Goal: Task Accomplishment & Management: Use online tool/utility

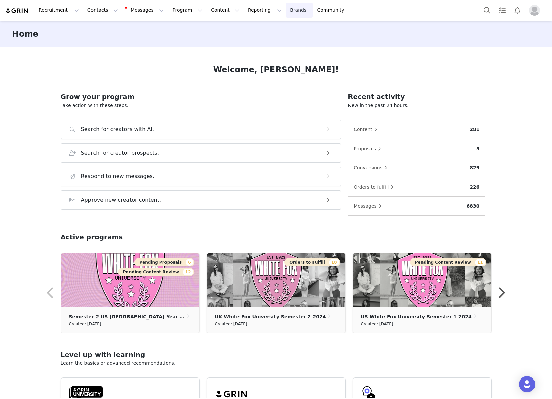
drag, startPoint x: 275, startPoint y: 9, endPoint x: 278, endPoint y: 17, distance: 9.2
click at [286, 9] on link "Brands Brands" at bounding box center [299, 10] width 27 height 15
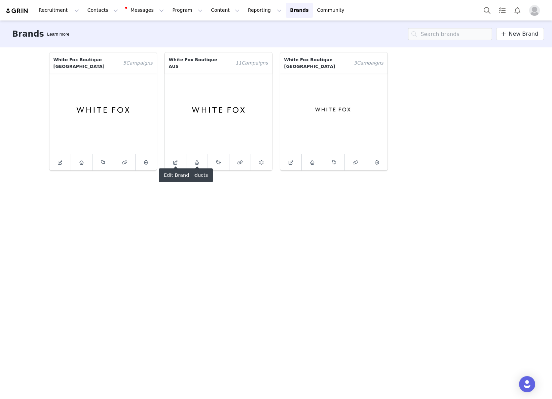
click at [201, 154] on link at bounding box center [197, 162] width 22 height 16
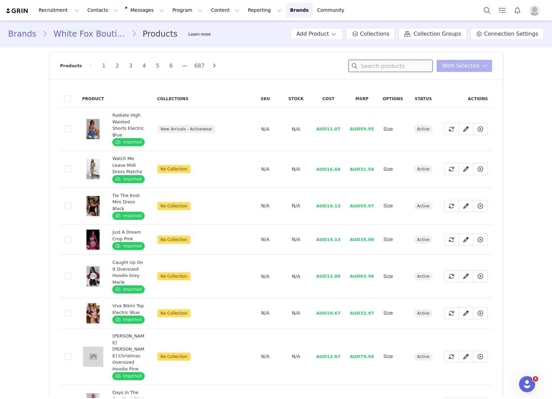
click at [379, 64] on input at bounding box center [390, 66] width 84 height 12
paste input "Free All Night Midi Skirt Chocolate"
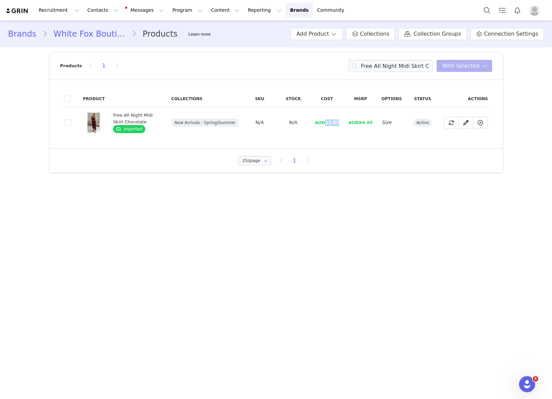
click at [340, 123] on td "AUD12.67" at bounding box center [327, 123] width 34 height 30
copy span "12.67"
click at [387, 73] on div "Products 1 Free All Night Midi Skirt Chocolat You have 0 product s selected Add…" at bounding box center [276, 65] width 432 height 27
click at [387, 69] on input "Free All Night Midi Skirt Chocolat" at bounding box center [390, 66] width 84 height 12
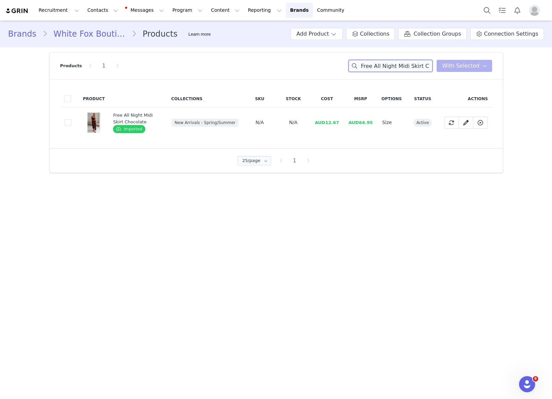
click at [387, 69] on input "Free All Night Midi Skirt Chocolat" at bounding box center [390, 66] width 84 height 12
paste input "Lifetime Top Chocolate"
drag, startPoint x: 324, startPoint y: 123, endPoint x: 342, endPoint y: 123, distance: 17.1
click at [342, 123] on tr "e432a03c-16db-4a8a-a203-7ba617edff4a Lifetime Top Chocolate Imported New Arriva…" at bounding box center [276, 123] width 432 height 30
copy span "7.87"
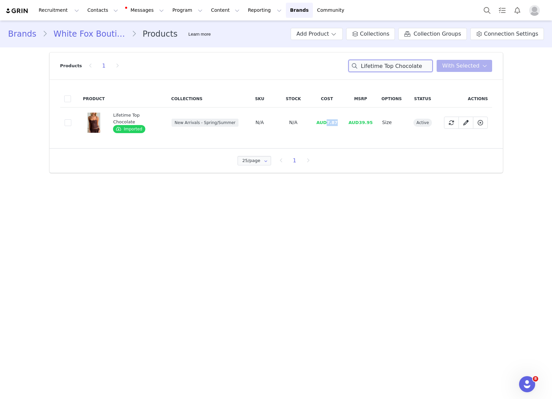
click at [374, 67] on input "Lifetime Top Chocolate" at bounding box center [390, 66] width 84 height 12
paste input "Mary Mules Whi"
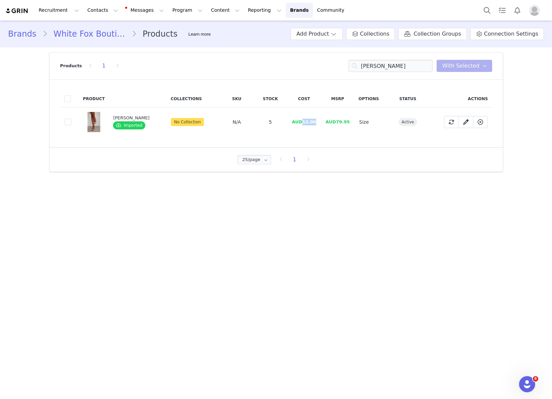
click at [321, 122] on tr "24d653d0-36a9-4384-979e-231792417e67 Mary Mules White Imported No Collection N/…" at bounding box center [276, 122] width 432 height 29
copy span "12.00"
click at [383, 65] on input "Mary Mules White" at bounding box center [390, 66] width 84 height 12
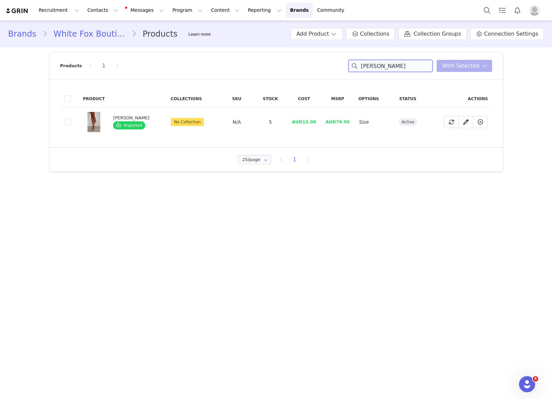
paste input "Guita Shoulder Bag Burgundy"
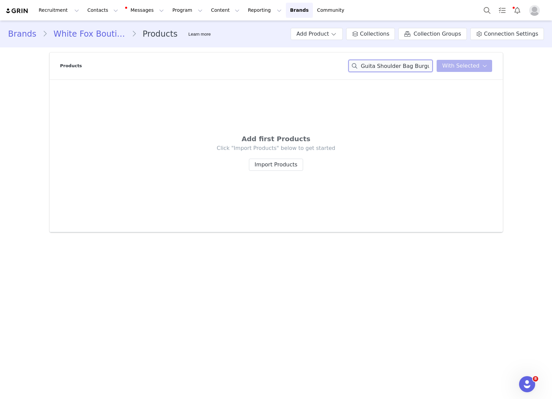
click at [453, 67] on div "Guita Shoulder Bag Burgu You have 0 product s selected Add to Collections Remov…" at bounding box center [420, 66] width 144 height 12
click at [377, 68] on input "Guita Shoulder" at bounding box center [390, 66] width 84 height 12
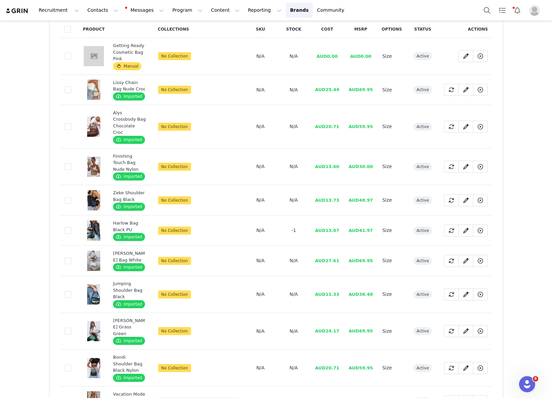
scroll to position [72, 0]
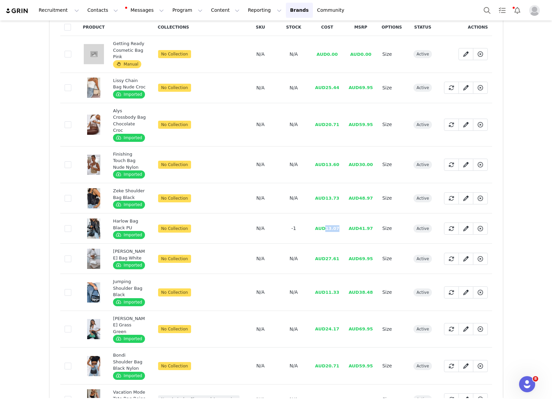
drag, startPoint x: 326, startPoint y: 216, endPoint x: 542, endPoint y: 225, distance: 216.0
click at [339, 226] on span "AUD13.07" at bounding box center [327, 228] width 24 height 5
copy span "13.07"
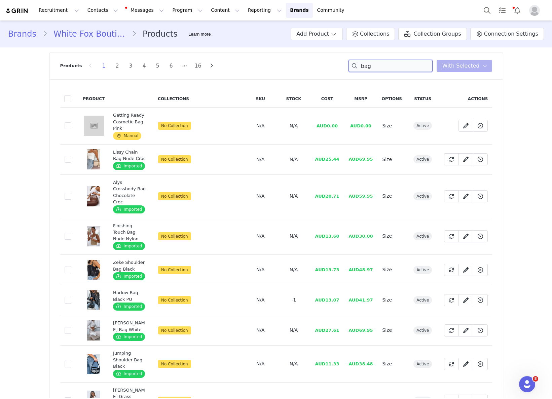
click at [384, 66] on input "bag" at bounding box center [390, 66] width 84 height 12
click at [383, 66] on input "bag" at bounding box center [390, 66] width 84 height 12
paste input "Don't Believe It Pants Sand"
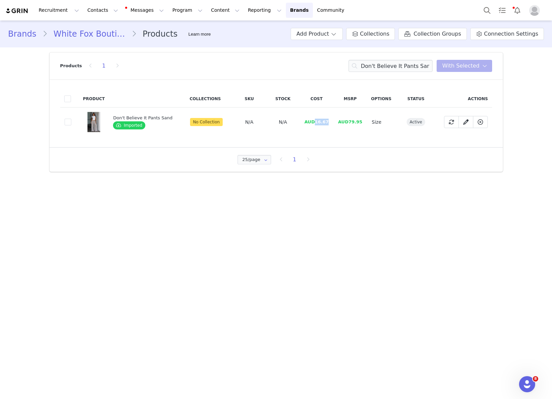
drag, startPoint x: 317, startPoint y: 122, endPoint x: 324, endPoint y: 122, distance: 7.1
click at [324, 122] on span "AUD16.67" at bounding box center [316, 121] width 24 height 5
copy span "16.67"
click at [373, 67] on input "Don't Believe It Pants Sand" at bounding box center [390, 66] width 84 height 12
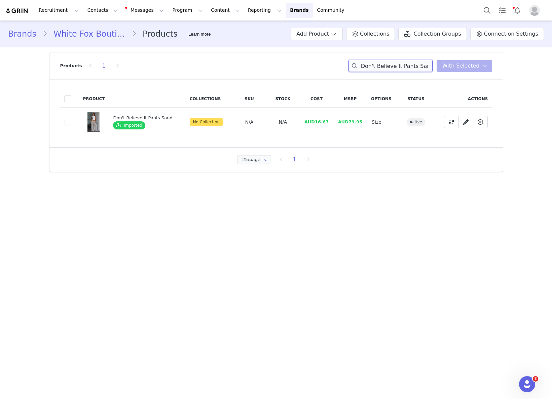
click at [373, 67] on input "Don't Believe It Pants Sand" at bounding box center [390, 66] width 84 height 12
paste input "Unbreakable Bond Knit Jacket Baby Blue"
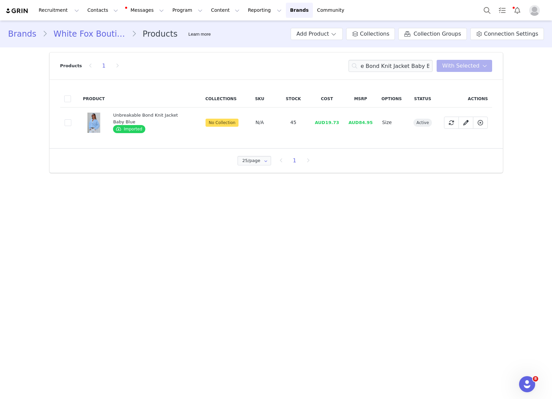
click at [332, 123] on span "AUD19.73" at bounding box center [327, 122] width 24 height 5
drag, startPoint x: 325, startPoint y: 124, endPoint x: 344, endPoint y: 124, distance: 18.5
click at [343, 123] on td "AUD19.73" at bounding box center [327, 123] width 34 height 30
copy span "19.73"
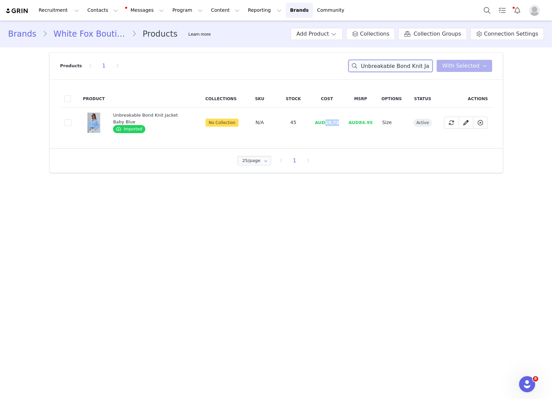
click at [390, 64] on input "Unbreakable Bond Knit Jacket Baby Blue" at bounding box center [390, 66] width 84 height 12
paste input "Stuck To You Bodysuit Off Whit"
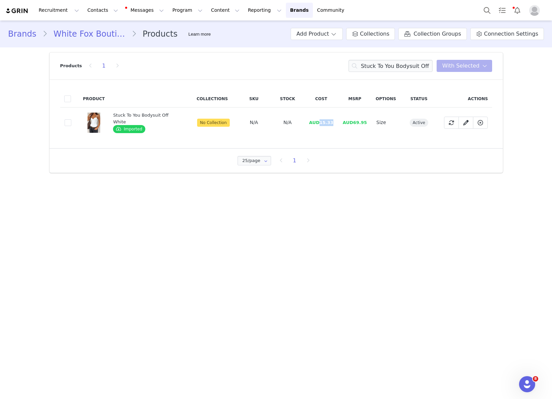
drag, startPoint x: 320, startPoint y: 122, endPoint x: 336, endPoint y: 121, distance: 16.2
click at [336, 121] on td "AUD15.33" at bounding box center [321, 123] width 34 height 30
copy span "15.33"
click at [398, 70] on input "Stuck To You Bodysuit Off White" at bounding box center [390, 66] width 84 height 12
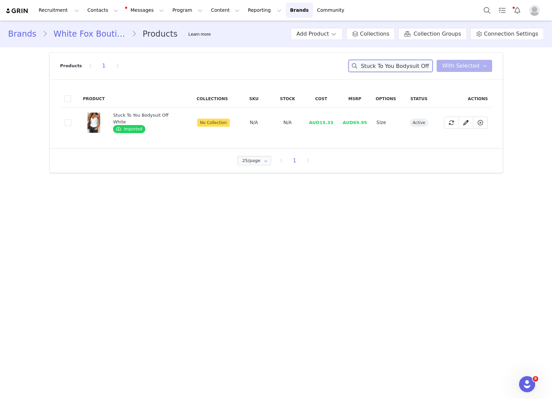
paste input "Can't Give You Up Halter Top Black"
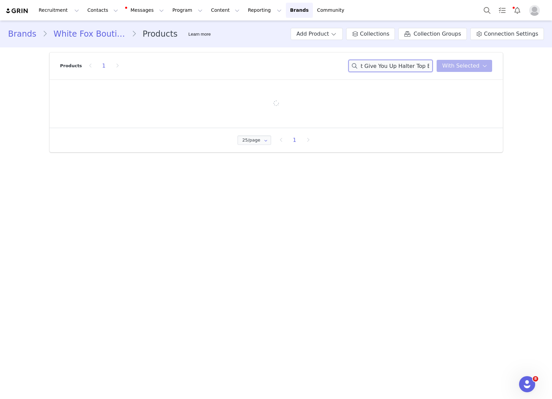
click at [380, 61] on input "Stuck To You Bodysuit Off Can't Give You Up Halter Top Black" at bounding box center [390, 66] width 84 height 12
paste input
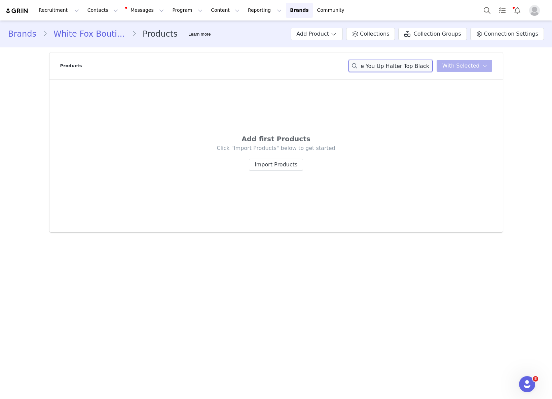
scroll to position [0, 17]
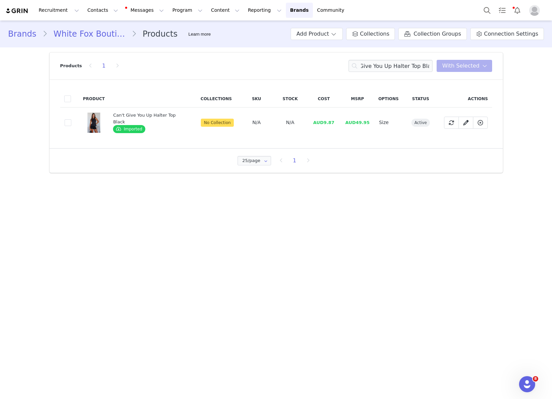
drag, startPoint x: 318, startPoint y: 122, endPoint x: 321, endPoint y: 122, distance: 3.7
click at [320, 122] on span "AUD9.87" at bounding box center [323, 122] width 21 height 5
drag, startPoint x: 330, startPoint y: 123, endPoint x: 334, endPoint y: 122, distance: 3.4
click at [333, 123] on td "AUD9.87" at bounding box center [324, 123] width 34 height 30
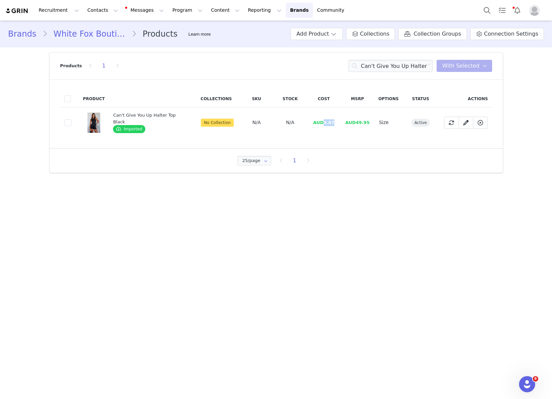
copy span "9.87"
click at [383, 63] on input "Can't Give You Up Halter Top Black" at bounding box center [390, 66] width 84 height 12
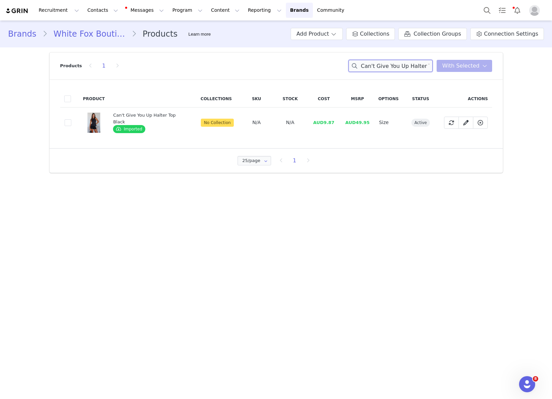
paste input "Vintage Hills Shorts"
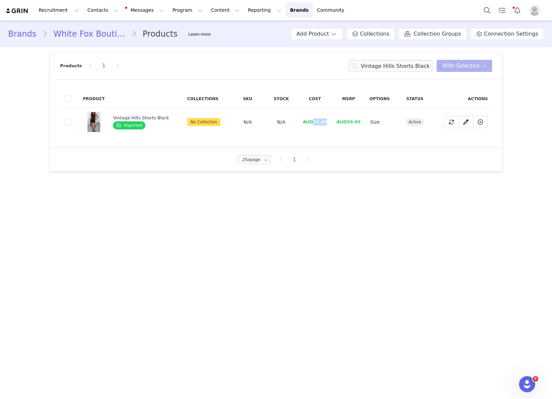
drag, startPoint x: 311, startPoint y: 122, endPoint x: 327, endPoint y: 122, distance: 15.5
click at [326, 122] on td "AUD12.40" at bounding box center [315, 122] width 34 height 29
copy span "12.40"
click at [403, 61] on input "Vintage Hills Shorts Black" at bounding box center [390, 66] width 84 height 12
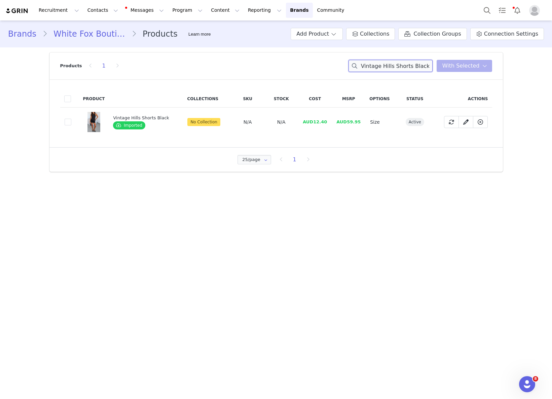
click at [403, 61] on input "Vintage Hills Shorts Black" at bounding box center [390, 66] width 84 height 12
paste input "nobody told me PU jacket in chocolate"
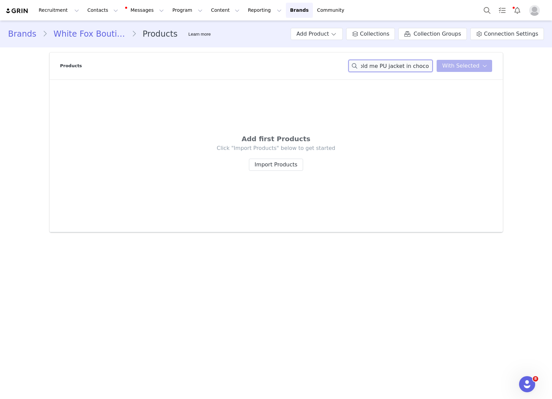
click at [446, 71] on div "nobody told me PU jacket in chocolate You have 0 product s selected Add to Coll…" at bounding box center [420, 66] width 144 height 12
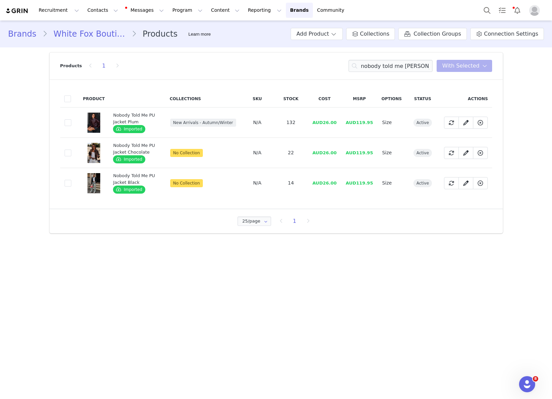
click at [329, 124] on span "AUD26.00" at bounding box center [324, 122] width 24 height 5
drag, startPoint x: 326, startPoint y: 123, endPoint x: 416, endPoint y: 142, distance: 91.0
click at [346, 122] on tr "66d78c19-1d82-482c-86c3-8759d96bb8df Nobody Told Me PU Jacket Plum Imported New…" at bounding box center [276, 123] width 432 height 30
copy span "26.00"
click at [411, 66] on input "nobody told me PU jacke" at bounding box center [390, 66] width 84 height 12
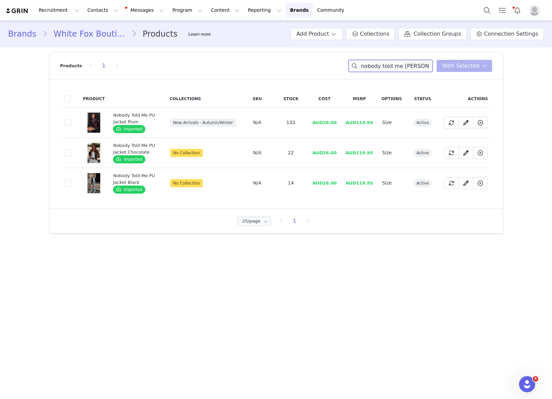
click at [411, 66] on input "nobody told me PU jacke" at bounding box center [390, 66] width 84 height 12
paste input "bring the style high rise wide leg jeans admiral blu"
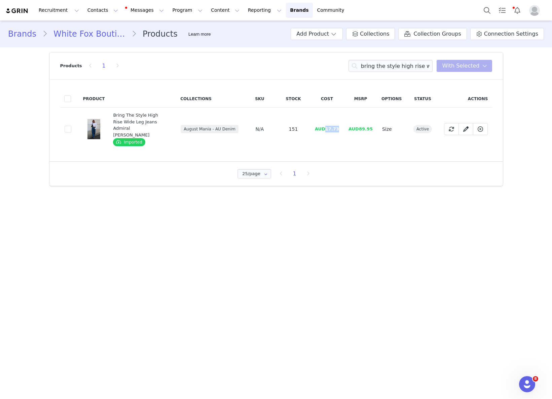
drag, startPoint x: 326, startPoint y: 127, endPoint x: 345, endPoint y: 126, distance: 18.8
click at [344, 126] on td "AUD17.73" at bounding box center [327, 129] width 34 height 43
click at [399, 65] on input "bring the style high rise wide leg jeans admiral blue" at bounding box center [390, 66] width 84 height 12
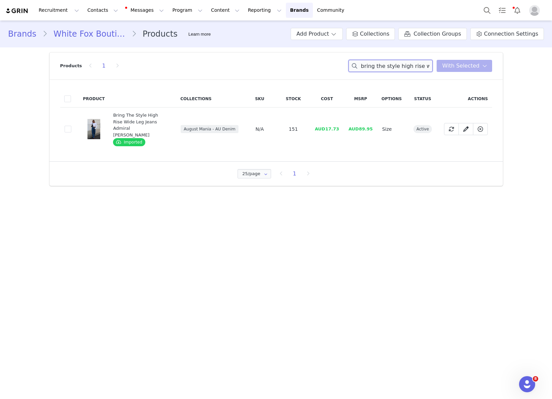
paste input "let me adore you ribbed tank top whit"
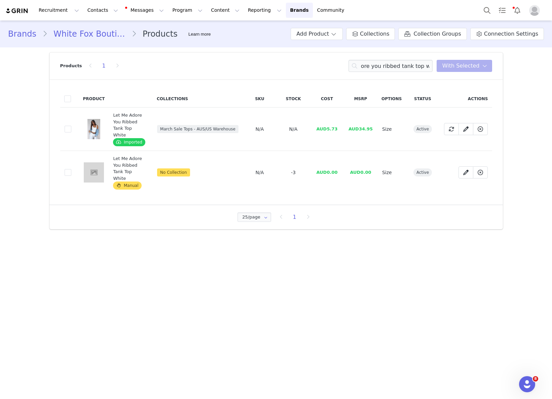
drag, startPoint x: 317, startPoint y: 163, endPoint x: 324, endPoint y: 156, distance: 10.0
click at [318, 162] on td "AUD0.00" at bounding box center [327, 172] width 34 height 43
drag, startPoint x: 327, startPoint y: 126, endPoint x: 341, endPoint y: 125, distance: 13.2
click at [340, 125] on td "AUD5.73" at bounding box center [327, 129] width 34 height 43
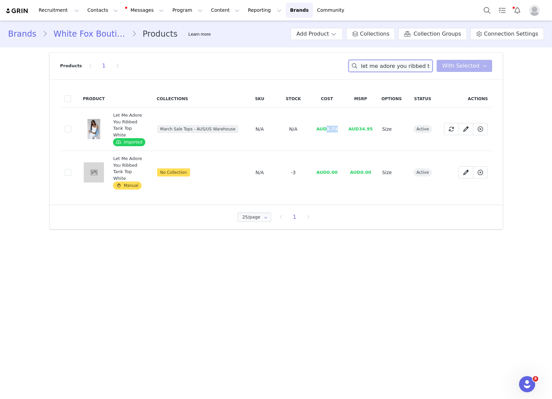
click at [401, 70] on input "let me adore you ribbed tank top white" at bounding box center [390, 66] width 84 height 12
paste input "sayer belt tan"
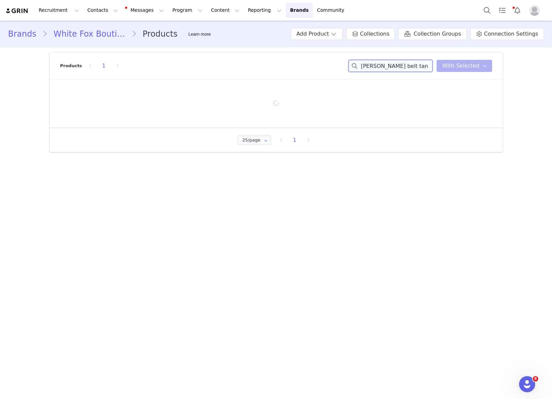
drag, startPoint x: 390, startPoint y: 67, endPoint x: 413, endPoint y: 65, distance: 23.0
click at [412, 65] on input "sayer belt tan" at bounding box center [390, 66] width 84 height 12
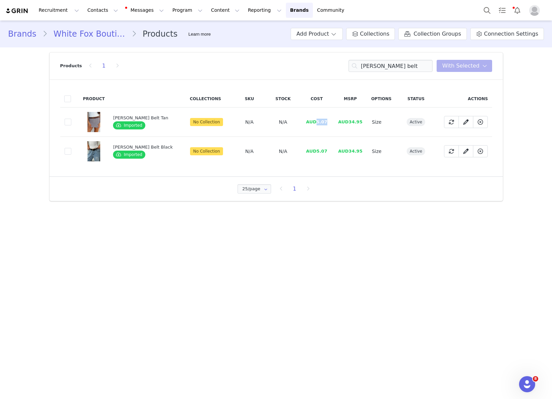
drag, startPoint x: 302, startPoint y: 122, endPoint x: 467, endPoint y: 143, distance: 166.3
click at [314, 121] on td "AUD5.07" at bounding box center [317, 122] width 34 height 29
click at [370, 62] on input "sayer belt" at bounding box center [390, 66] width 84 height 12
paste input "Bring The Style Low Rise Wide Leg Jeans Light Blue Wash"
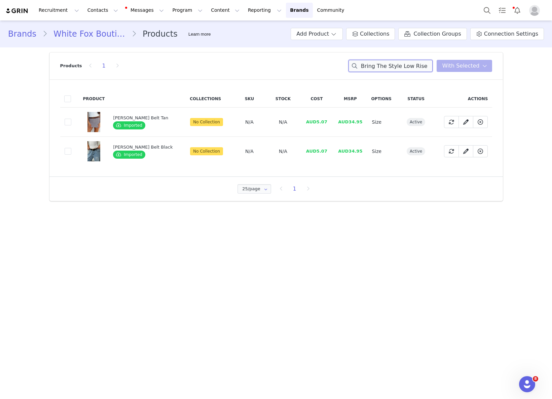
scroll to position [0, 73]
click at [398, 67] on input "Bring The Style Low Rise Wide Leg Jeans Light Blue Wash belt" at bounding box center [390, 66] width 84 height 12
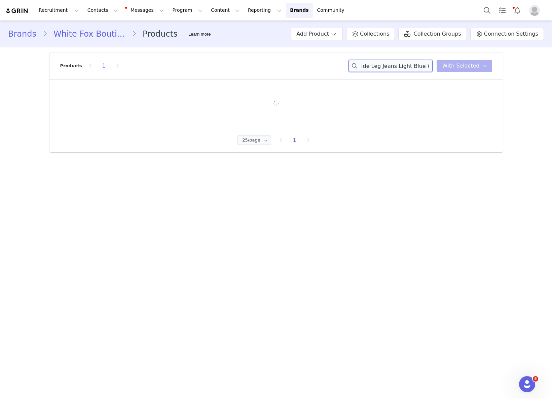
click at [398, 67] on input "Bring The Style Low Rise Wide Leg Jeans Light Blue Wash belt" at bounding box center [390, 66] width 84 height 12
paste input
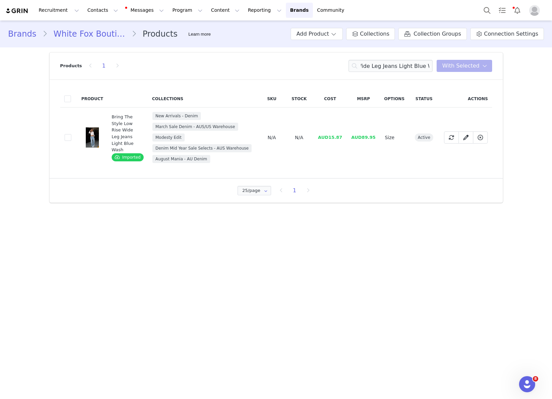
scroll to position [0, 0]
click at [326, 138] on span "AUD15.87" at bounding box center [330, 137] width 24 height 5
drag, startPoint x: 333, startPoint y: 136, endPoint x: 341, endPoint y: 136, distance: 7.4
click at [341, 136] on span "AUD15.87" at bounding box center [330, 137] width 24 height 5
drag, startPoint x: 346, startPoint y: 136, endPoint x: 328, endPoint y: 136, distance: 17.8
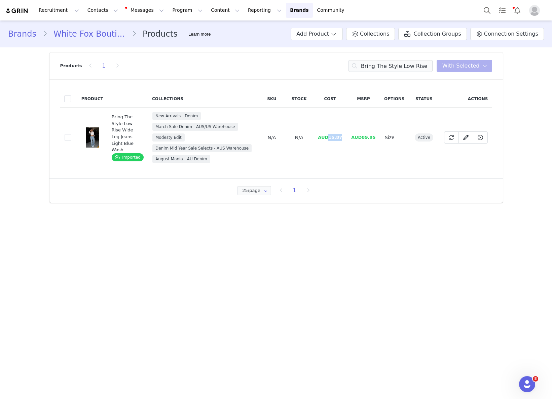
click at [328, 136] on td "AUD15.87" at bounding box center [329, 138] width 33 height 60
click at [411, 68] on input "Bring The Style Low Rise Wide Leg Jeans Light Blue Wash" at bounding box center [390, 66] width 84 height 12
click at [411, 67] on input "Bring The Style Low Rise Wide Leg Jeans Light Blue Wash" at bounding box center [390, 66] width 84 height 12
paste input "Can't Look Back Off Shoulder Top Dark Grey Marle"
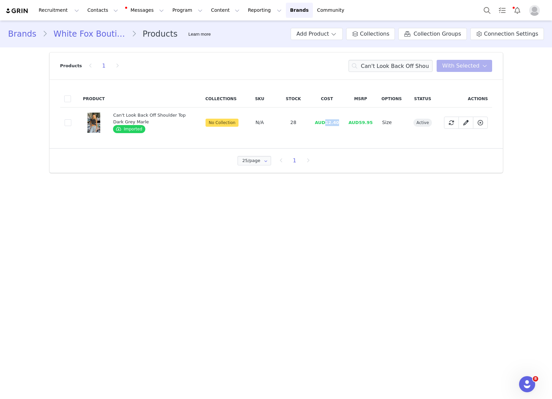
drag, startPoint x: 326, startPoint y: 123, endPoint x: 341, endPoint y: 124, distance: 15.5
click at [340, 124] on td "AUD12.40" at bounding box center [327, 123] width 34 height 30
click at [386, 66] on input "Can't Look Back Off Shoulder Top Dark Grey Marle" at bounding box center [390, 66] width 84 height 12
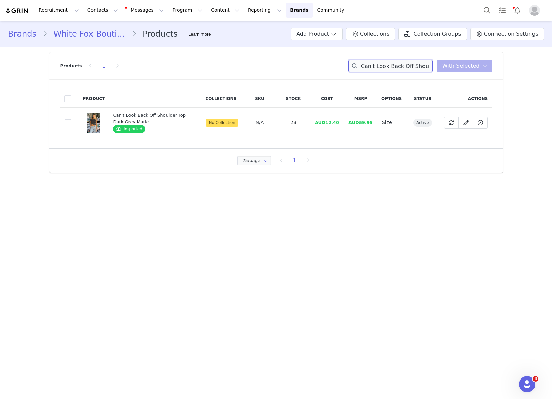
paste input "Marine Mist Sequin Knit Maxi Dress Pink"
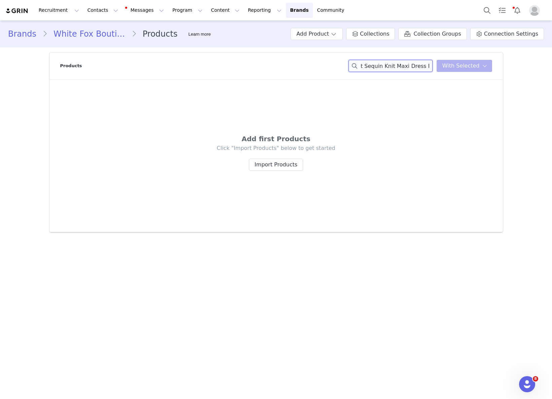
drag, startPoint x: 415, startPoint y: 66, endPoint x: 438, endPoint y: 67, distance: 23.2
click at [438, 67] on div "Marine Mist Sequin Knit Maxi Dress Pink You have 0 product s selected Add to Co…" at bounding box center [420, 66] width 144 height 12
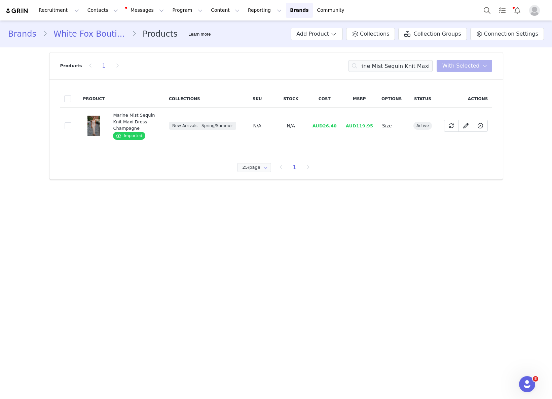
scroll to position [0, 0]
drag, startPoint x: 324, startPoint y: 125, endPoint x: 342, endPoint y: 122, distance: 18.4
click at [341, 122] on td "AUD26.40" at bounding box center [325, 126] width 34 height 37
drag, startPoint x: 342, startPoint y: 122, endPoint x: 327, endPoint y: 122, distance: 15.5
click at [327, 122] on td "AUD26.40" at bounding box center [325, 126] width 34 height 37
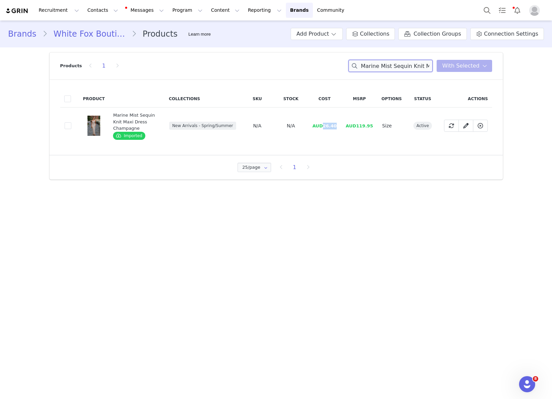
click at [425, 63] on input "Marine Mist Sequin Knit Maxi Dr" at bounding box center [390, 66] width 84 height 12
paste input "Show You The World Long Sleeve Top Baby Pink"
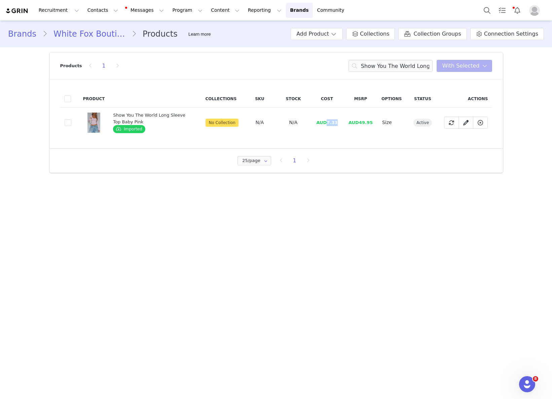
drag, startPoint x: 327, startPoint y: 120, endPoint x: 341, endPoint y: 121, distance: 13.5
click at [341, 121] on td "AUD7.33" at bounding box center [327, 123] width 34 height 30
click at [399, 65] on input "Show You The World Long Sleeve Top Baby Pink" at bounding box center [390, 66] width 84 height 12
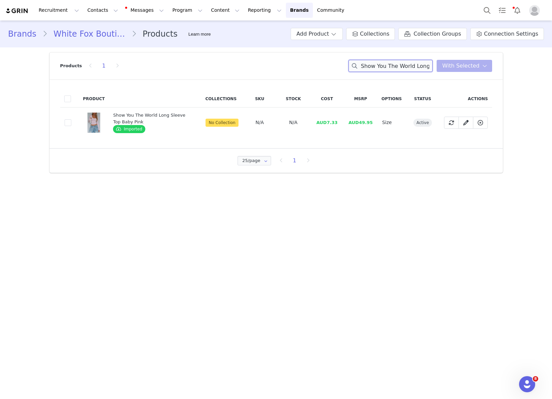
paste input "Eliana Top Handle Bag"
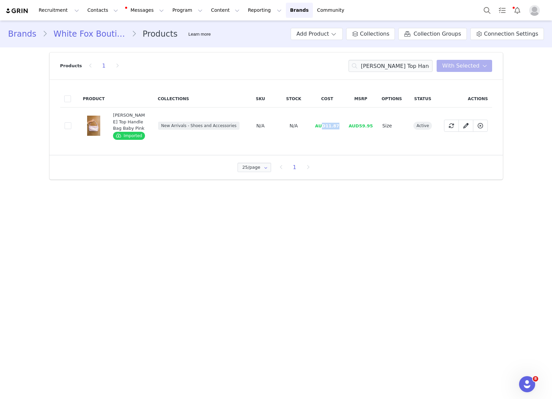
drag, startPoint x: 329, startPoint y: 124, endPoint x: 343, endPoint y: 124, distance: 13.8
click at [343, 124] on td "AUD11.87" at bounding box center [327, 126] width 34 height 37
drag, startPoint x: 343, startPoint y: 124, endPoint x: 325, endPoint y: 124, distance: 17.5
click at [325, 124] on td "AUD11.87" at bounding box center [327, 126] width 34 height 37
click at [391, 64] on input "Eliana Top Handle Bag Baby Pink" at bounding box center [390, 66] width 84 height 12
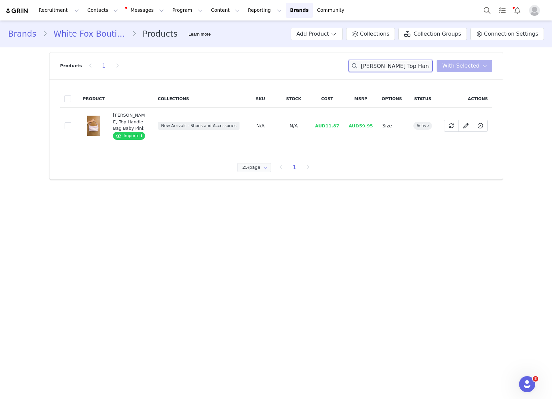
click at [391, 64] on input "Eliana Top Handle Bag Baby Pink" at bounding box center [390, 66] width 84 height 12
paste input "Mary Mules White"
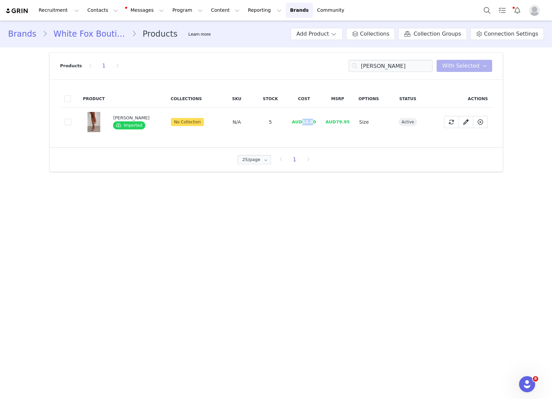
drag, startPoint x: 304, startPoint y: 123, endPoint x: 315, endPoint y: 123, distance: 11.8
click at [312, 122] on span "AUD12.00" at bounding box center [304, 121] width 24 height 5
drag, startPoint x: 314, startPoint y: 123, endPoint x: 304, endPoint y: 124, distance: 9.5
click at [304, 124] on td "AUD12.00" at bounding box center [304, 122] width 34 height 29
click at [387, 67] on input "Mary Mules White" at bounding box center [390, 66] width 84 height 12
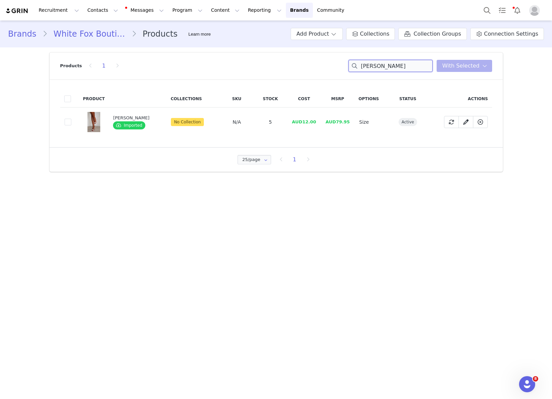
click at [387, 67] on input "Mary Mules White" at bounding box center [390, 66] width 84 height 12
paste input "It's Ok, I'm Ok Knit Sweater Wine Strip"
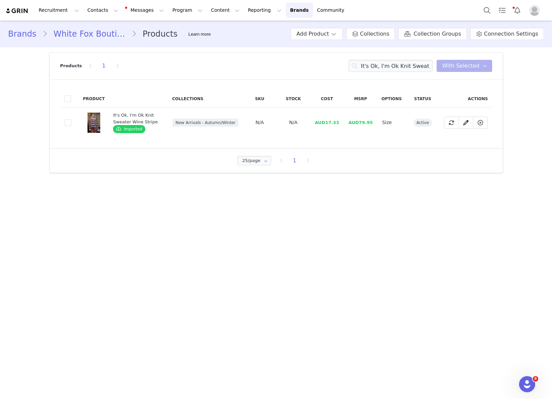
click at [328, 122] on span "AUD17.33" at bounding box center [327, 122] width 24 height 5
drag, startPoint x: 326, startPoint y: 123, endPoint x: 343, endPoint y: 122, distance: 16.2
click at [343, 122] on td "AUD17.33" at bounding box center [327, 123] width 34 height 30
click at [393, 71] on input "It's Ok, I'm Ok Knit Sweater Wine Stripe" at bounding box center [390, 66] width 84 height 12
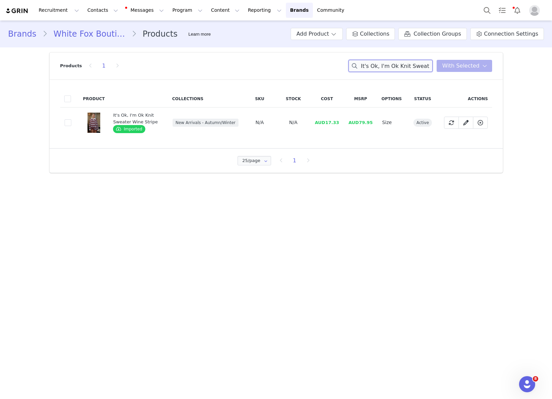
click at [393, 71] on input "It's Ok, I'm Ok Knit Sweater Wine Stripe" at bounding box center [390, 66] width 84 height 12
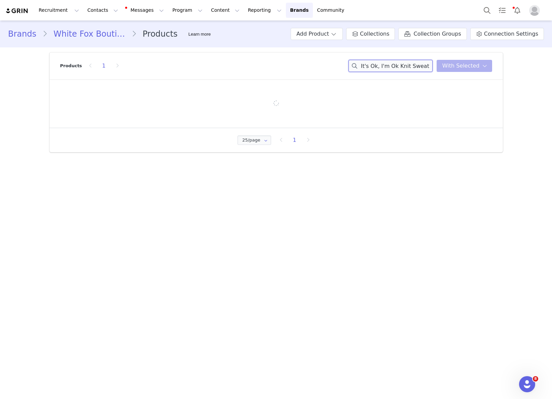
paste input "horts"
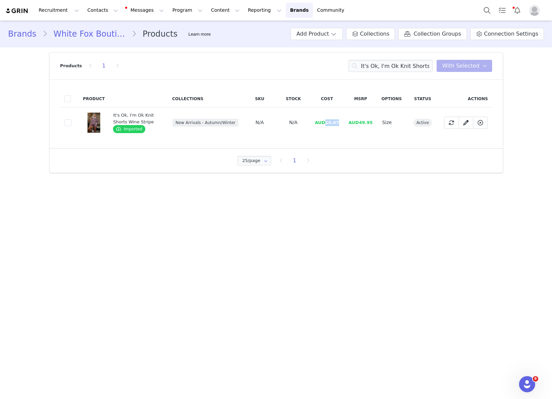
drag, startPoint x: 329, startPoint y: 122, endPoint x: 377, endPoint y: 134, distance: 49.6
click at [349, 123] on tr "0689125d-aa6a-4e40-b636-49402922b82a It's Ok, I'm Ok Knit Shorts Wine Stripe Im…" at bounding box center [276, 123] width 432 height 30
click at [382, 64] on input "It's Ok, I'm Ok Knit Shorts Wine Stripe" at bounding box center [390, 66] width 84 height 12
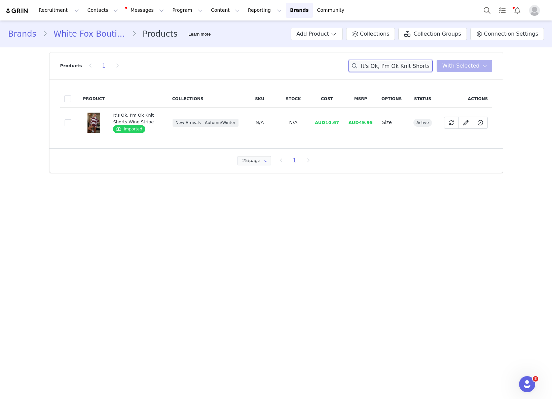
paste input "Get Your Glow Sequin Mini Dress Floral Shimmer"
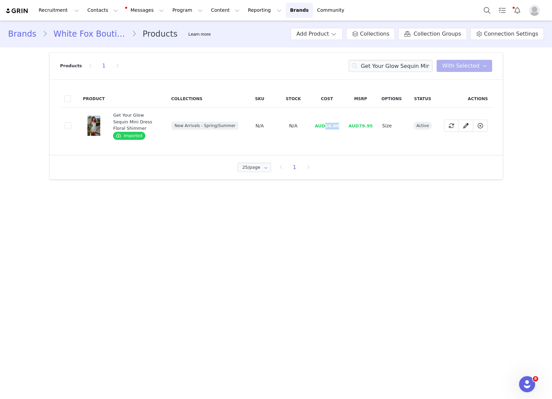
drag, startPoint x: 326, startPoint y: 126, endPoint x: 344, endPoint y: 127, distance: 18.5
click at [345, 127] on tr "73e3efa8-5c55-4b07-abe1-532acfa269b6 Get Your Glow Sequin Mini Dress Floral Shi…" at bounding box center [276, 126] width 432 height 37
click at [399, 65] on input "Get Your Glow Sequin Mini Dress Floral Shimmer" at bounding box center [390, 66] width 84 height 12
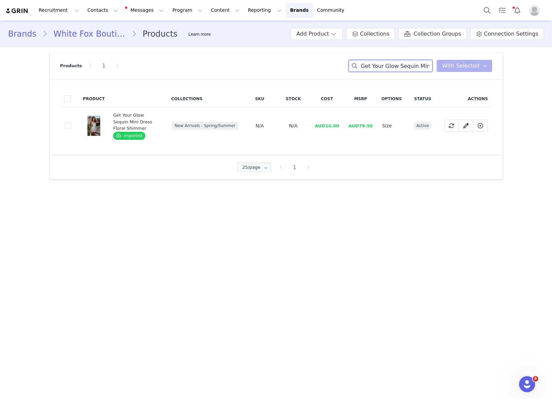
paste input "Star Of The Night Halter Top Charcoal"
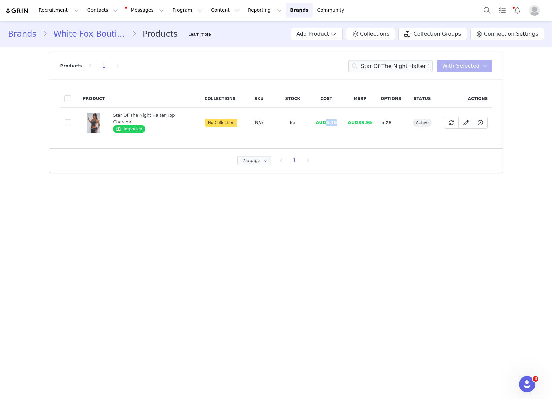
click at [336, 123] on td "AUD6.40" at bounding box center [326, 123] width 34 height 30
click at [423, 70] on input "Star Of The Night Halter Top Charcoal" at bounding box center [390, 66] width 84 height 12
paste input "Track Pants"
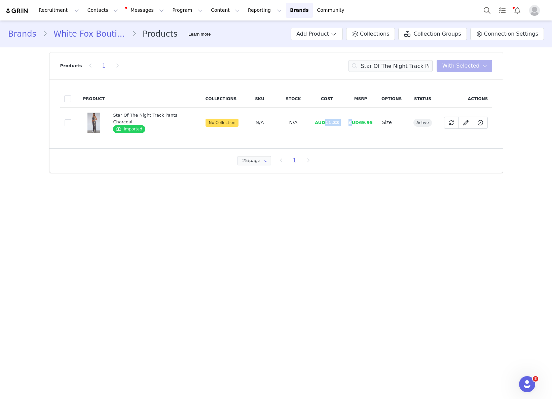
drag, startPoint x: 325, startPoint y: 121, endPoint x: 351, endPoint y: 121, distance: 26.2
click at [351, 121] on tr "4da8e296-ef9f-481b-b547-a04fe0854b95 Star Of The Night Track Pants Charcoal Imp…" at bounding box center [276, 123] width 432 height 30
click at [400, 61] on input "Star Of The Night Track Pants Charcoal" at bounding box center [390, 66] width 84 height 12
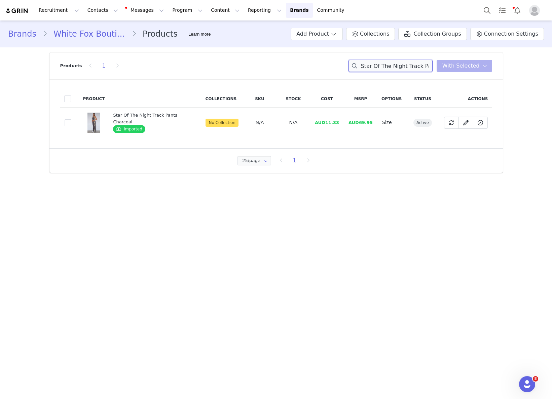
paste input "Nobody Told Me PU Jacket Chocolate"
drag, startPoint x: 322, startPoint y: 124, endPoint x: 342, endPoint y: 123, distance: 20.2
click at [345, 123] on tr "830bbdc2-be6e-455b-8379-c6787cbc2cda Nobody Told Me PU Jacket Chocolate Importe…" at bounding box center [276, 123] width 432 height 30
click at [405, 59] on div "Products 1 Nobody Told Me PU Jacket Chocolate You have 0 product s selected Add…" at bounding box center [276, 65] width 432 height 27
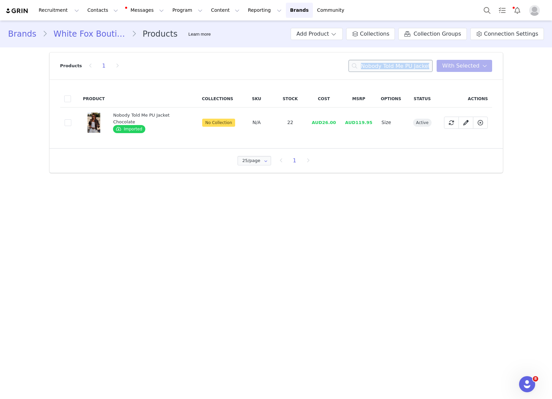
drag, startPoint x: 405, startPoint y: 59, endPoint x: 401, endPoint y: 61, distance: 4.7
click at [404, 60] on div "Products 1 Nobody Told Me PU Jacket Chocolate You have 0 product s selected Add…" at bounding box center [276, 65] width 432 height 27
click at [401, 62] on input "Nobody Told Me PU Jacket Chocolate" at bounding box center [390, 66] width 84 height 12
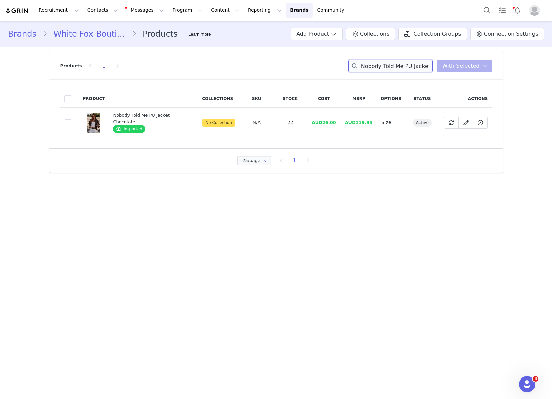
click at [399, 62] on input "Nobody Told Me PU Jacket Chocolate" at bounding box center [390, 66] width 84 height 12
paste input "Bring The Style Low Rise Wide Leg Jeans Clay"
drag, startPoint x: 326, startPoint y: 122, endPoint x: 422, endPoint y: 136, distance: 96.1
click at [352, 122] on tr "0ebb12e1-d83b-4bf2-aeb7-01fe6db15655 Bring The Style Low Rise Wide Leg Jeans Cl…" at bounding box center [276, 123] width 432 height 30
click at [391, 61] on input "Bring The Style Low Rise Wide Leg Jeans Clay" at bounding box center [390, 66] width 84 height 12
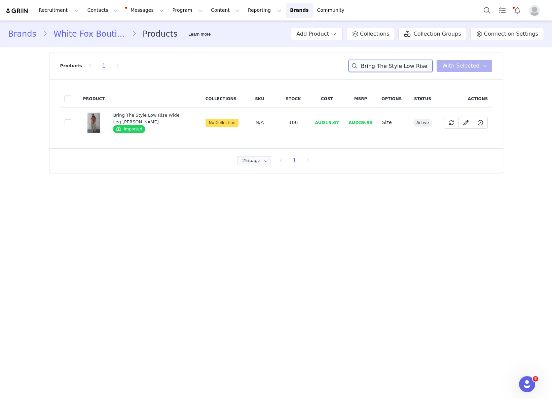
click at [391, 61] on input "Bring The Style Low Rise Wide Leg Jeans Clay" at bounding box center [390, 66] width 84 height 12
paste input "It's Ok, I'm Ok Knit Sweater Chestnut Stripe"
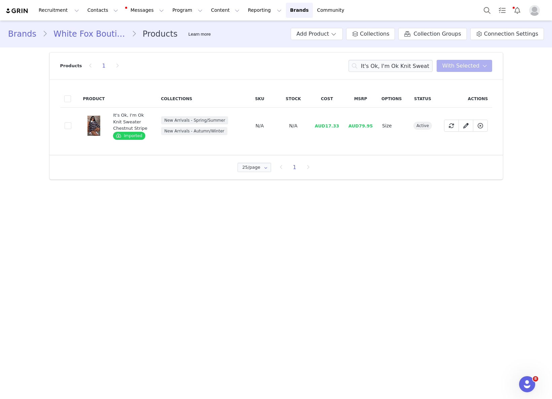
click at [325, 126] on span "AUD17.33" at bounding box center [327, 125] width 24 height 5
drag, startPoint x: 325, startPoint y: 126, endPoint x: 369, endPoint y: 138, distance: 45.1
click at [340, 125] on td "AUD17.33" at bounding box center [327, 126] width 34 height 37
click at [381, 72] on div "Products 1 It's Ok, I'm Ok Knit Sweater Chestnut Stripe You have 0 product s se…" at bounding box center [276, 65] width 432 height 27
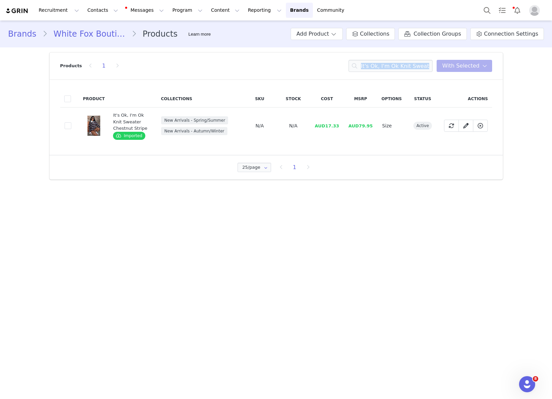
click at [381, 72] on div "Products 1 It's Ok, I'm Ok Knit Sweater Chestnut Stripe You have 0 product s se…" at bounding box center [276, 65] width 432 height 27
click at [381, 69] on input "It's Ok, I'm Ok Knit Sweater Chestnut Stripe" at bounding box center [390, 66] width 84 height 12
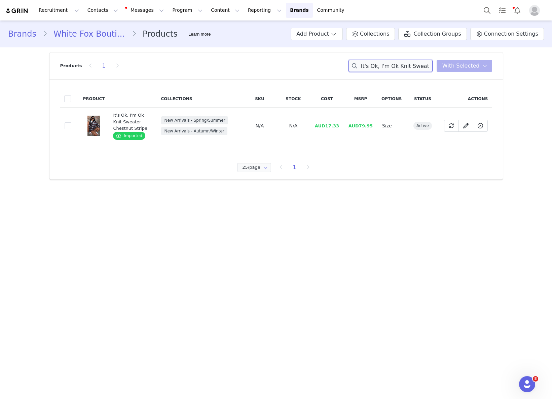
paste input "Catch My Heart Long Sleeve Top Chocolate/Banana"
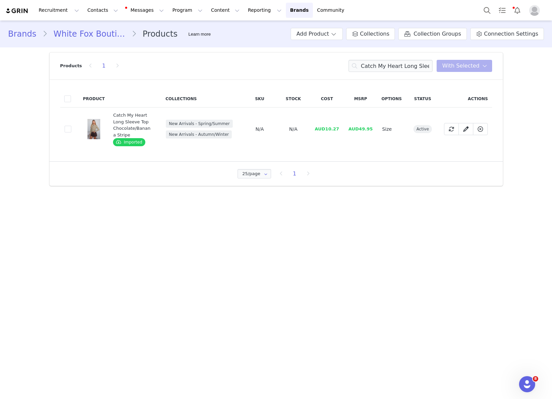
drag, startPoint x: 338, startPoint y: 133, endPoint x: 328, endPoint y: 133, distance: 9.4
click at [337, 133] on td "AUD10.27" at bounding box center [327, 129] width 34 height 43
drag, startPoint x: 327, startPoint y: 130, endPoint x: 349, endPoint y: 130, distance: 21.9
click at [343, 129] on td "AUD10.27" at bounding box center [327, 129] width 34 height 43
click at [415, 61] on input "Catch My Heart Long Sleeve Top Chocolate/Banana Stripe" at bounding box center [390, 66] width 84 height 12
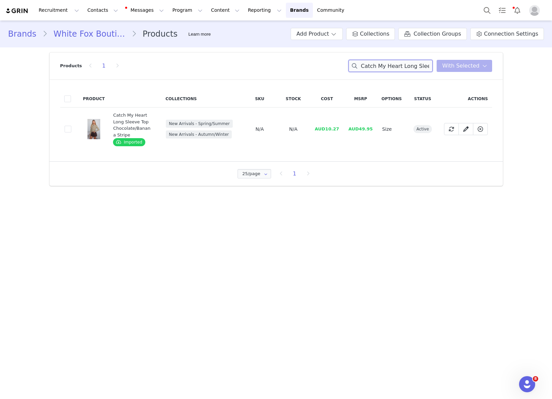
click at [415, 61] on input "Catch My Heart Long Sleeve Top Chocolate/Banana Stripe" at bounding box center [390, 66] width 84 height 12
paste input "Bring The Style Low Rise Wide Leg Jeans Dark Indigo"
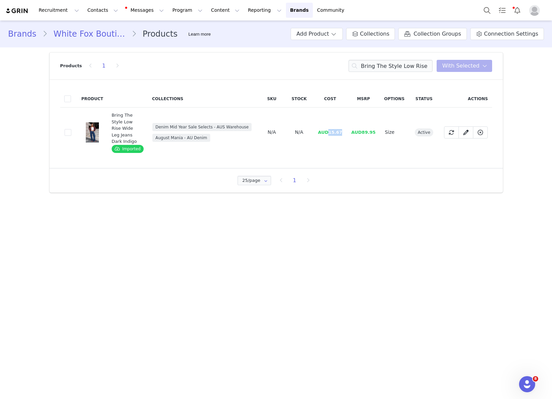
drag, startPoint x: 329, startPoint y: 130, endPoint x: 346, endPoint y: 131, distance: 16.9
click at [346, 131] on td "AUD15.67" at bounding box center [329, 133] width 33 height 50
click at [400, 61] on input "Bring The Style Low Rise Wide Leg Jeans Dark Indigo" at bounding box center [390, 66] width 84 height 12
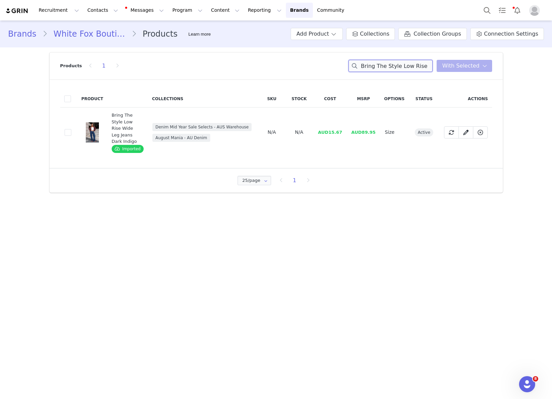
paste input "Don't Want To Be Apart Maxi Dress Dark Chocolate"
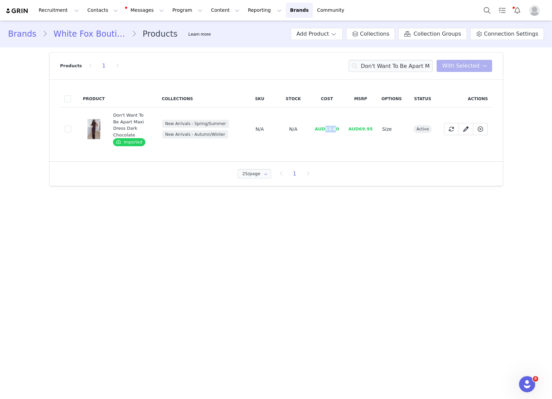
drag, startPoint x: 334, startPoint y: 126, endPoint x: 338, endPoint y: 125, distance: 4.0
click at [338, 126] on span "AUD13.60" at bounding box center [327, 128] width 24 height 5
click at [397, 61] on input "Don't Want To Be Apart Maxi Dress Dark Chocolate" at bounding box center [390, 66] width 84 height 12
click at [397, 62] on input "Don't Want To Be Apart Maxi Dress Dark Chocolate" at bounding box center [390, 66] width 84 height 12
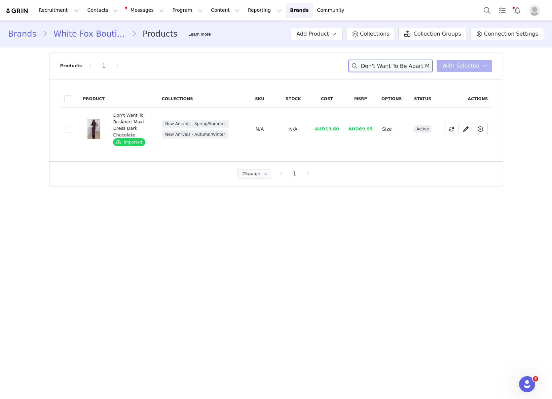
paste input "13.6"
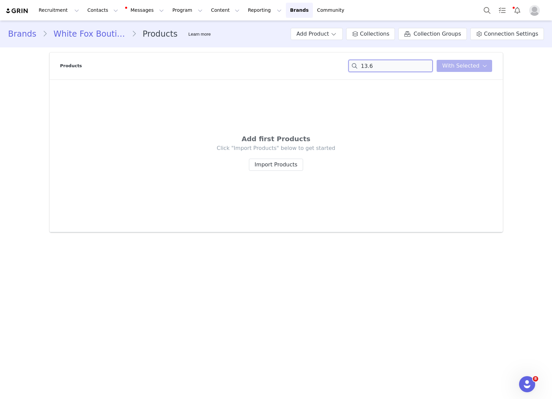
click at [388, 62] on input "13.6" at bounding box center [390, 66] width 84 height 12
paste input "Calling My Cellular Phone Grip Pink"
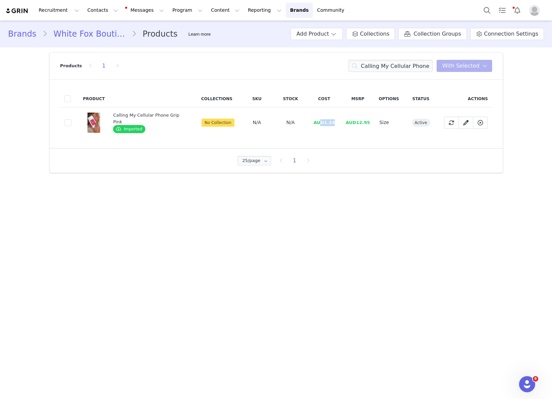
drag, startPoint x: 320, startPoint y: 123, endPoint x: 333, endPoint y: 123, distance: 13.8
click at [333, 123] on td "AUD1.33" at bounding box center [324, 123] width 34 height 30
drag, startPoint x: 334, startPoint y: 125, endPoint x: 323, endPoint y: 125, distance: 10.8
click at [323, 125] on td "AUD1.33" at bounding box center [324, 123] width 34 height 30
click at [390, 66] on input "Calling My Cellular Phone Grip Pink" at bounding box center [390, 66] width 84 height 12
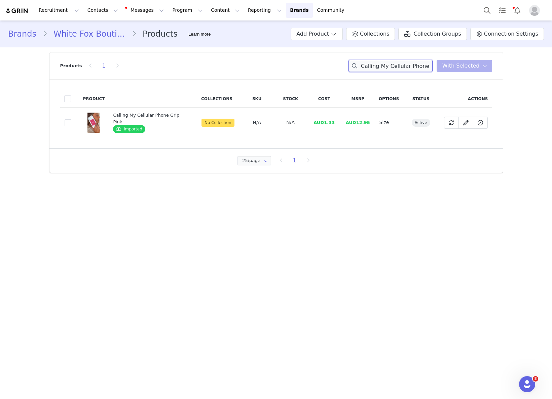
click at [390, 66] on input "Calling My Cellular Phone Grip Pink" at bounding box center [390, 66] width 84 height 12
paste input "Tell Me Nothing PU Jacket Moss"
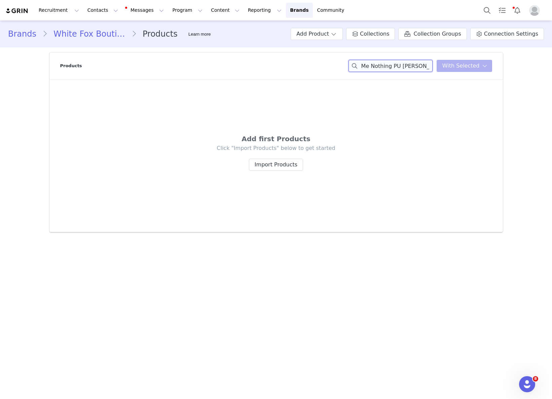
click at [407, 65] on input "Tell Me Nothing PU Jacket Moss" at bounding box center [390, 66] width 84 height 12
click at [446, 70] on div "Tell Me Nothing PU Jacket Moss You have 0 product s selected Add to Collections…" at bounding box center [420, 66] width 144 height 12
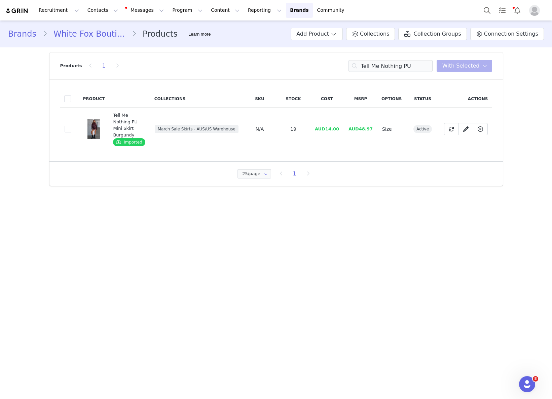
click at [329, 127] on span "AUD14.00" at bounding box center [327, 128] width 24 height 5
drag, startPoint x: 328, startPoint y: 126, endPoint x: 344, endPoint y: 126, distance: 16.1
click at [344, 126] on td "AUD14.00" at bounding box center [327, 129] width 34 height 43
click at [384, 65] on input "Tell Me Nothing PU" at bounding box center [390, 66] width 84 height 12
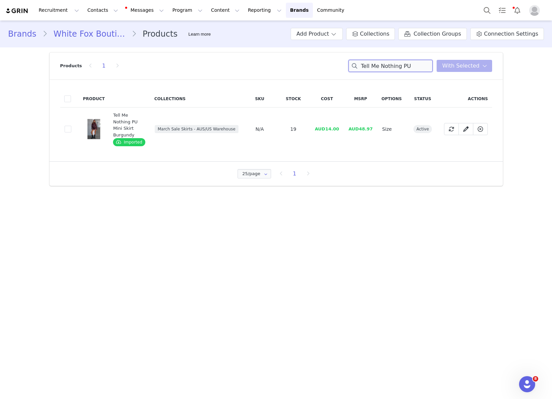
click at [384, 65] on input "Tell Me Nothing PU" at bounding box center [390, 66] width 84 height 12
paste input "Can't Give You Up Halter Top Black"
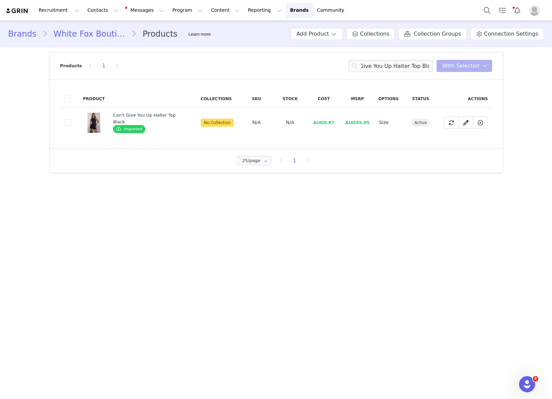
click at [322, 124] on span "AUD9.87" at bounding box center [323, 122] width 21 height 5
drag, startPoint x: 325, startPoint y: 124, endPoint x: 347, endPoint y: 124, distance: 21.9
click at [350, 124] on tr "16137d47-944a-4e59-8c5a-d2577cbffadb Can't Give You Up Halter Top Black Importe…" at bounding box center [276, 123] width 432 height 30
click at [399, 65] on input "Can't Give You Up Halter Top Black" at bounding box center [390, 66] width 84 height 12
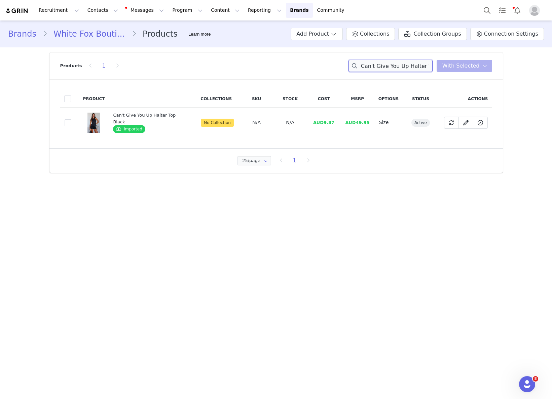
click at [399, 65] on input "Can't Give You Up Halter Top Black" at bounding box center [390, 66] width 84 height 12
paste input "It's Now Or Never Pants"
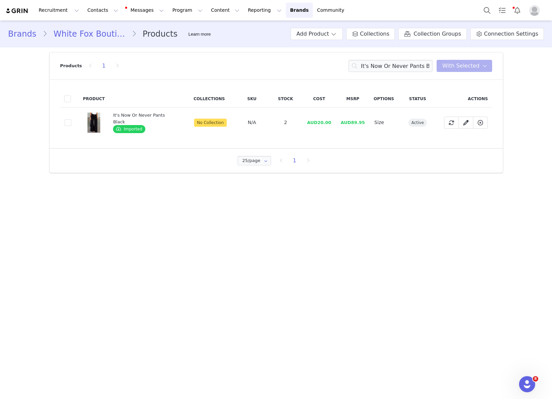
drag, startPoint x: 324, startPoint y: 123, endPoint x: 315, endPoint y: 123, distance: 9.4
click at [322, 123] on span "AUD20.00" at bounding box center [319, 122] width 24 height 5
drag, startPoint x: 315, startPoint y: 122, endPoint x: 339, endPoint y: 122, distance: 23.9
click at [339, 122] on tr "0597fd15-73b0-4401-960e-f551a712679c It's Now Or Never Pants Black Imported No …" at bounding box center [276, 123] width 432 height 30
click at [382, 65] on input "It's Now Or Never Pants Black" at bounding box center [390, 66] width 84 height 12
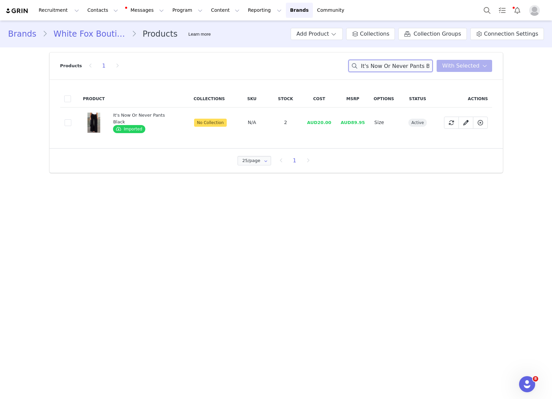
click at [382, 65] on input "It's Now Or Never Pants Black" at bounding box center [390, 66] width 84 height 12
paste input "Alara Heels Black Faux Suede"
click at [315, 121] on span "AUD12.00" at bounding box center [319, 122] width 24 height 5
drag, startPoint x: 315, startPoint y: 121, endPoint x: 328, endPoint y: 121, distance: 12.4
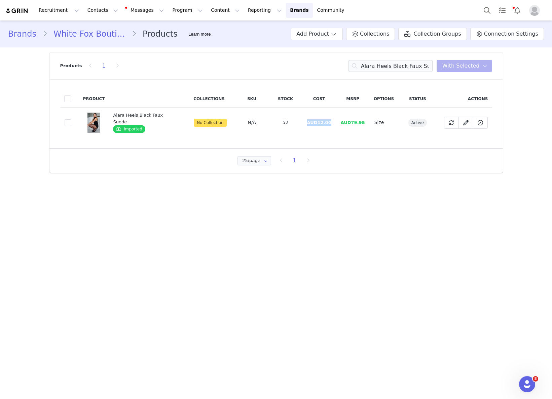
click at [328, 121] on span "AUD12.00" at bounding box center [319, 122] width 24 height 5
drag, startPoint x: 336, startPoint y: 121, endPoint x: 421, endPoint y: 138, distance: 87.0
click at [315, 123] on tr "f3734692-db6c-4f2b-b8c7-f94f67081e01 Alara Heels Black Faux Suede Imported No C…" at bounding box center [276, 123] width 432 height 30
click at [421, 71] on input "Alara Heels Black Faux Suede" at bounding box center [390, 66] width 84 height 12
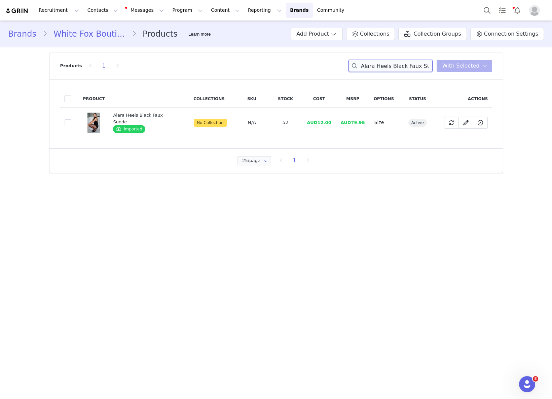
click at [421, 71] on input "Alara Heels Black Faux Suede" at bounding box center [390, 66] width 84 height 12
paste input "Better Perspective Knit Halter Top Bronz"
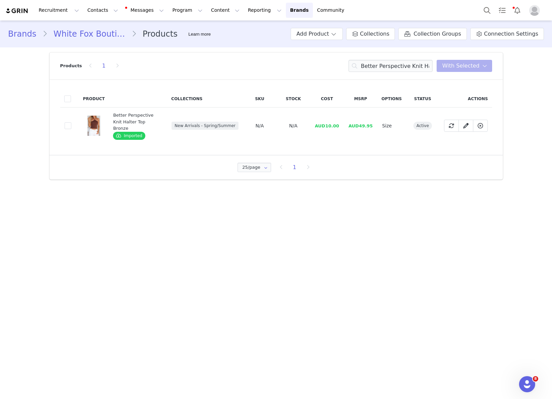
click at [351, 123] on span "AUD49.95" at bounding box center [360, 125] width 24 height 5
drag, startPoint x: 327, startPoint y: 123, endPoint x: 338, endPoint y: 124, distance: 10.8
click at [338, 123] on span "AUD10.00" at bounding box center [327, 125] width 24 height 5
click at [419, 63] on input "Better Perspective Knit Halter Top Bronze" at bounding box center [390, 66] width 84 height 12
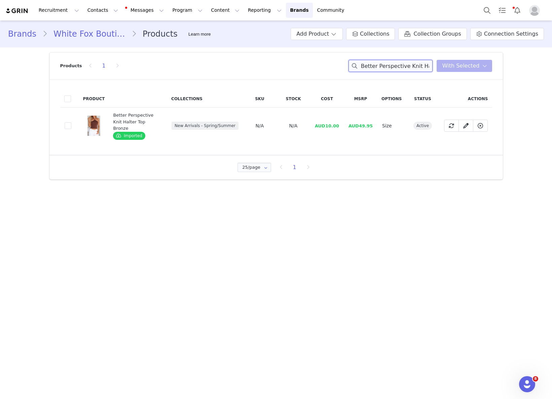
click at [419, 63] on input "Better Perspective Knit Halter Top Bronze" at bounding box center [390, 66] width 84 height 12
paste input "Never Again Mini Dress Amber Bloom"
drag, startPoint x: 323, startPoint y: 123, endPoint x: 327, endPoint y: 122, distance: 4.3
click at [327, 123] on span "AUD17.60" at bounding box center [327, 125] width 24 height 5
drag, startPoint x: 327, startPoint y: 122, endPoint x: 337, endPoint y: 122, distance: 10.1
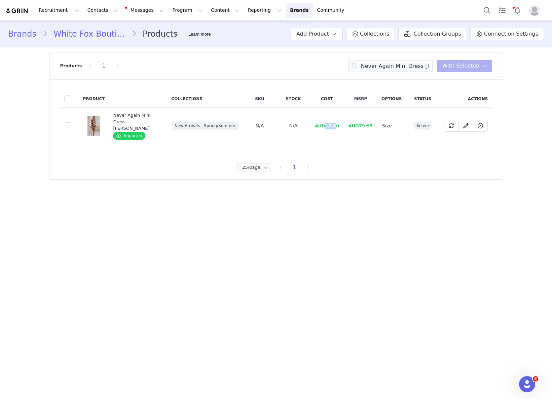
click at [337, 123] on span "AUD17.60" at bounding box center [327, 125] width 24 height 5
click at [396, 71] on input "Never Again Mini Dress Amber Bloom" at bounding box center [390, 66] width 84 height 12
paste input "From The Archives Lexi Sweatpants Charcoal"
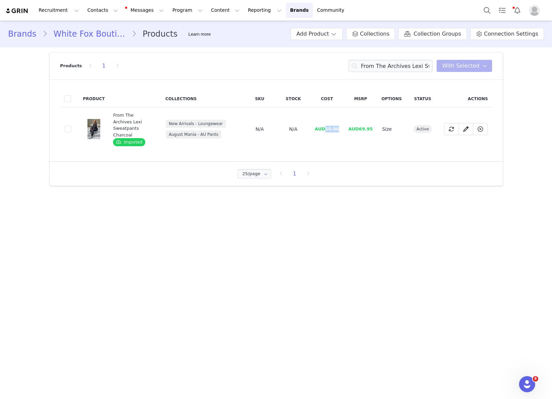
drag, startPoint x: 327, startPoint y: 124, endPoint x: 343, endPoint y: 125, distance: 15.1
click at [343, 125] on td "AUD10.00" at bounding box center [327, 129] width 34 height 43
click at [407, 65] on input "From The Archives Lexi Sweatpants Charcoal" at bounding box center [390, 66] width 84 height 12
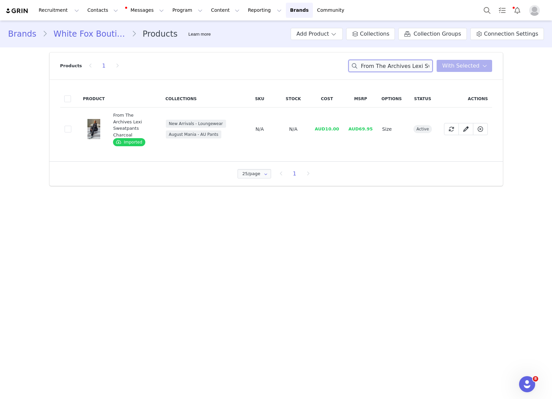
paste input "Oversized Hoodie"
click at [330, 126] on span "AUD11.33" at bounding box center [327, 128] width 24 height 5
click at [328, 126] on span "AUD11.33" at bounding box center [327, 128] width 24 height 5
drag, startPoint x: 327, startPoint y: 127, endPoint x: 366, endPoint y: 133, distance: 40.2
click at [345, 127] on tr "8ddcfc7d-b42d-471e-9bcf-93f0fdcaab33 From The Archives Lexi Oversized Hoodie Ch…" at bounding box center [276, 129] width 432 height 43
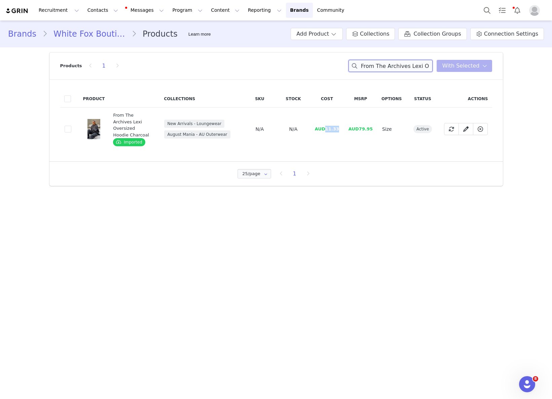
click at [397, 66] on input "From The Archives Lexi Oversized Hoodie Charcoal" at bounding box center [390, 66] width 84 height 12
paste input "Lucky Thirteen Cheyenne Oversized Hoodie Grey Marle"
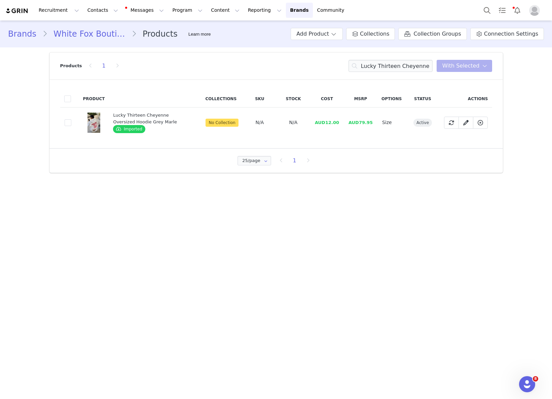
drag, startPoint x: 346, startPoint y: 122, endPoint x: 332, endPoint y: 123, distance: 14.6
click at [346, 122] on td "AUD79.95" at bounding box center [361, 123] width 34 height 30
drag, startPoint x: 327, startPoint y: 123, endPoint x: 344, endPoint y: 123, distance: 17.1
click at [344, 123] on td "AUD12.00" at bounding box center [327, 123] width 34 height 30
click at [399, 62] on input "Lucky Thirteen Cheyenne Oversized Hoodie Grey Marle" at bounding box center [390, 66] width 84 height 12
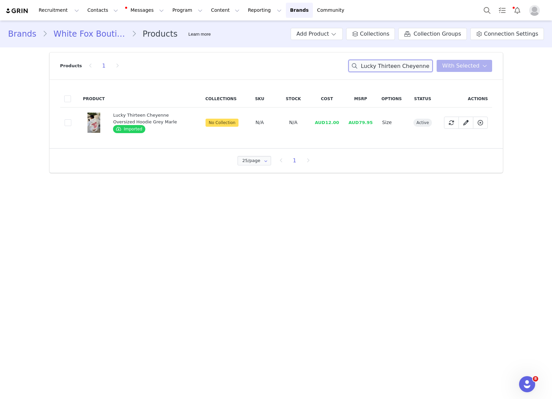
click at [399, 62] on input "Lucky Thirteen Cheyenne Oversized Hoodie Grey Marle" at bounding box center [390, 66] width 84 height 12
paste input "Sweatpants"
drag, startPoint x: 337, startPoint y: 127, endPoint x: 321, endPoint y: 125, distance: 15.6
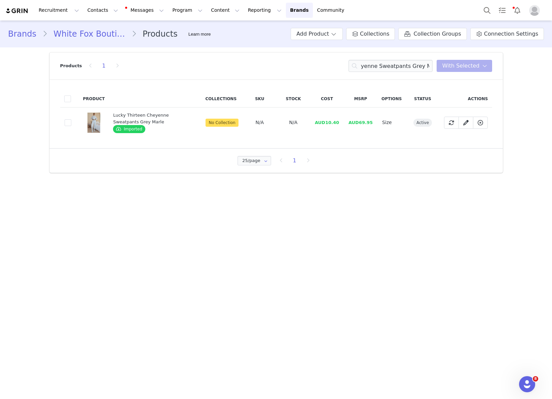
click at [333, 127] on td "AUD10.40" at bounding box center [327, 123] width 34 height 30
drag, startPoint x: 328, startPoint y: 122, endPoint x: 376, endPoint y: 135, distance: 49.1
click at [348, 123] on tr "cf193242-dae3-48bd-803d-b18cc8d64e3a Lucky Thirteen Cheyenne Sweatpants Grey Ma…" at bounding box center [276, 123] width 432 height 30
click at [399, 68] on input "Lucky Thirteen Cheyenne Sweatpants Grey Marle" at bounding box center [390, 66] width 84 height 12
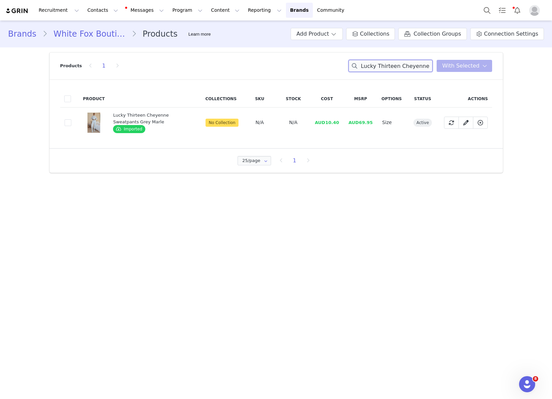
click at [399, 68] on input "Lucky Thirteen Cheyenne Sweatpants Grey Marle" at bounding box center [390, 66] width 84 height 12
paste input "It's Ok, I'm Ok Knit Sweater Wine Strip"
click at [329, 125] on td "AUD17.33" at bounding box center [327, 123] width 34 height 30
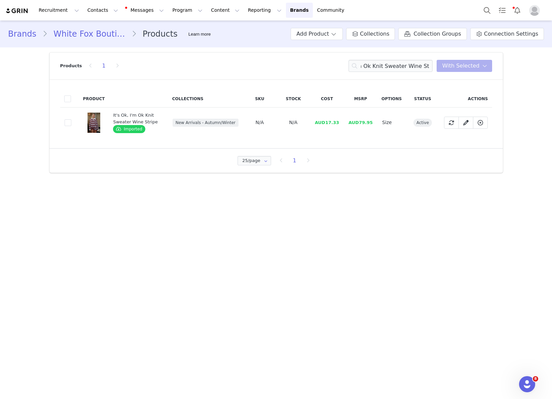
scroll to position [0, 0]
drag, startPoint x: 327, startPoint y: 124, endPoint x: 343, endPoint y: 123, distance: 16.2
click at [343, 123] on td "AUD17.33" at bounding box center [327, 123] width 34 height 30
click at [410, 63] on input "It's Ok, I'm Ok Knit Sweater Wine Stripe" at bounding box center [390, 66] width 84 height 12
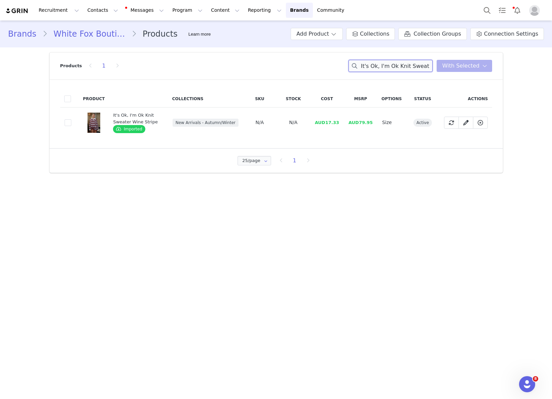
click at [410, 63] on input "It's Ok, I'm Ok Knit Sweater Wine Stripe" at bounding box center [390, 66] width 84 height 12
paste input "Bring The Style Low Rise Wide Leg Jeans Chocolate Wash"
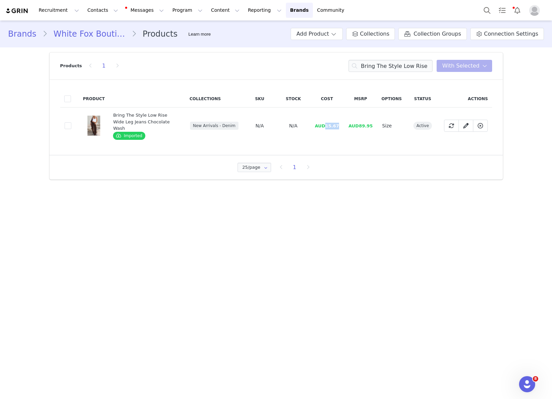
drag, startPoint x: 326, startPoint y: 120, endPoint x: 345, endPoint y: 124, distance: 18.6
click at [344, 124] on td "AUD15.67" at bounding box center [327, 126] width 34 height 37
click at [413, 68] on input "Bring The Style Low Rise Wide Leg Jeans Chocolate Wash" at bounding box center [390, 66] width 84 height 12
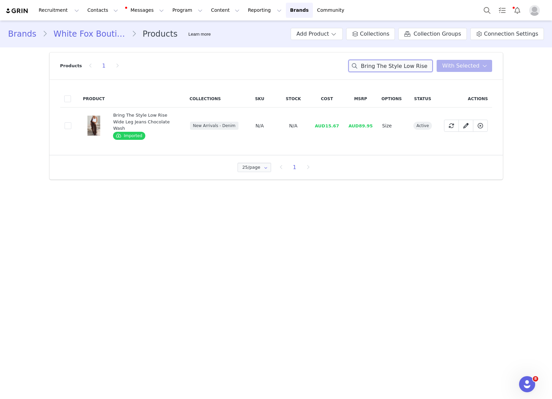
paste input "Travel Era Track Pants Navy"
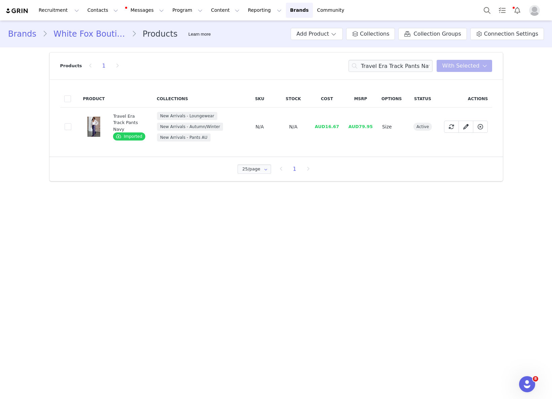
click at [328, 130] on td "AUD16.67" at bounding box center [327, 127] width 34 height 39
drag, startPoint x: 327, startPoint y: 127, endPoint x: 523, endPoint y: 170, distance: 201.2
click at [346, 126] on tr "eeaaa0b1-2c78-4b86-892e-e3e3b0aa74f2 Travel Era Track Pants Navy Imported New A…" at bounding box center [276, 127] width 432 height 39
click at [365, 65] on input "Travel Era Track Pants Navy" at bounding box center [390, 66] width 84 height 12
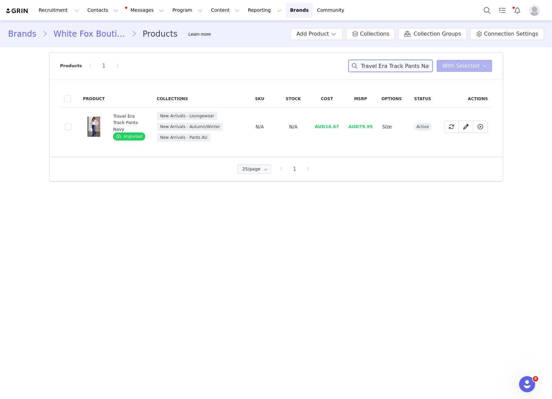
click at [365, 65] on input "Travel Era Track Pants Navy" at bounding box center [390, 66] width 84 height 12
paste input "[PERSON_NAME] High Boots Chocolate Faux Suede"
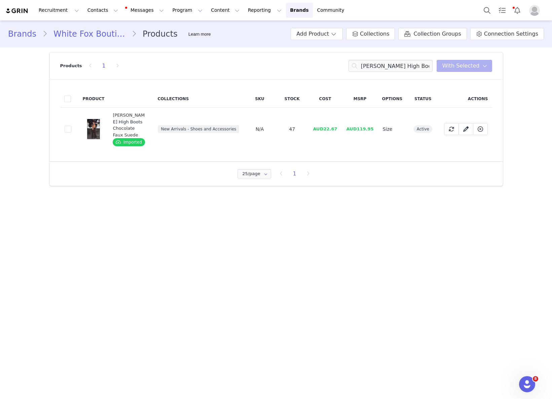
drag, startPoint x: 324, startPoint y: 127, endPoint x: 332, endPoint y: 127, distance: 8.1
click at [333, 127] on span "AUD22.67" at bounding box center [325, 128] width 24 height 5
click at [324, 129] on span "AUD22.67" at bounding box center [325, 128] width 24 height 5
drag, startPoint x: 325, startPoint y: 129, endPoint x: 338, endPoint y: 129, distance: 12.8
click at [337, 129] on span "AUD22.67" at bounding box center [325, 128] width 24 height 5
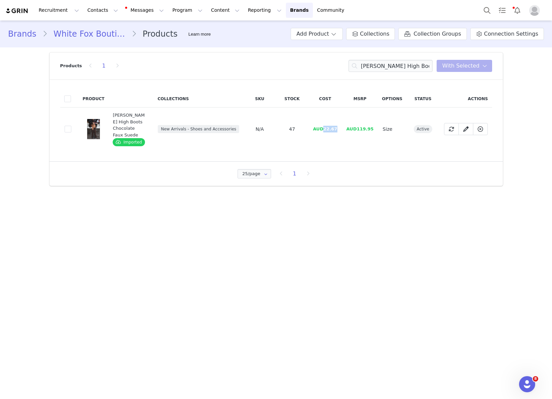
drag, startPoint x: 338, startPoint y: 129, endPoint x: 325, endPoint y: 128, distance: 12.5
click at [325, 128] on span "AUD22.67" at bounding box center [325, 128] width 24 height 5
click at [382, 70] on input "[PERSON_NAME] High Boots Chocolate Faux Suede" at bounding box center [390, 66] width 84 height 12
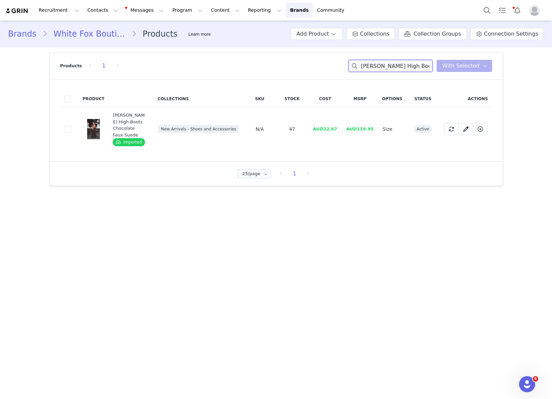
paste input "Annie Low Rise Capri Jeans Vintage Light Blu"
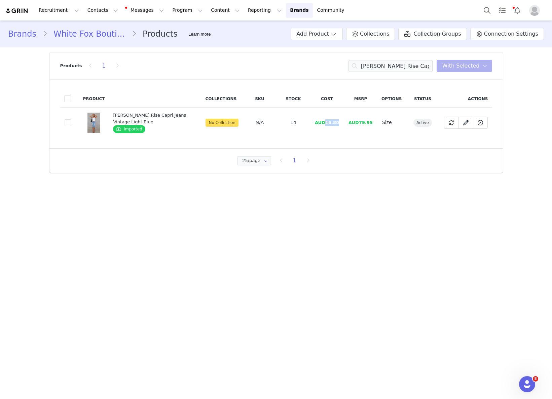
drag, startPoint x: 326, startPoint y: 122, endPoint x: 342, endPoint y: 121, distance: 16.5
click at [341, 121] on td "AUD16.80" at bounding box center [327, 123] width 34 height 30
click at [387, 64] on input "Annie Low Rise Capri Jeans Vintage Light Blue" at bounding box center [390, 66] width 84 height 12
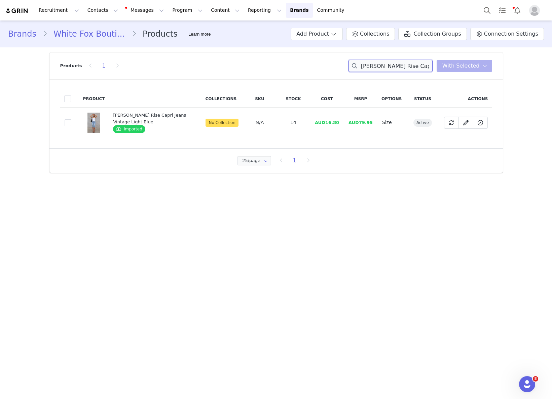
paste input "Cater To You Long Sleeve Top Off Whit"
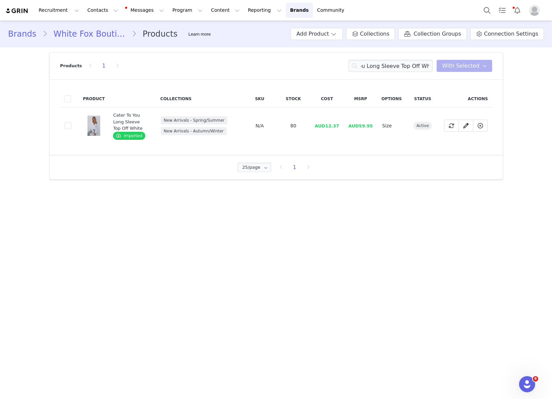
drag, startPoint x: 336, startPoint y: 127, endPoint x: 327, endPoint y: 127, distance: 8.7
click at [336, 127] on span "AUD12.37" at bounding box center [327, 125] width 24 height 5
drag, startPoint x: 325, startPoint y: 127, endPoint x: 341, endPoint y: 127, distance: 15.8
click at [341, 127] on td "AUD12.37" at bounding box center [327, 126] width 34 height 37
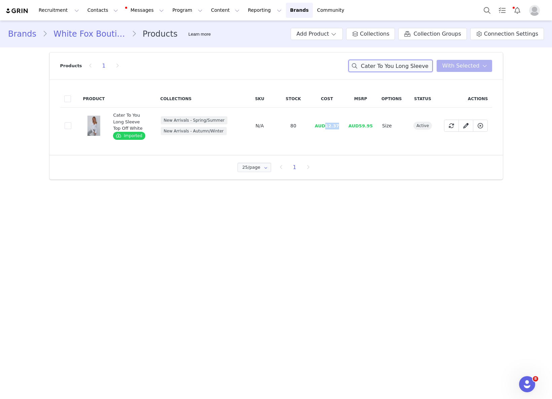
click at [406, 65] on input "Cater To You Long Sleeve Top Off White" at bounding box center [390, 66] width 84 height 12
paste input "Khai Wedges Snak"
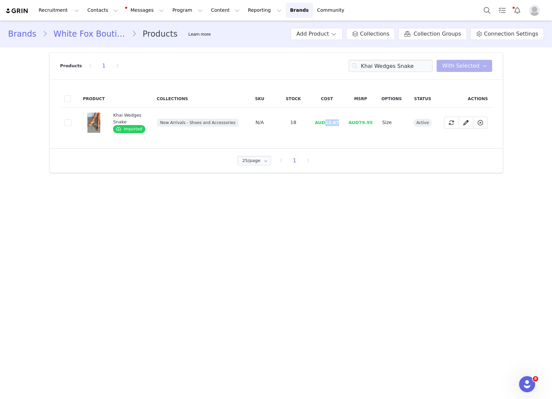
click at [340, 121] on td "AUD12.67" at bounding box center [327, 123] width 34 height 30
click at [393, 62] on input "Khai Wedges Snake" at bounding box center [390, 66] width 84 height 12
click at [386, 70] on input "Khai Wedges Snake" at bounding box center [390, 66] width 84 height 12
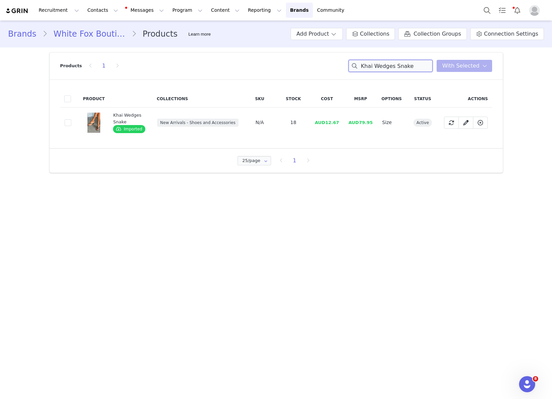
click at [386, 70] on input "Khai Wedges Snake" at bounding box center [390, 66] width 84 height 12
paste input "Unavailable Energy Maxi Dress Burgundy"
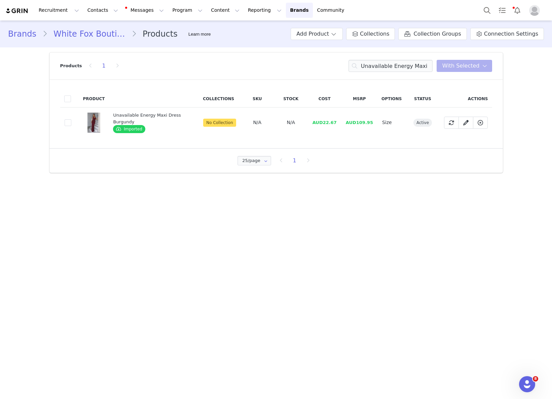
click at [331, 122] on span "AUD22.67" at bounding box center [324, 122] width 24 height 5
drag, startPoint x: 324, startPoint y: 123, endPoint x: 338, endPoint y: 122, distance: 13.1
click at [337, 122] on span "AUD22.67" at bounding box center [324, 122] width 24 height 5
click at [419, 69] on input "Unavailable Energy Maxi Dress Burgundy" at bounding box center [390, 66] width 84 height 12
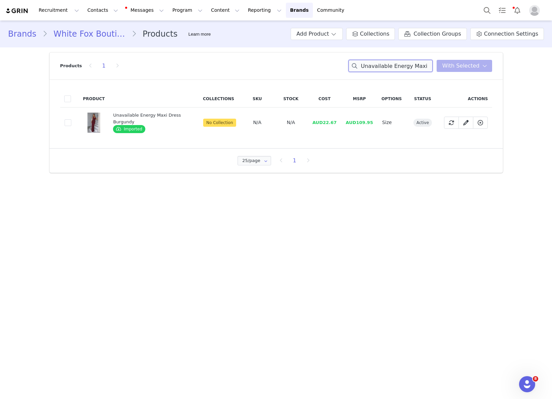
click at [419, 69] on input "Unavailable Energy Maxi Dress Burgundy" at bounding box center [390, 66] width 84 height 12
paste input "We'll Be Fine Long Sleeve Top Black"
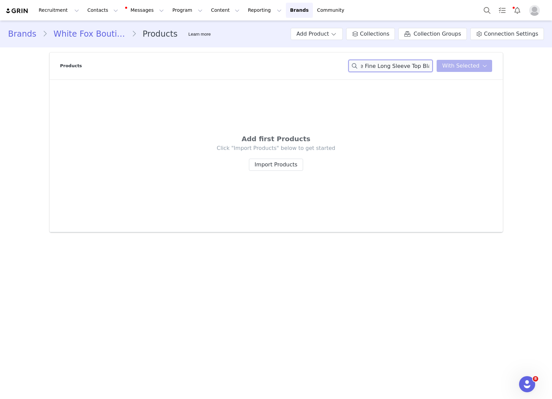
drag, startPoint x: 408, startPoint y: 65, endPoint x: 438, endPoint y: 64, distance: 29.9
click at [438, 64] on div "We'll Be Fine Long Sleeve Top Black You have 0 product s selected Add to Collec…" at bounding box center [420, 66] width 144 height 12
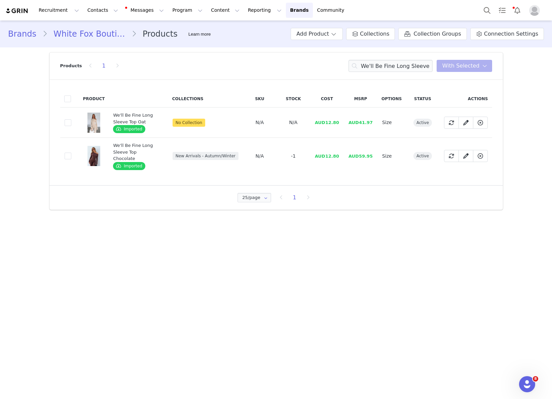
click at [337, 155] on td "AUD12.80" at bounding box center [327, 156] width 34 height 37
click at [328, 154] on span "AUD12.80" at bounding box center [327, 156] width 24 height 5
drag, startPoint x: 332, startPoint y: 153, endPoint x: 341, endPoint y: 153, distance: 9.1
click at [342, 153] on td "AUD12.80" at bounding box center [327, 156] width 34 height 37
click at [406, 61] on input "We'll Be Fine Long Sleeve" at bounding box center [390, 66] width 84 height 12
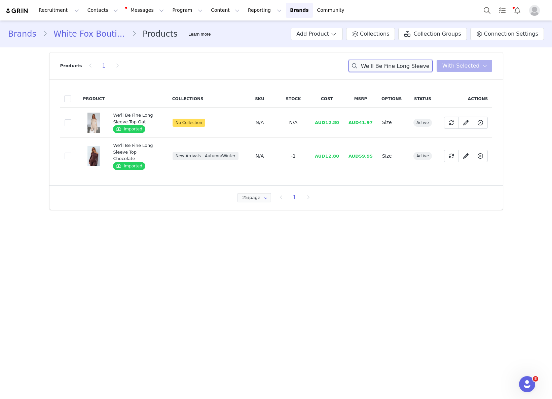
click at [406, 61] on input "We'll Be Fine Long Sleeve" at bounding box center [390, 66] width 84 height 12
paste input "Pants Black"
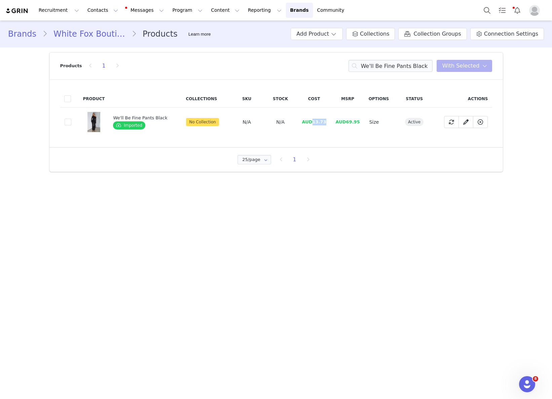
drag, startPoint x: 311, startPoint y: 121, endPoint x: 334, endPoint y: 121, distance: 23.2
click at [334, 121] on tr "fc28d812-60d8-4096-9293-afd8062ba09f We'll Be Fine Pants Black Imported No Coll…" at bounding box center [276, 122] width 432 height 29
click at [426, 61] on input "We'll Be Fine Pants Black" at bounding box center [390, 66] width 84 height 12
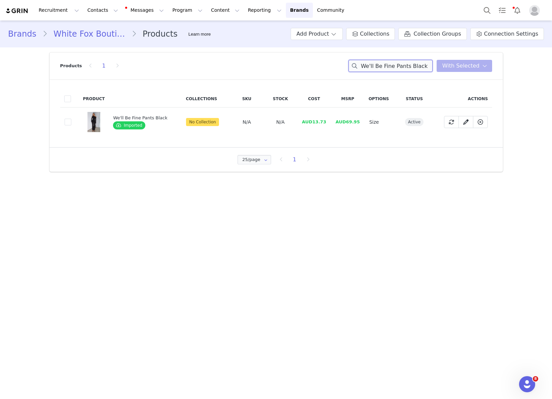
paste input "Run Away With Me Knee High Boots Vintage Brown"
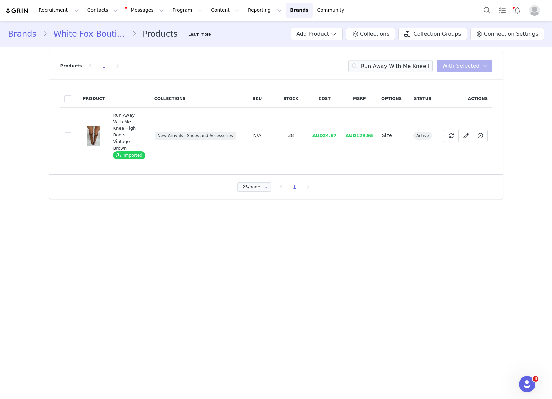
click at [328, 133] on span "AUD24.67" at bounding box center [324, 135] width 24 height 5
drag, startPoint x: 325, startPoint y: 127, endPoint x: 351, endPoint y: 130, distance: 26.0
click at [344, 128] on tr "b1e19694-a517-40bd-9faf-a74513faa3f7 Run Away With Me Knee High Boots Vintage B…" at bounding box center [276, 136] width 432 height 56
click at [390, 68] on input "Run Away With Me Knee High Boots Vintage Brown" at bounding box center [390, 66] width 84 height 12
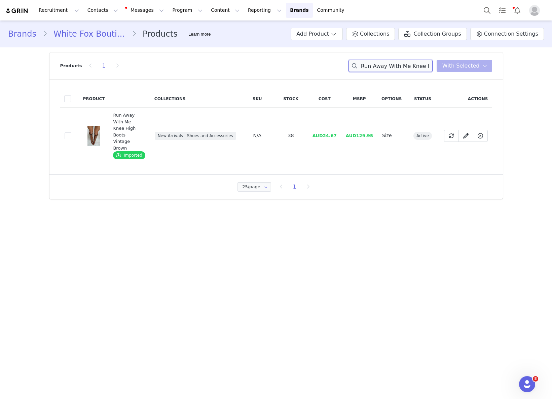
click at [390, 68] on input "Run Away With Me Knee High Boots Vintage Brown" at bounding box center [390, 66] width 84 height 12
paste input "Find A Way Baby Tee White Polka Dot"
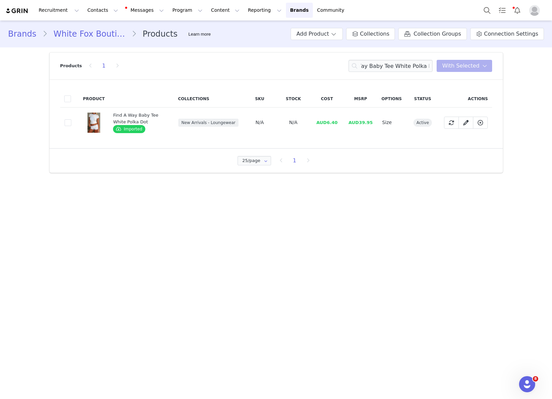
click at [327, 123] on span "AUD6.40" at bounding box center [326, 122] width 21 height 5
drag, startPoint x: 334, startPoint y: 122, endPoint x: 338, endPoint y: 122, distance: 4.0
click at [337, 122] on span "AUD6.40" at bounding box center [326, 122] width 21 height 5
click at [402, 66] on input "Find A Way Baby Tee White Polka Dot" at bounding box center [390, 66] width 84 height 12
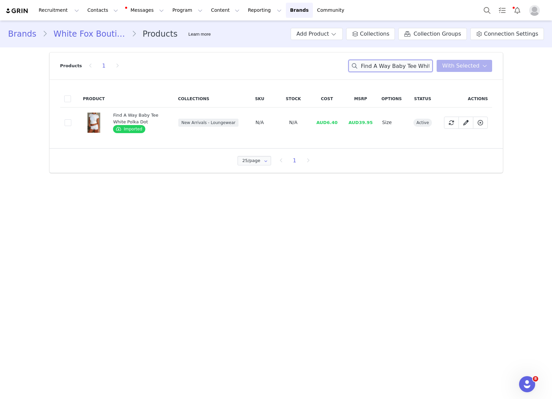
click at [402, 66] on input "Find A Way Baby Tee White Polka Dot" at bounding box center [390, 66] width 84 height 12
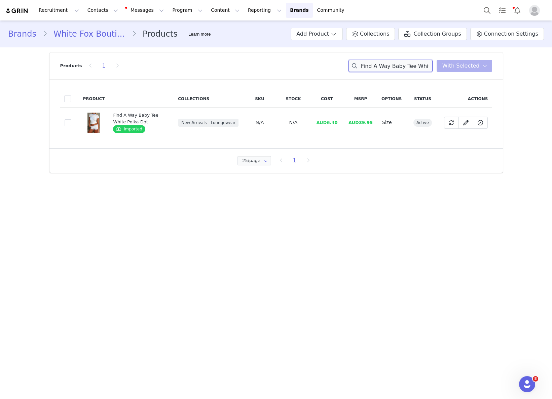
paste input "ooty Shorts"
drag, startPoint x: 327, startPoint y: 123, endPoint x: 340, endPoint y: 123, distance: 12.1
click at [338, 122] on td "AUD6.40" at bounding box center [327, 123] width 34 height 30
click at [421, 62] on input "Find A Way Booty Shorts White Polka Dot" at bounding box center [390, 66] width 84 height 12
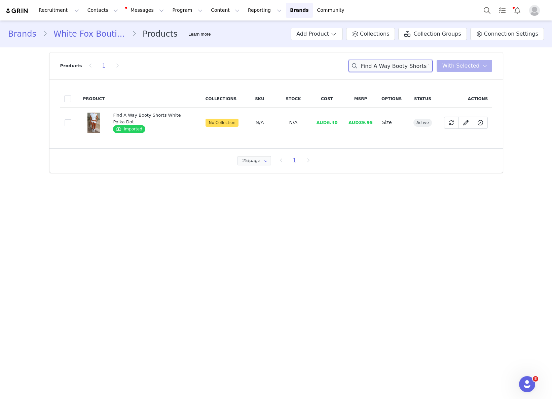
click at [421, 62] on input "Find A Way Booty Shorts White Polka Dot" at bounding box center [390, 66] width 84 height 12
paste input "Softer Love Knit Sweater Off White"
click at [324, 123] on span "AUD15.33" at bounding box center [324, 122] width 24 height 5
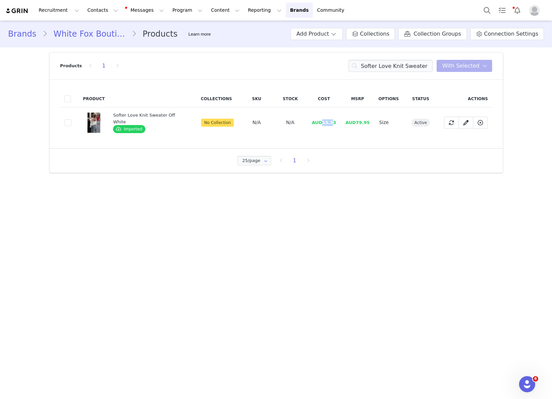
drag, startPoint x: 321, startPoint y: 123, endPoint x: 330, endPoint y: 123, distance: 9.4
click at [332, 123] on span "AUD15.33" at bounding box center [324, 122] width 24 height 5
click at [382, 69] on input "Softer Love Knit Sweater Off White" at bounding box center [390, 66] width 84 height 12
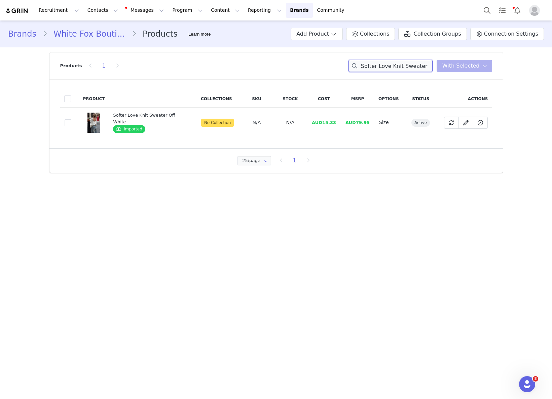
paste input "Following My Instincts Mini Dress Champagn"
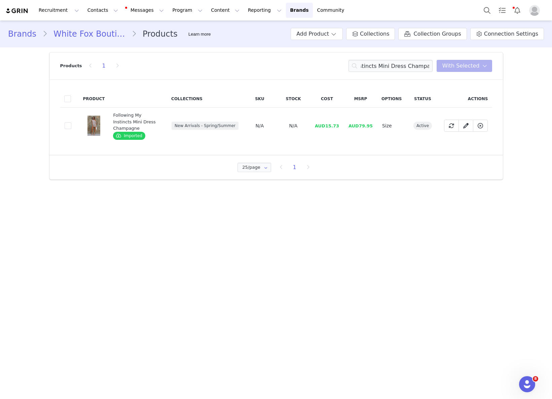
click at [337, 126] on td "AUD15.73" at bounding box center [327, 126] width 34 height 37
click at [338, 123] on span "AUD15.73" at bounding box center [327, 125] width 24 height 5
click at [400, 61] on input "Following My Instincts Mini Dress Champagne" at bounding box center [390, 66] width 84 height 12
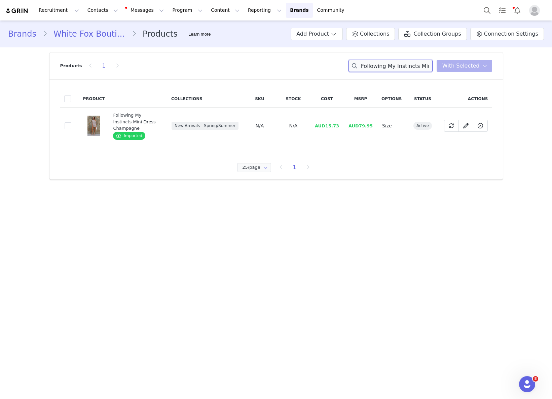
click at [400, 61] on input "Following My Instincts Mini Dress Champagne" at bounding box center [390, 66] width 84 height 12
paste input "Unbreakable Bond Knit Jacket Grey Marl"
click at [331, 126] on td "AUD19.73" at bounding box center [327, 126] width 34 height 37
drag, startPoint x: 328, startPoint y: 122, endPoint x: 342, endPoint y: 123, distance: 13.8
click at [341, 122] on td "AUD19.73" at bounding box center [327, 126] width 34 height 37
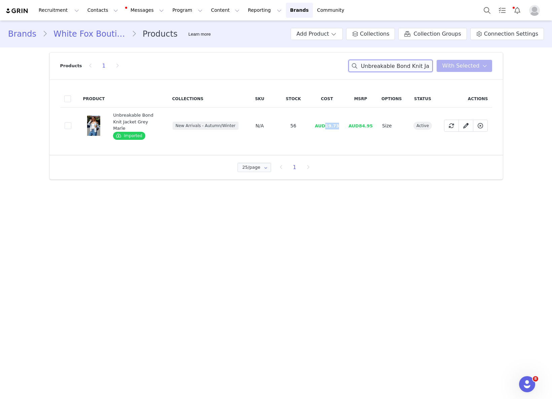
click at [382, 67] on input "Unbreakable Bond Knit Jacket Grey Marle" at bounding box center [390, 66] width 84 height 12
paste input "Winter Holiday Oversized Coat Burgundy"
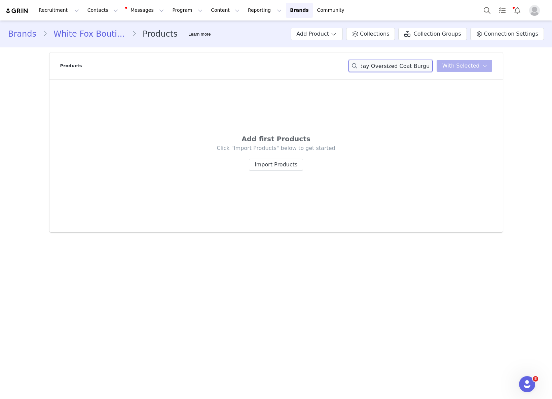
click at [454, 68] on div "Winter Holiday Oversized Coat Burgundy You have 0 product s selected Add to Col…" at bounding box center [420, 66] width 144 height 12
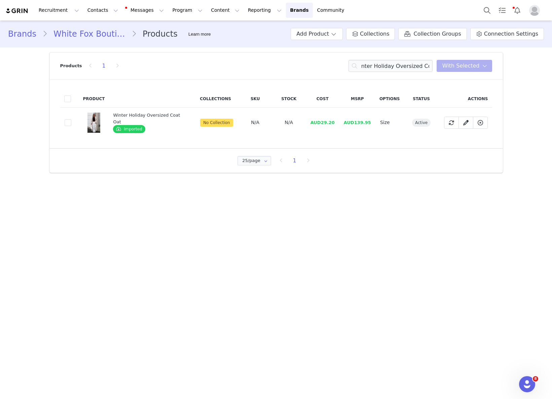
click at [321, 127] on td "AUD29.20" at bounding box center [323, 123] width 34 height 30
drag, startPoint x: 319, startPoint y: 123, endPoint x: 332, endPoint y: 123, distance: 13.1
click at [332, 123] on span "AUD29.20" at bounding box center [322, 122] width 24 height 5
click at [376, 66] on input "Winter Holiday Oversized Coat" at bounding box center [390, 66] width 84 height 12
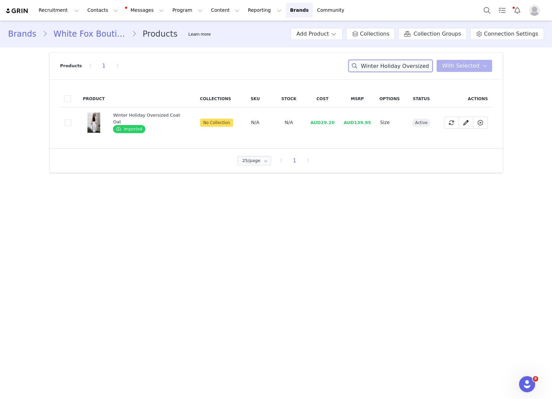
click at [376, 66] on input "Winter Holiday Oversized Coat" at bounding box center [390, 66] width 84 height 12
paste input "Star Studded Long Sleeve Knit Maxi Dress Chocolate"
click at [376, 67] on input "Star Studded Long Sleeve Knit Maxi Dress Chocolate Holiday Oversized Coat" at bounding box center [390, 66] width 84 height 12
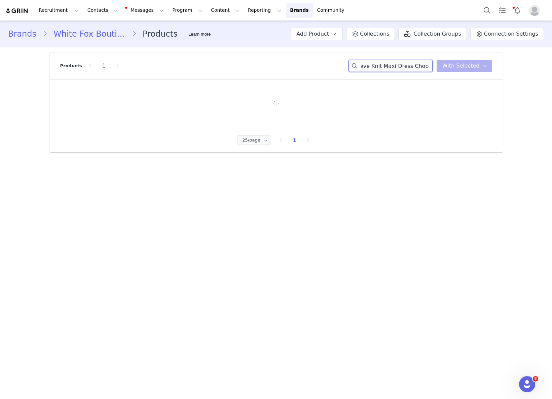
paste input
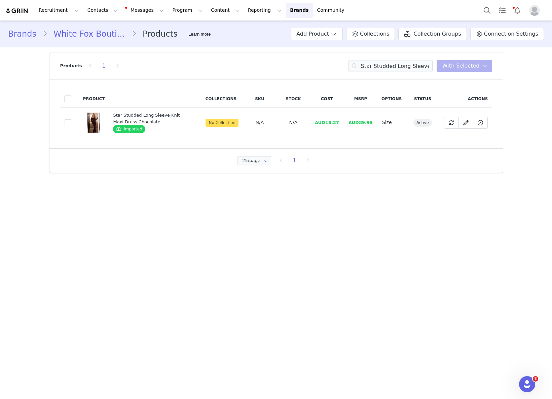
click at [334, 129] on td "AUD18.27" at bounding box center [327, 123] width 34 height 30
drag, startPoint x: 327, startPoint y: 124, endPoint x: 338, endPoint y: 121, distance: 11.4
click at [338, 121] on span "AUD18.27" at bounding box center [327, 122] width 24 height 5
drag, startPoint x: 334, startPoint y: 122, endPoint x: 325, endPoint y: 120, distance: 8.9
click at [325, 120] on td "AUD18.27" at bounding box center [327, 123] width 34 height 30
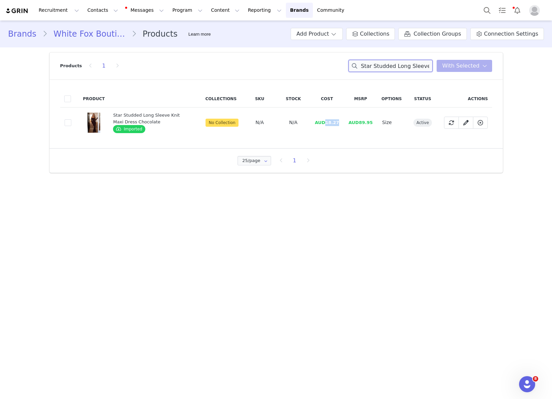
click at [407, 65] on input "Star Studded Long Sleeve Knit Maxi Dress Chocolate" at bounding box center [390, 66] width 84 height 12
paste input "Run Away With Me Knee High Boots Black"
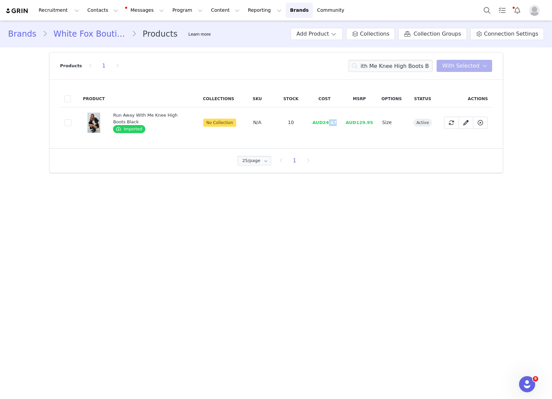
click at [329, 125] on td "AUD24.67" at bounding box center [325, 123] width 34 height 30
drag, startPoint x: 326, startPoint y: 122, endPoint x: 337, endPoint y: 122, distance: 11.4
click at [337, 122] on span "AUD24.67" at bounding box center [324, 122] width 24 height 5
click at [365, 69] on input "Run Away With Me Knee High Boots Black" at bounding box center [390, 66] width 84 height 12
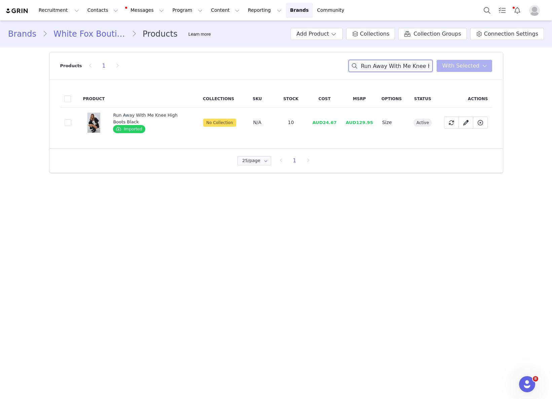
click at [365, 69] on input "Run Away With Me Knee High Boots Black" at bounding box center [390, 66] width 84 height 12
paste input "Hadley Shoulder Bag Chocolate"
click at [315, 121] on span "AUD11.47" at bounding box center [327, 122] width 24 height 5
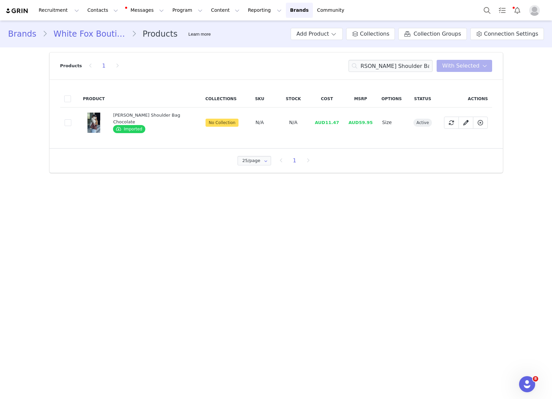
scroll to position [0, 0]
drag, startPoint x: 317, startPoint y: 120, endPoint x: 336, endPoint y: 122, distance: 18.3
click at [332, 121] on td "AUD11.47" at bounding box center [327, 123] width 34 height 30
click at [387, 70] on input "Hadley Shoulder Bag Chocolate" at bounding box center [390, 66] width 84 height 12
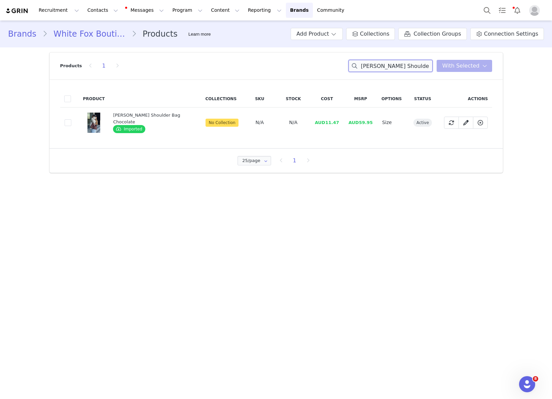
click at [387, 70] on input "Hadley Shoulder Bag Chocolate" at bounding box center [390, 66] width 84 height 12
paste input "Inner Smile Stripe Knit Cardigan Skyline Borders"
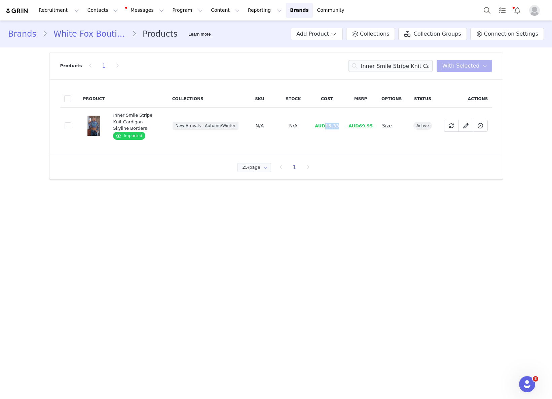
drag, startPoint x: 325, startPoint y: 125, endPoint x: 341, endPoint y: 124, distance: 15.5
click at [341, 124] on td "AUD15.33" at bounding box center [327, 126] width 34 height 37
click at [394, 58] on div "Products 1 Inner Smile Stripe Knit Cardigan Skyline Borders You have 0 product …" at bounding box center [276, 65] width 432 height 27
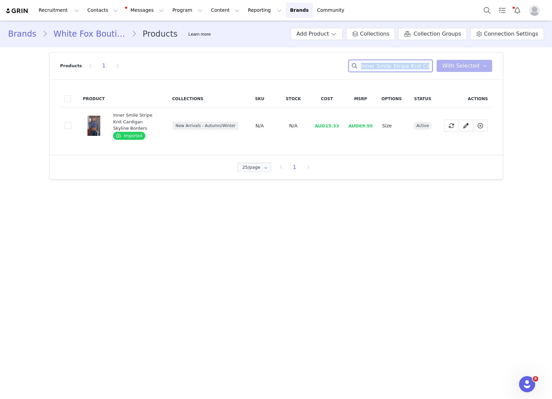
click at [395, 60] on input "Inner Smile Stripe Knit Cardigan Skyline Borders" at bounding box center [390, 66] width 84 height 12
paste input "Maeve Low Rise Wide Leg Jeans Grey Acid"
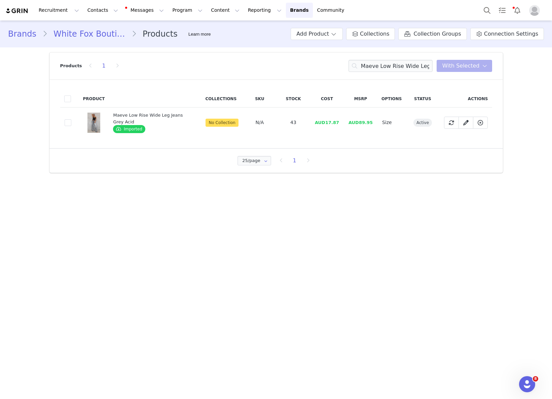
click at [333, 122] on span "AUD17.87" at bounding box center [327, 122] width 24 height 5
drag, startPoint x: 326, startPoint y: 123, endPoint x: 343, endPoint y: 121, distance: 17.3
click at [343, 121] on td "AUD17.87" at bounding box center [327, 123] width 34 height 30
click at [424, 62] on input "Maeve Low Rise Wide Leg Jeans Grey Acid" at bounding box center [390, 66] width 84 height 12
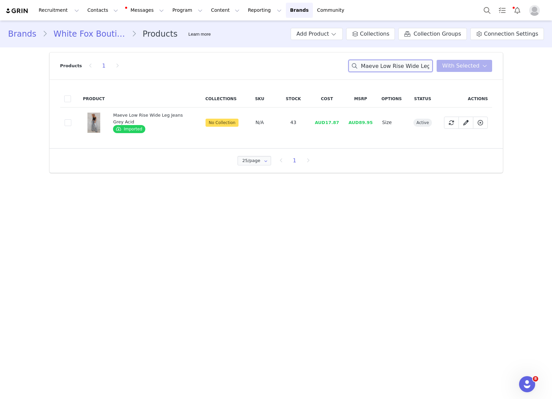
click at [424, 62] on input "Maeve Low Rise Wide Leg Jeans Grey Acid" at bounding box center [390, 66] width 84 height 12
paste input "Run Away With Me Knee High Boots Vintage Brown"
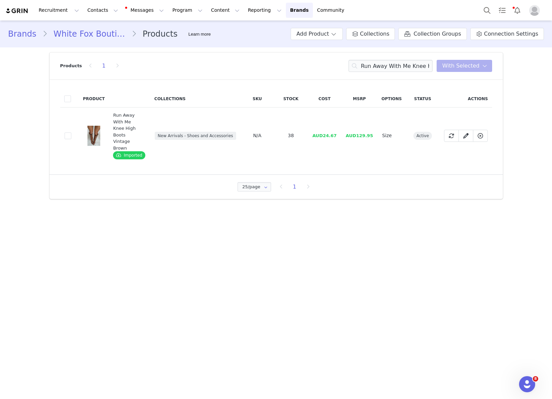
click at [330, 133] on span "AUD24.67" at bounding box center [324, 135] width 24 height 5
drag, startPoint x: 327, startPoint y: 129, endPoint x: 346, endPoint y: 127, distance: 18.9
click at [346, 127] on tr "b1e19694-a517-40bd-9faf-a74513faa3f7 Run Away With Me Knee High Boots Vintage B…" at bounding box center [276, 136] width 432 height 56
drag, startPoint x: 342, startPoint y: 128, endPoint x: 341, endPoint y: 132, distance: 4.3
click at [325, 129] on td "AUD24.67" at bounding box center [325, 136] width 34 height 56
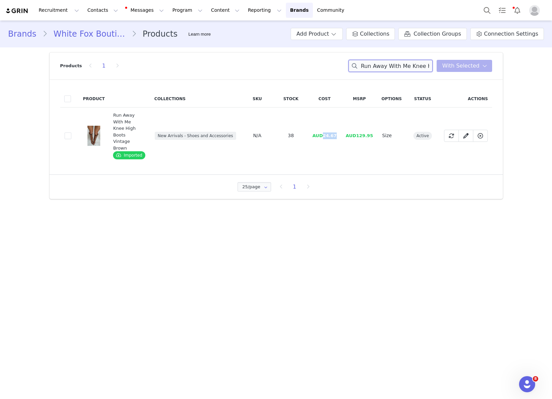
click at [384, 66] on input "Run Away With Me Knee High Boots Vintage Brown" at bounding box center [390, 66] width 84 height 12
paste input "Go Ghost Bomber Jacket Sandshell"
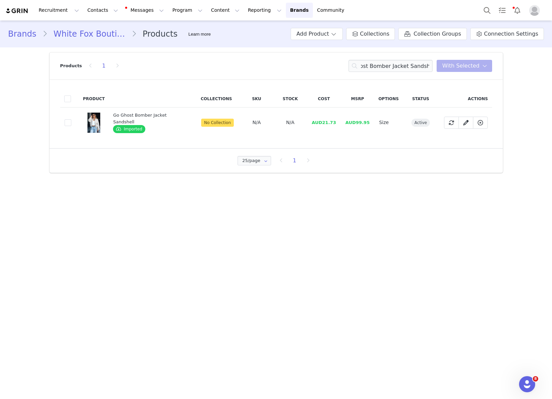
click at [317, 126] on td "AUD21.73" at bounding box center [324, 123] width 34 height 30
drag, startPoint x: 322, startPoint y: 122, endPoint x: 335, endPoint y: 121, distance: 12.5
click at [335, 121] on td "AUD21.73" at bounding box center [324, 123] width 34 height 30
click at [319, 123] on span "AUD21.73" at bounding box center [324, 122] width 24 height 5
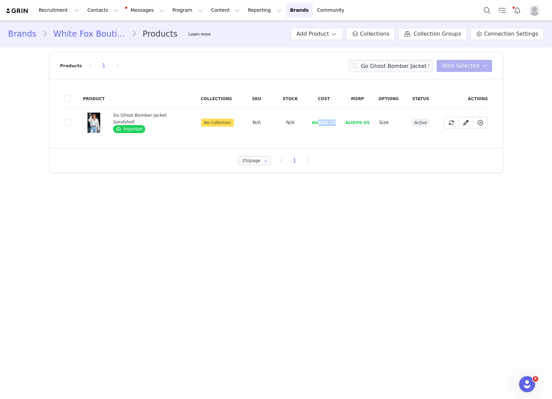
drag, startPoint x: 328, startPoint y: 122, endPoint x: 336, endPoint y: 122, distance: 8.1
click at [336, 122] on td "AUD21.73" at bounding box center [324, 123] width 34 height 30
drag, startPoint x: 332, startPoint y: 122, endPoint x: 320, endPoint y: 123, distance: 12.1
click at [320, 123] on td "AUD21.73" at bounding box center [324, 123] width 34 height 30
click at [400, 62] on input "Go Ghost Bomber Jacket Sandshell" at bounding box center [390, 66] width 84 height 12
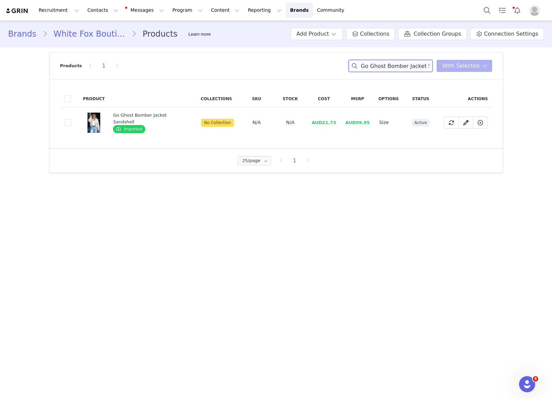
click at [400, 62] on input "Go Ghost Bomber Jacket Sandshell" at bounding box center [390, 66] width 84 height 12
paste input "Forget About Him Mini Dress Black"
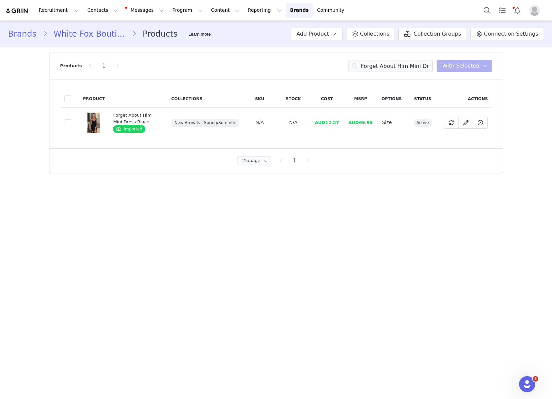
click at [323, 124] on span "AUD12.27" at bounding box center [327, 122] width 24 height 5
drag, startPoint x: 327, startPoint y: 123, endPoint x: 340, endPoint y: 121, distance: 13.3
click at [340, 121] on td "AUD12.27" at bounding box center [327, 123] width 34 height 30
click at [393, 67] on input "Forget About Him Mini Dress Black" at bounding box center [390, 66] width 84 height 12
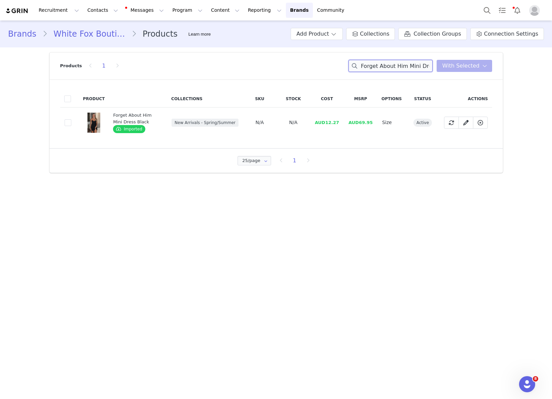
click at [393, 67] on input "Forget About Him Mini Dress Black" at bounding box center [390, 66] width 84 height 12
paste input "Everything We Do Long Sleeve Baby Tee Chocolate"
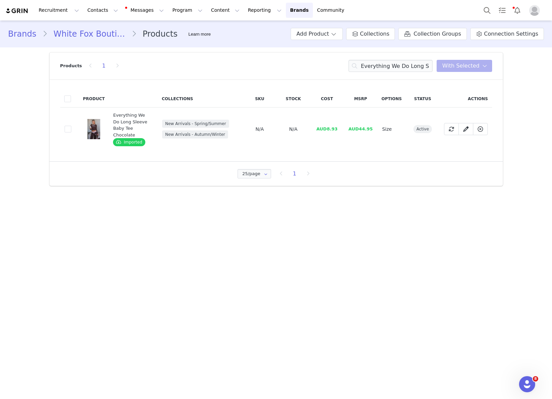
click at [325, 126] on span "AUD8.93" at bounding box center [326, 128] width 21 height 5
drag, startPoint x: 333, startPoint y: 123, endPoint x: 342, endPoint y: 123, distance: 8.7
click at [342, 123] on td "AUD8.93" at bounding box center [327, 129] width 34 height 43
click at [424, 67] on input "Everything We Do Long Sleeve Baby Tee Chocolate" at bounding box center [390, 66] width 84 height 12
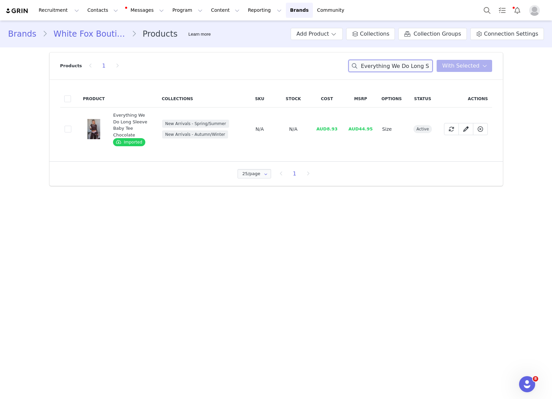
paste input "he's The Trend Halter Mini Dress Chocolat"
click at [399, 63] on input "Everything We Do Long She's The Trend Halter Mini Dress Chocolate Baby Tee Choc…" at bounding box center [390, 66] width 84 height 12
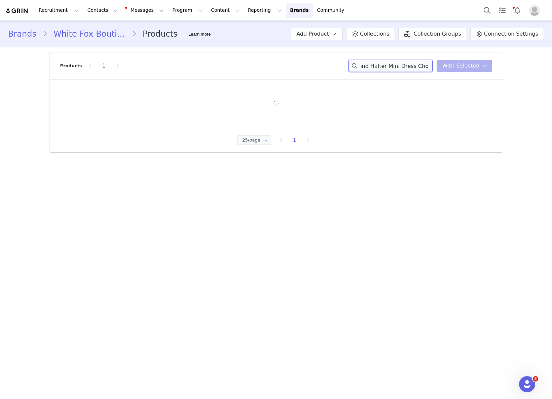
click at [399, 63] on input "Everything We Do Long She's The Trend Halter Mini Dress Chocolate Baby Tee Choc…" at bounding box center [390, 66] width 84 height 12
paste input "She's The Trend Halter Mini Dress"
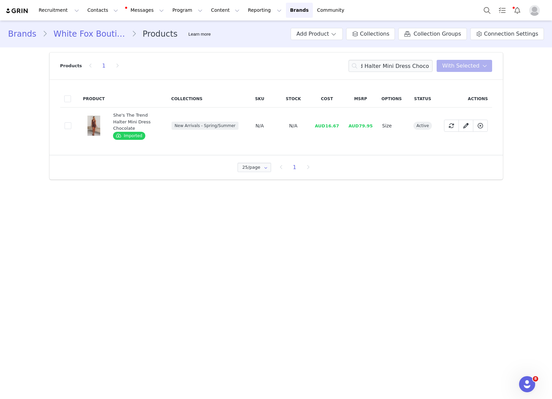
drag, startPoint x: 339, startPoint y: 119, endPoint x: 324, endPoint y: 122, distance: 15.5
click at [339, 119] on td "AUD16.67" at bounding box center [327, 126] width 34 height 37
drag, startPoint x: 327, startPoint y: 121, endPoint x: 346, endPoint y: 120, distance: 18.5
click at [346, 120] on tr "4cf53a70-0d53-470c-840d-1129e6cfb2fd She's The Trend Halter Mini Dress Chocolat…" at bounding box center [276, 126] width 432 height 37
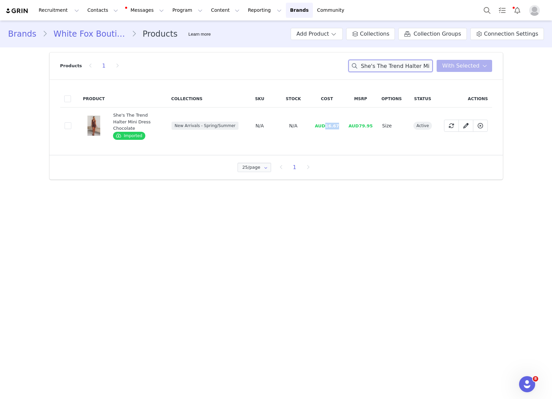
click at [408, 65] on input "She's The Trend Halter Mini Dress Chocolate" at bounding box center [390, 66] width 84 height 12
paste input "Following My Instincts Mini Dress Champagn"
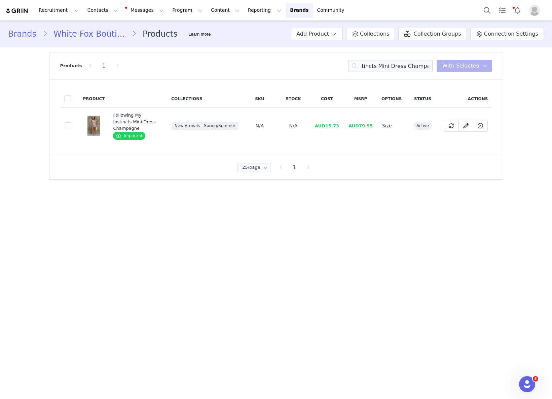
drag, startPoint x: 338, startPoint y: 124, endPoint x: 328, endPoint y: 123, distance: 10.1
click at [337, 124] on span "AUD15.73" at bounding box center [327, 125] width 24 height 5
drag, startPoint x: 325, startPoint y: 122, endPoint x: 340, endPoint y: 121, distance: 14.5
click at [340, 121] on td "AUD15.73" at bounding box center [327, 126] width 34 height 37
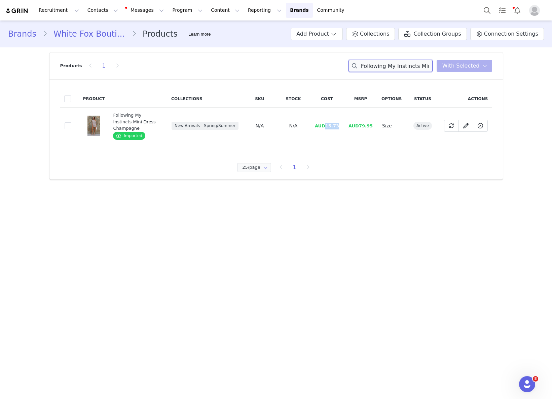
click at [381, 65] on input "Following My Instincts Mini Dress Champagne" at bounding box center [390, 66] width 84 height 12
paste input "He Said She Said Pants Oliv"
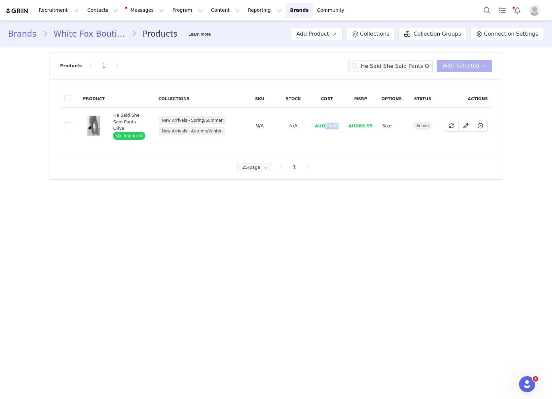
drag, startPoint x: 326, startPoint y: 120, endPoint x: 340, endPoint y: 120, distance: 13.1
click at [340, 120] on td "AUD19.07" at bounding box center [327, 126] width 34 height 37
click at [398, 67] on input "He Said She Said Pants Olive" at bounding box center [390, 66] width 84 height 12
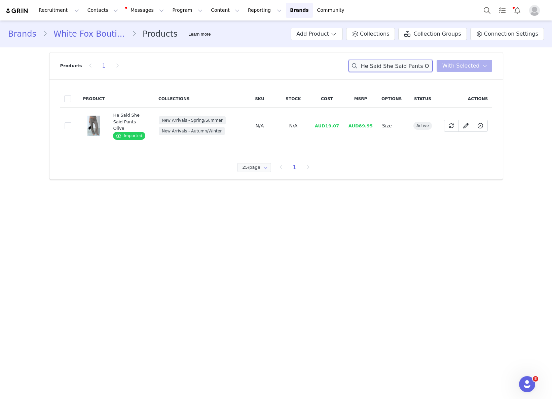
paste input "Bustier"
drag, startPoint x: 335, startPoint y: 125, endPoint x: 342, endPoint y: 124, distance: 6.8
click at [342, 124] on td "AUD15.07" at bounding box center [327, 126] width 34 height 37
drag, startPoint x: 342, startPoint y: 125, endPoint x: 326, endPoint y: 126, distance: 15.1
click at [326, 126] on td "AUD15.07" at bounding box center [327, 126] width 34 height 37
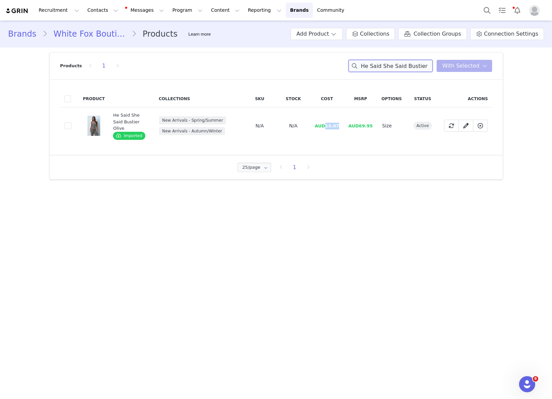
click at [395, 66] on input "He Said She Said Bustier Olive" at bounding box center [390, 66] width 84 height 12
paste input "Everything In Time Off Shoulder Oversized Tee Navy"
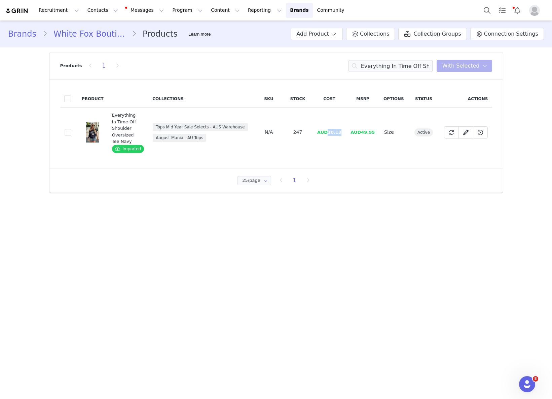
drag, startPoint x: 328, startPoint y: 131, endPoint x: 342, endPoint y: 129, distance: 14.2
click at [342, 129] on td "AUD10.13" at bounding box center [328, 133] width 33 height 50
click at [413, 62] on input "Everything In Time Off Shoulder Oversized Tee Navy" at bounding box center [390, 66] width 84 height 12
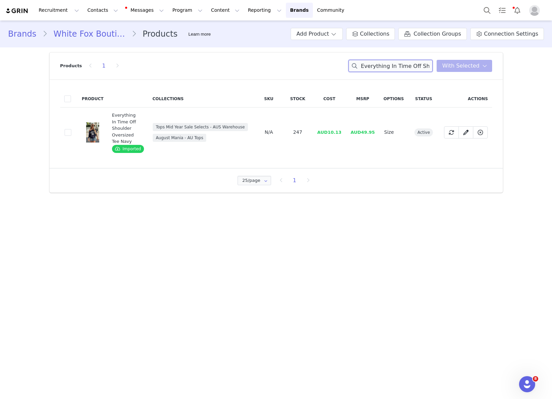
click at [409, 63] on input "Everything In Time Off Shoulder Oversized Tee Navy" at bounding box center [390, 66] width 84 height 12
paste input "Cherry Charm Top Black Polka Dot"
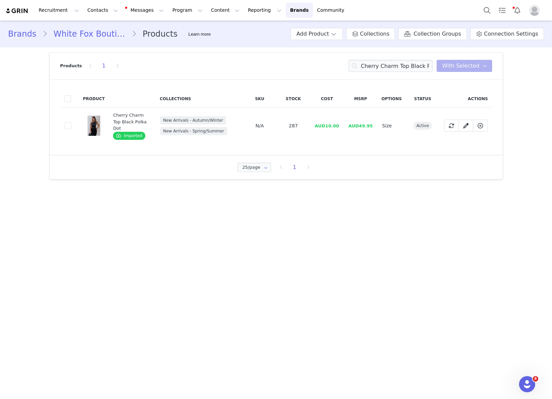
drag, startPoint x: 330, startPoint y: 131, endPoint x: 328, endPoint y: 128, distance: 3.5
click at [330, 131] on td "AUD10.00" at bounding box center [327, 126] width 34 height 37
drag, startPoint x: 327, startPoint y: 127, endPoint x: 345, endPoint y: 125, distance: 18.0
click at [345, 125] on tr "f5c747d8-2241-48e5-b2e2-8ff9116230a3 Cherry Charm Top Black Polka Dot Imported …" at bounding box center [276, 126] width 432 height 37
click at [427, 66] on input "Cherry Charm Top Black Polka Dot" at bounding box center [390, 66] width 84 height 12
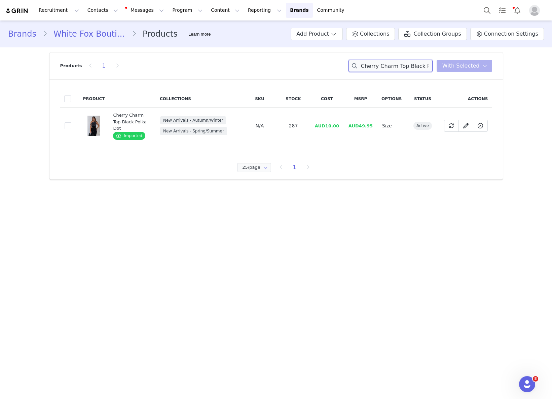
click at [427, 66] on input "Cherry Charm Top Black Polka Dot" at bounding box center [390, 66] width 84 height 12
paste input "Maeve Low Rise Wide Leg Jeans Sand Camouflage"
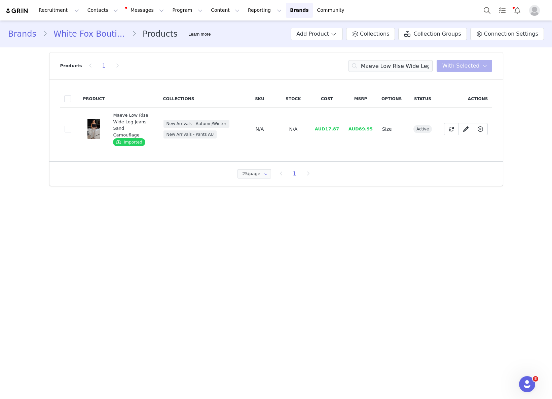
click at [328, 126] on span "AUD17.87" at bounding box center [327, 128] width 24 height 5
drag, startPoint x: 326, startPoint y: 127, endPoint x: 339, endPoint y: 126, distance: 12.8
click at [339, 126] on span "AUD17.87" at bounding box center [327, 128] width 24 height 5
click at [410, 63] on input "Maeve Low Rise Wide Leg Jeans Sand Camouflage" at bounding box center [390, 66] width 84 height 12
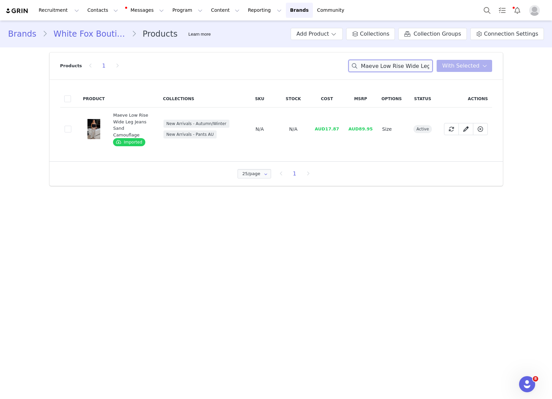
click at [410, 63] on input "Maeve Low Rise Wide Leg Jeans Sand Camouflage" at bounding box center [390, 66] width 84 height 12
paste input "Destiny Lace Maxi Dress Black"
click at [410, 63] on input "Destiny Lace Maxi Dress Black Low Rise Wide Leg Jeans Sand Camouflage" at bounding box center [390, 66] width 84 height 12
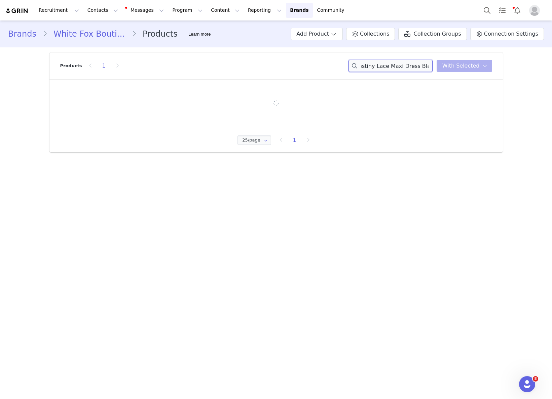
paste input
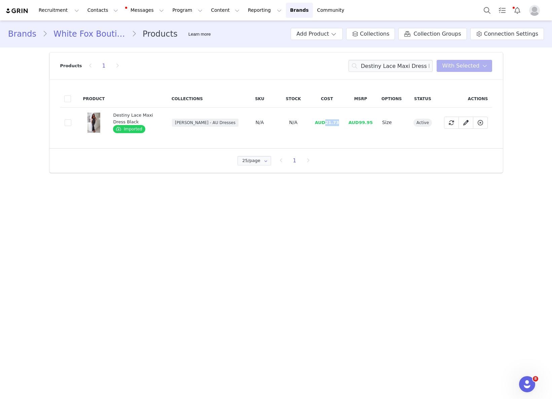
drag, startPoint x: 327, startPoint y: 122, endPoint x: 345, endPoint y: 124, distance: 17.3
click at [340, 121] on td "AUD21.73" at bounding box center [327, 123] width 34 height 30
click at [395, 64] on input "Destiny Lace Maxi Dress Black" at bounding box center [390, 66] width 84 height 12
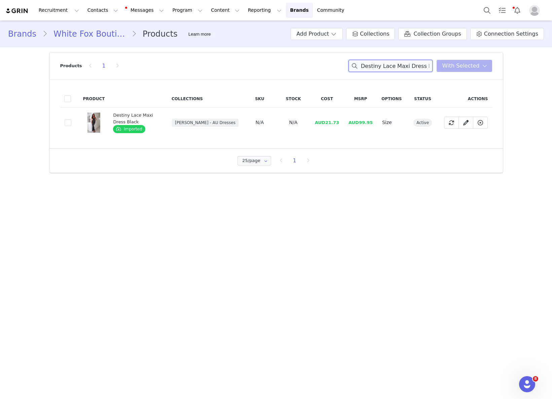
paste input "In Sync Mini Dress Cream"
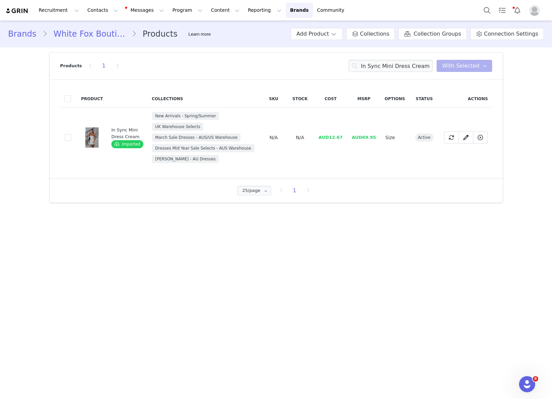
drag, startPoint x: 326, startPoint y: 133, endPoint x: 330, endPoint y: 134, distance: 4.7
click at [326, 133] on td "AUD12.67" at bounding box center [330, 138] width 33 height 60
drag, startPoint x: 333, startPoint y: 135, endPoint x: 340, endPoint y: 134, distance: 6.4
click at [343, 135] on td "AUD12.67" at bounding box center [330, 138] width 33 height 60
click at [387, 64] on input "In Sync Mini Dress Cream" at bounding box center [390, 66] width 84 height 12
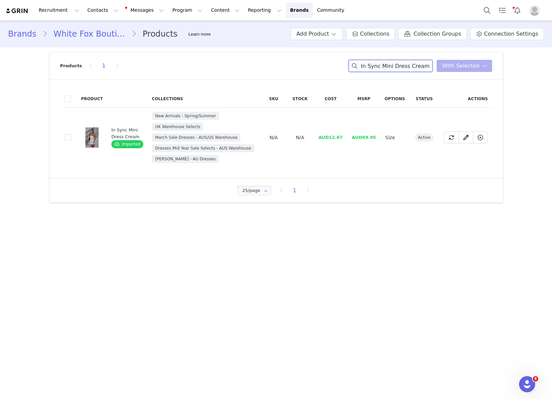
click at [387, 65] on input "In Sync Mini Dress Cream" at bounding box center [390, 66] width 84 height 12
drag, startPoint x: 387, startPoint y: 65, endPoint x: 384, endPoint y: 66, distance: 3.8
click at [387, 65] on input "In Sync Mini Dress Cream" at bounding box center [390, 66] width 84 height 12
click at [383, 66] on input "In Sync Mini Dress Cream" at bounding box center [390, 66] width 84 height 12
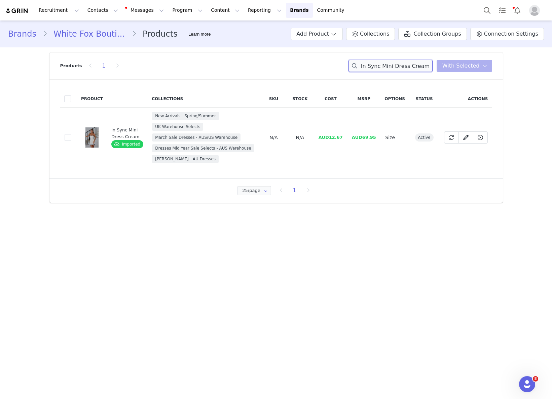
click at [383, 66] on input "In Sync Mini Dress Cream" at bounding box center [390, 66] width 84 height 12
paste input "Drive Them Wild Heels Black"
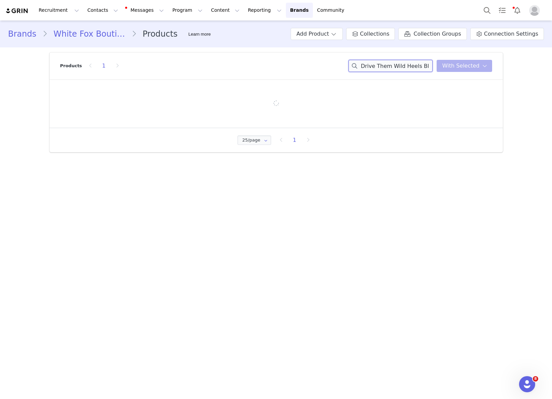
scroll to position [0, 2]
click at [412, 68] on input "Drive Them Wild Heels Black" at bounding box center [390, 66] width 84 height 12
click at [468, 67] on div "Drive Them Wild Heels Black You have 0 product s selected Add to Collections Re…" at bounding box center [420, 66] width 144 height 12
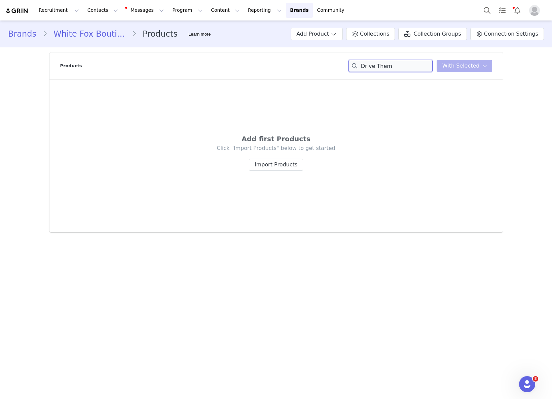
scroll to position [0, 0]
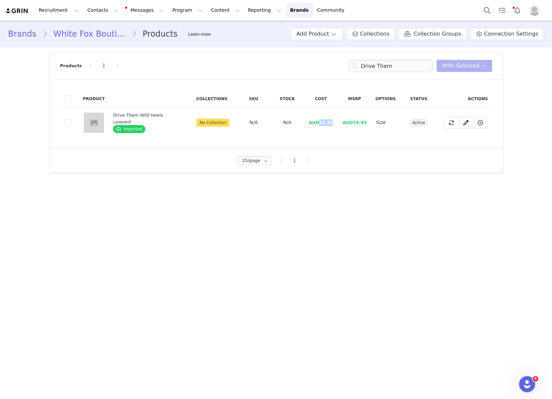
drag, startPoint x: 317, startPoint y: 123, endPoint x: 330, endPoint y: 122, distance: 12.8
click at [330, 122] on span "AUD11.33" at bounding box center [321, 122] width 24 height 5
click at [361, 65] on input "Drive Them" at bounding box center [390, 66] width 84 height 12
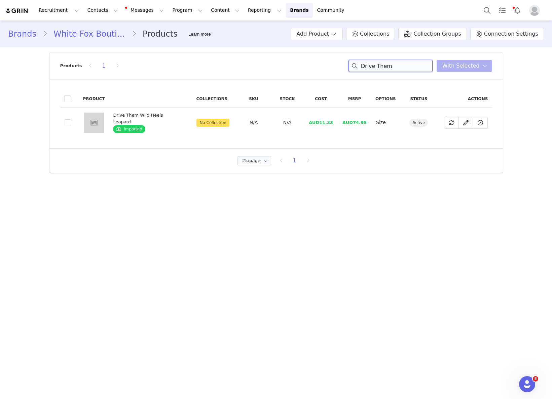
paste input "Flawlessly Lost Jumpsuit Black"
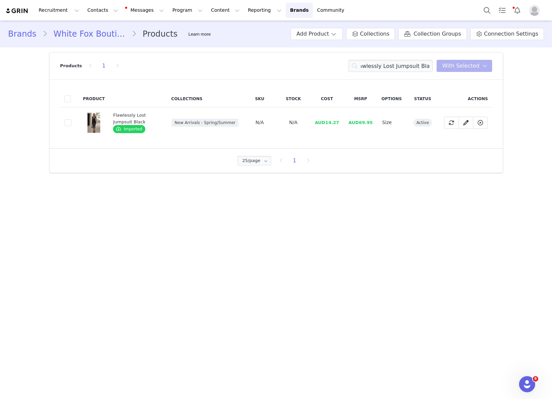
drag, startPoint x: 336, startPoint y: 123, endPoint x: 332, endPoint y: 123, distance: 4.0
click at [336, 123] on span "AUD14.27" at bounding box center [327, 122] width 24 height 5
drag, startPoint x: 327, startPoint y: 123, endPoint x: 339, endPoint y: 122, distance: 12.5
click at [339, 122] on span "AUD14.27" at bounding box center [327, 122] width 24 height 5
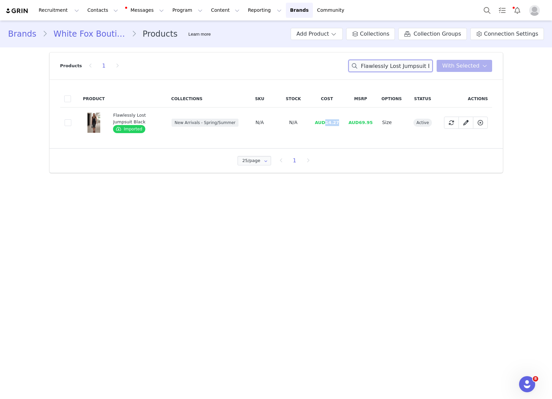
click at [412, 62] on input "Flawlessly Lost Jumpsuit Black" at bounding box center [390, 66] width 84 height 12
paste input "Cutie Patootie Shorts White"
click at [332, 122] on span "AUD12.00" at bounding box center [327, 122] width 24 height 5
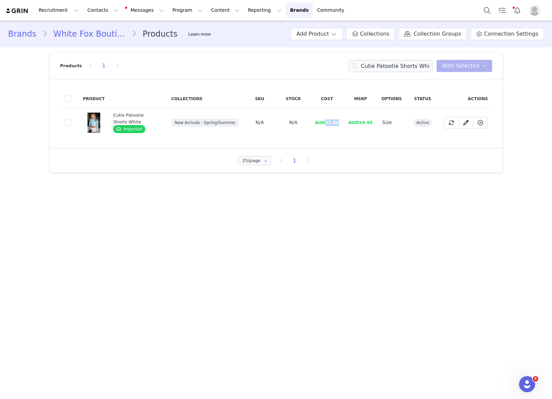
drag, startPoint x: 327, startPoint y: 122, endPoint x: 344, endPoint y: 122, distance: 17.5
click at [345, 121] on tr "d787cb2b-4e2f-498f-b8cf-4600847e9c42 Cutie Patootie Shorts White Imported New A…" at bounding box center [276, 123] width 432 height 30
click at [401, 66] on input "Cutie Patootie Shorts White" at bounding box center [390, 66] width 84 height 12
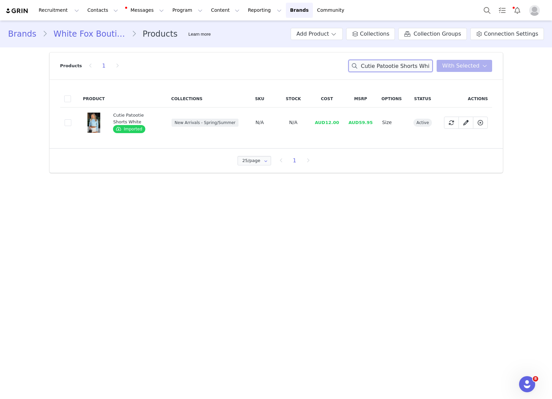
paste input "Juliette Knee High Boots Chocolate Faux Sued"
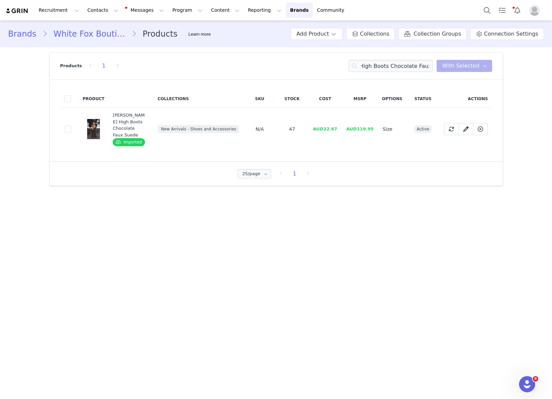
click at [338, 132] on td "AUD22.67" at bounding box center [325, 129] width 34 height 43
drag, startPoint x: 325, startPoint y: 128, endPoint x: 345, endPoint y: 130, distance: 19.9
click at [342, 128] on td "AUD22.67" at bounding box center [325, 129] width 34 height 43
click at [397, 64] on input "[PERSON_NAME] High Boots Chocolate Faux Suede" at bounding box center [390, 66] width 84 height 12
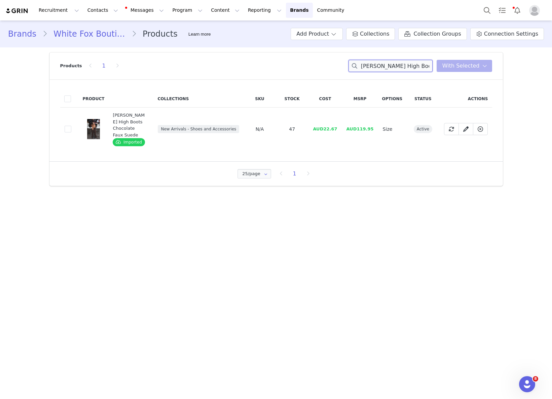
click at [397, 63] on input "[PERSON_NAME] High Boots Chocolate Faux Suede" at bounding box center [390, 66] width 84 height 12
paste input "Cutie Patootie Shorts Whit"
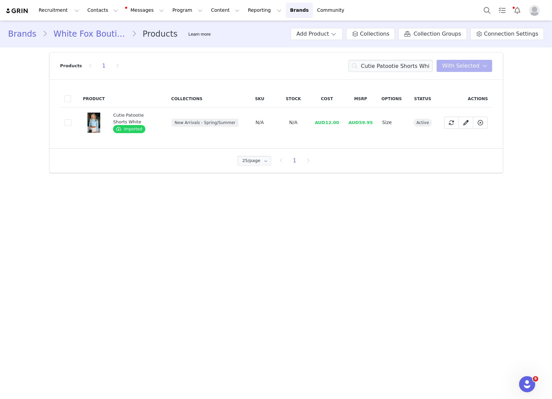
click at [337, 125] on td "AUD12.00" at bounding box center [327, 123] width 34 height 30
drag, startPoint x: 327, startPoint y: 123, endPoint x: 346, endPoint y: 127, distance: 19.5
click at [344, 123] on td "AUD12.00" at bounding box center [327, 123] width 34 height 30
click at [423, 65] on input "Cutie Patootie Shorts White" at bounding box center [390, 66] width 84 height 12
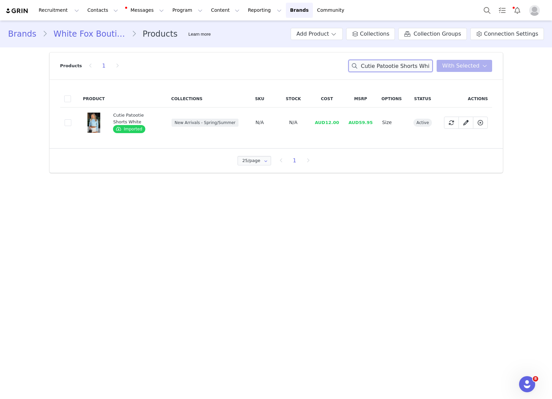
click at [423, 65] on input "Cutie Patootie Shorts White" at bounding box center [390, 66] width 84 height 12
paste input "Show Me How Mini Dress Chocola"
click at [324, 122] on span "AUD14.00" at bounding box center [327, 122] width 24 height 5
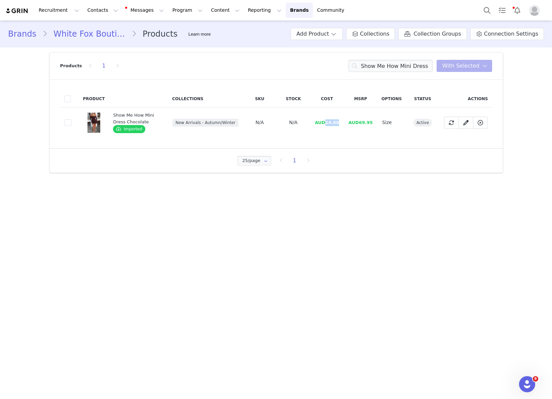
drag, startPoint x: 326, startPoint y: 121, endPoint x: 341, endPoint y: 121, distance: 14.8
click at [340, 121] on td "AUD14.00" at bounding box center [327, 123] width 34 height 30
click at [397, 69] on input "Show Me How Mini Dress Chocolate" at bounding box center [390, 66] width 84 height 12
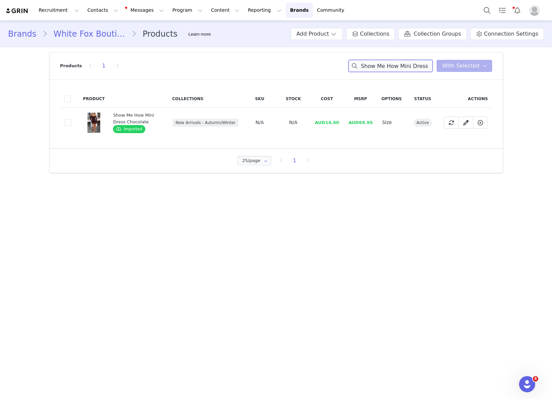
paste input "Hiding Away Boxy Zip Front Hoodie Dark Camo"
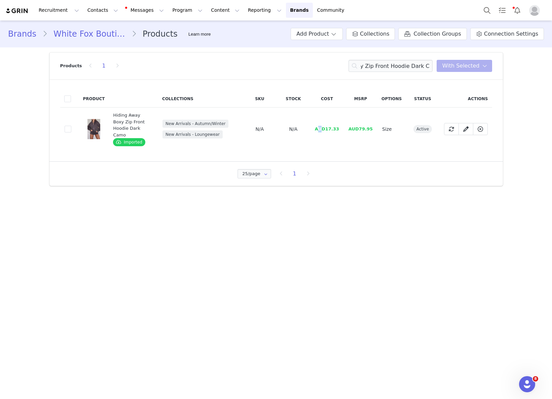
click at [323, 126] on span "AUD17.33" at bounding box center [327, 128] width 24 height 5
drag, startPoint x: 327, startPoint y: 126, endPoint x: 340, endPoint y: 127, distance: 13.1
click at [340, 127] on td "AUD17.33" at bounding box center [327, 129] width 34 height 43
click at [419, 64] on input "Hiding Away Boxy Zip Front Hoodie Dark Camo" at bounding box center [390, 66] width 84 height 12
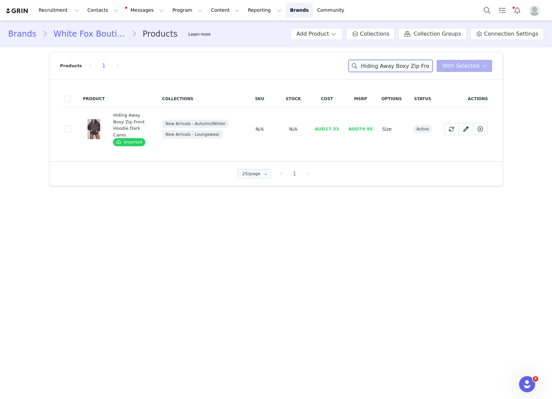
click at [419, 64] on input "Hiding Away Boxy Zip Front Hoodie Dark Camo" at bounding box center [390, 66] width 84 height 12
paste input "Wide Leg Sweatpants"
drag, startPoint x: 356, startPoint y: 127, endPoint x: 341, endPoint y: 128, distance: 15.8
click at [356, 127] on span "AUD69.95" at bounding box center [360, 128] width 24 height 5
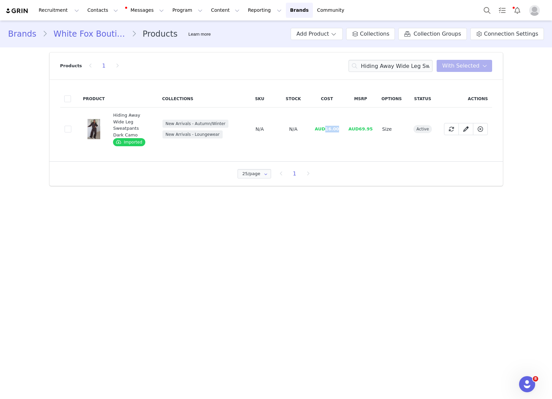
drag, startPoint x: 327, startPoint y: 126, endPoint x: 530, endPoint y: 172, distance: 208.1
click at [339, 126] on span "AUD16.00" at bounding box center [327, 128] width 24 height 5
click at [408, 63] on input "Hiding Away Wide Leg Sweatpants Dark Camo" at bounding box center [390, 66] width 84 height 12
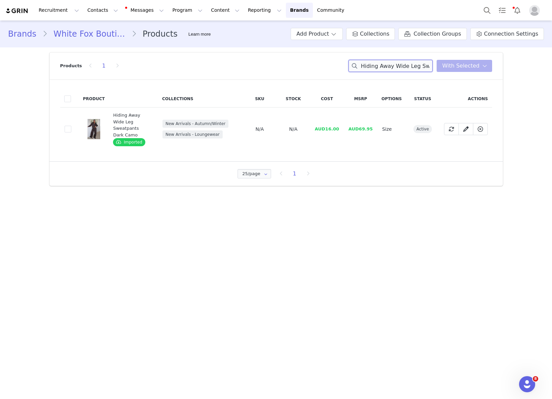
paste input "Good To Go Socks White"
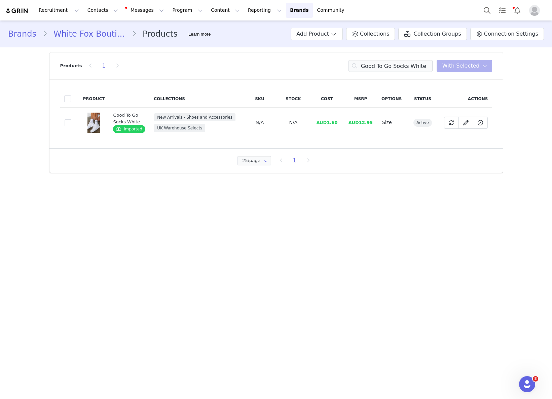
drag, startPoint x: 329, startPoint y: 123, endPoint x: 339, endPoint y: 123, distance: 9.4
click at [339, 123] on td "AUD1.60" at bounding box center [327, 123] width 34 height 30
click at [328, 123] on td "AUD1.60" at bounding box center [327, 123] width 34 height 30
click at [398, 62] on input "Good To Go Socks White" at bounding box center [390, 66] width 84 height 12
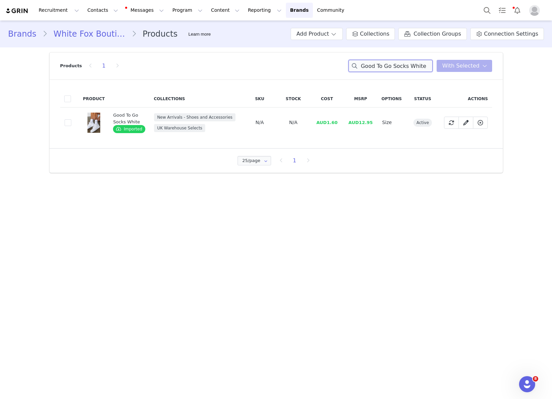
click at [398, 62] on input "Good To Go Socks White" at bounding box center [390, 66] width 84 height 12
paste input "In A Spiral Off Shoulder Knit Top Cream"
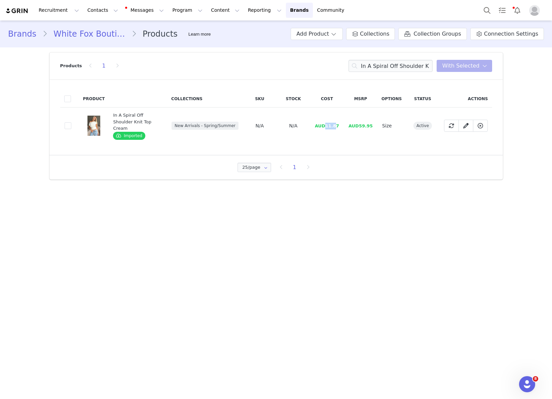
drag, startPoint x: 327, startPoint y: 121, endPoint x: 338, endPoint y: 120, distance: 10.8
click at [337, 123] on span "AUD11.87" at bounding box center [327, 125] width 24 height 5
click at [423, 64] on input "In A Spiral Off Shoulder Knit Top Cream" at bounding box center [390, 66] width 84 height 12
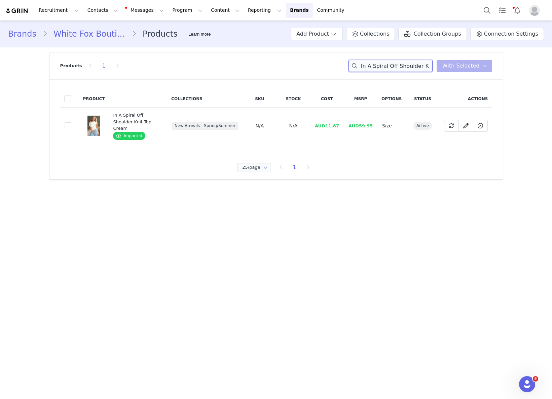
paste input "Hit The City Maxi Dress Black"
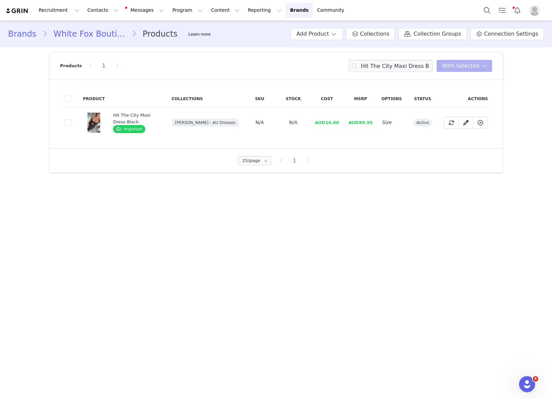
click at [332, 118] on td "AUD16.00" at bounding box center [327, 123] width 34 height 30
drag, startPoint x: 326, startPoint y: 123, endPoint x: 344, endPoint y: 124, distance: 18.2
click at [340, 122] on td "AUD16.00" at bounding box center [327, 123] width 34 height 30
click at [382, 65] on input "Hit The City Maxi Dress Black" at bounding box center [390, 66] width 84 height 12
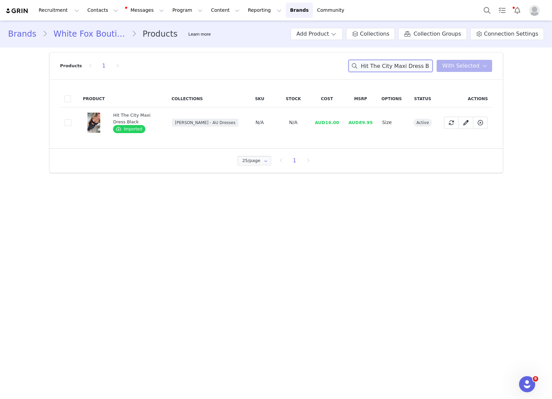
click at [382, 65] on input "Hit The City Maxi Dress Black" at bounding box center [390, 66] width 84 height 12
paste input "Getting You Close Pants White Pinstripe"
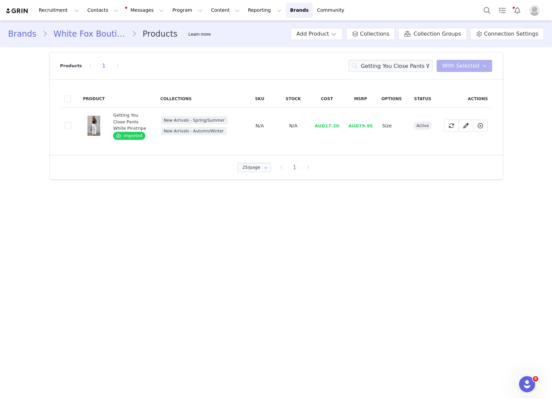
click at [335, 125] on span "AUD17.20" at bounding box center [327, 125] width 24 height 5
drag, startPoint x: 326, startPoint y: 126, endPoint x: 342, endPoint y: 126, distance: 15.1
click at [343, 126] on td "AUD17.20" at bounding box center [327, 126] width 34 height 37
click at [421, 64] on input "Getting You Close Pants White Pinstripe" at bounding box center [390, 66] width 84 height 12
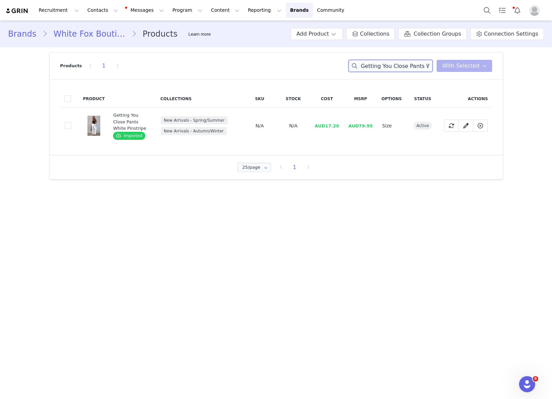
click at [421, 64] on input "Getting You Close Pants White Pinstripe" at bounding box center [390, 66] width 84 height 12
paste input "Cariane Shoulder Bag Camel Faux Sued"
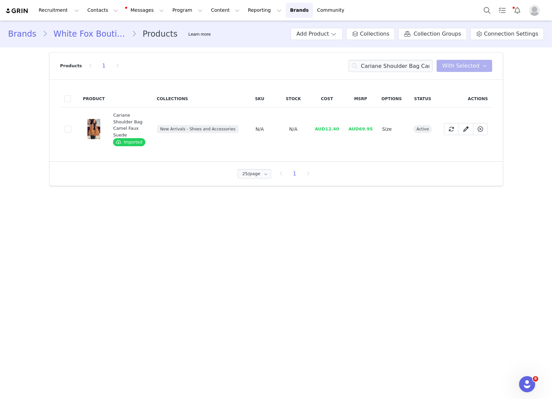
click at [328, 126] on span "AUD12.40" at bounding box center [327, 128] width 24 height 5
drag, startPoint x: 327, startPoint y: 125, endPoint x: 344, endPoint y: 126, distance: 16.5
click at [343, 126] on td "AUD12.40" at bounding box center [327, 129] width 34 height 43
click at [392, 67] on input "Cariane Shoulder Bag Camel Faux Suede" at bounding box center [390, 66] width 84 height 12
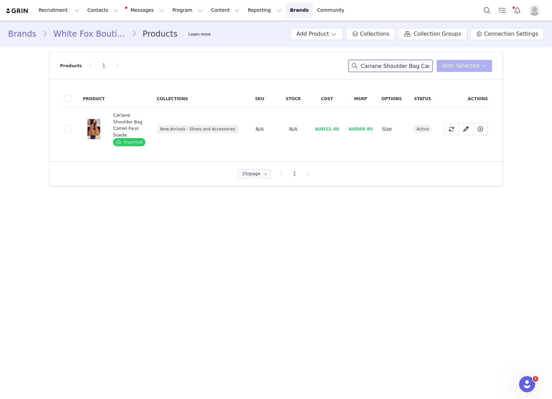
click at [392, 67] on input "Cariane Shoulder Bag Camel Faux Suede" at bounding box center [390, 66] width 84 height 12
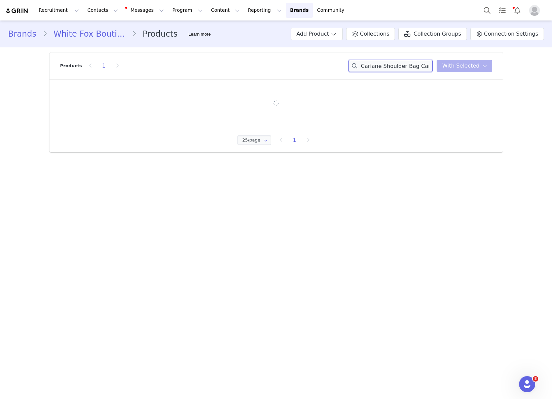
paste input "Hit The City Maxi Dress Black"
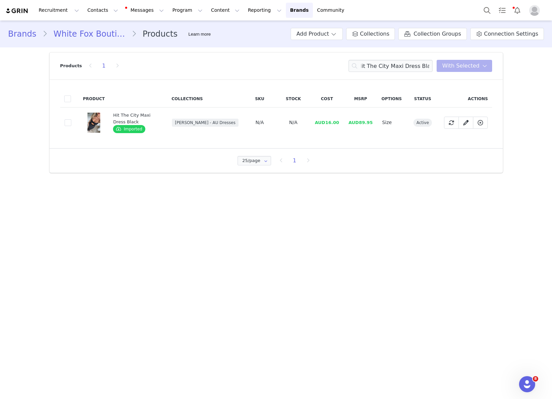
click at [320, 125] on td "AUD16.00" at bounding box center [327, 123] width 34 height 30
drag, startPoint x: 326, startPoint y: 123, endPoint x: 339, endPoint y: 123, distance: 13.1
click at [338, 123] on span "AUD16.00" at bounding box center [327, 122] width 24 height 5
click at [396, 65] on input "Hit The City Maxi Dress Black" at bounding box center [390, 66] width 84 height 12
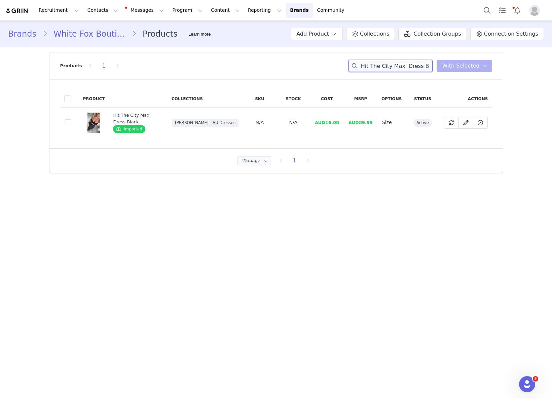
click at [396, 65] on input "Hit The City Maxi Dress Black" at bounding box center [390, 66] width 84 height 12
paste input "Unbreakable Bond Knit Jacket Grey Marle"
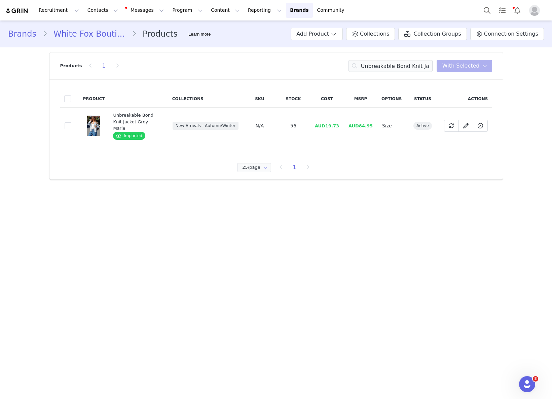
click at [332, 123] on span "AUD19.73" at bounding box center [327, 125] width 24 height 5
drag, startPoint x: 326, startPoint y: 124, endPoint x: 340, endPoint y: 123, distance: 13.8
click at [340, 123] on td "AUD19.73" at bounding box center [327, 126] width 34 height 37
click at [399, 69] on input "Unbreakable Bond Knit Jacket Grey Marle" at bounding box center [390, 66] width 84 height 12
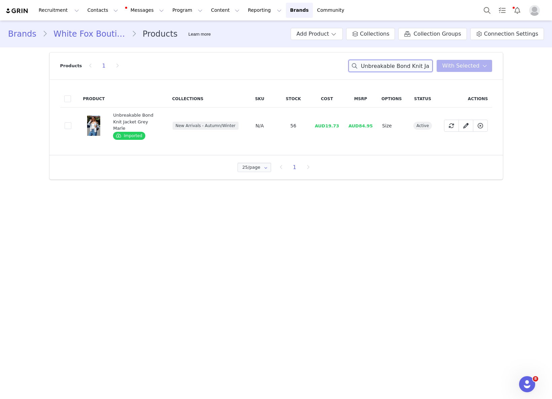
click at [399, 69] on input "Unbreakable Bond Knit Jacket Grey Marle" at bounding box center [390, 66] width 84 height 12
paste input "Just Let It Go Singlet Charcoal/White Strip"
drag, startPoint x: 346, startPoint y: 129, endPoint x: 337, endPoint y: 127, distance: 9.2
click at [342, 128] on tr "ebe5fe0a-0434-4695-9234-27da969e077c Just Let It Go Singlet Charcoal/White Stri…" at bounding box center [276, 126] width 432 height 37
drag, startPoint x: 326, startPoint y: 123, endPoint x: 337, endPoint y: 122, distance: 11.1
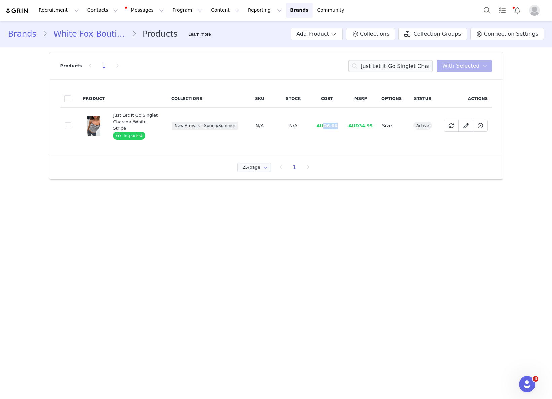
click at [337, 123] on span "AUD6.00" at bounding box center [326, 125] width 21 height 5
drag, startPoint x: 343, startPoint y: 123, endPoint x: 329, endPoint y: 124, distance: 14.5
click at [329, 124] on td "AUD6.00" at bounding box center [327, 126] width 34 height 37
click at [417, 69] on input "Just Let It Go Singlet Charcoal/White Stripe" at bounding box center [390, 66] width 84 height 12
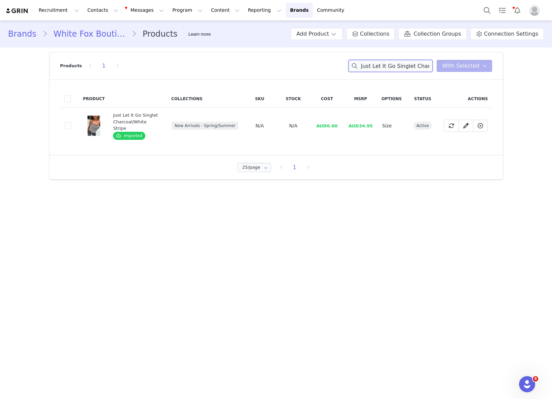
click at [417, 69] on input "Just Let It Go Singlet Charcoal/White Stripe" at bounding box center [390, 66] width 84 height 12
paste input "Getting You Close Pants White Pins"
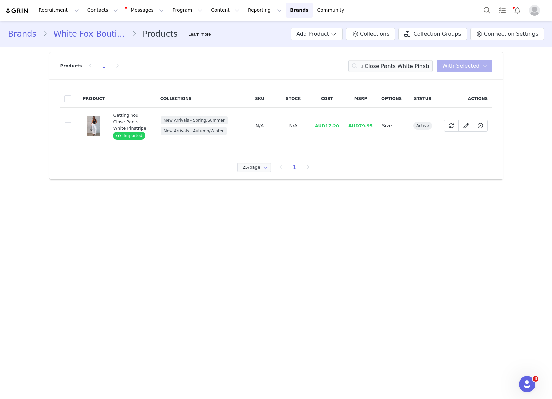
drag, startPoint x: 336, startPoint y: 128, endPoint x: 327, endPoint y: 127, distance: 9.1
click at [335, 127] on span "AUD17.20" at bounding box center [327, 125] width 24 height 5
drag, startPoint x: 326, startPoint y: 127, endPoint x: 345, endPoint y: 126, distance: 18.9
click at [343, 125] on td "AUD17.20" at bounding box center [327, 126] width 34 height 37
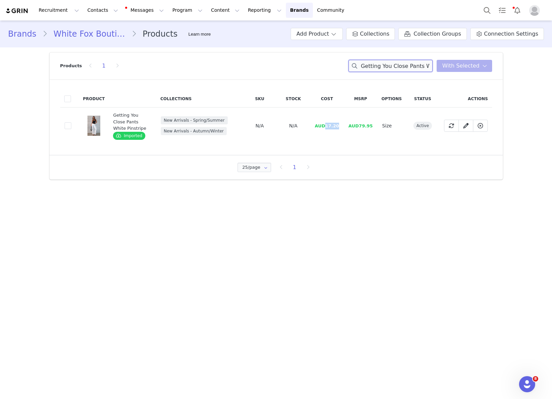
click at [398, 64] on input "Getting You Close Pants White Pinstripe" at bounding box center [390, 66] width 84 height 12
paste input "Show Stopping Halter Top Cream"
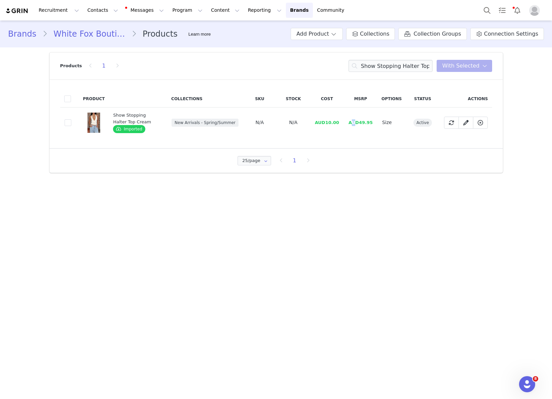
drag, startPoint x: 356, startPoint y: 122, endPoint x: 332, endPoint y: 123, distance: 24.5
click at [354, 122] on span "AUD49.95" at bounding box center [360, 122] width 24 height 5
drag, startPoint x: 327, startPoint y: 123, endPoint x: 340, endPoint y: 123, distance: 13.1
click at [340, 123] on td "AUD10.00" at bounding box center [327, 123] width 34 height 30
click at [417, 65] on input "Show Stopping Halter Top Cream" at bounding box center [390, 66] width 84 height 12
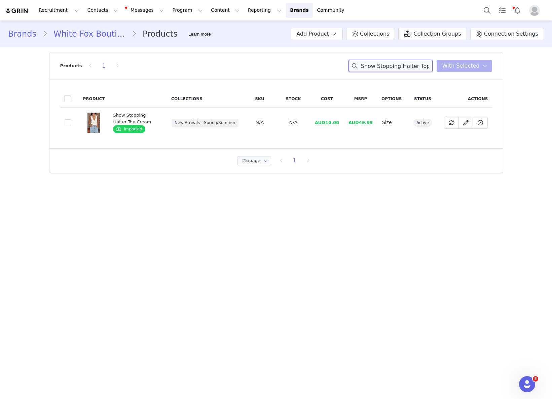
click at [417, 65] on input "Show Stopping Halter Top Cream" at bounding box center [390, 66] width 84 height 12
paste
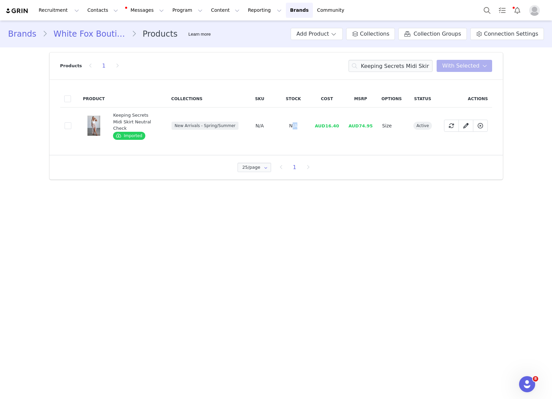
drag, startPoint x: 310, startPoint y: 118, endPoint x: 318, endPoint y: 120, distance: 7.8
click at [312, 119] on tr "6ceaf2f8-f640-4f22-9815-4aeb744ff293 Keeping Secrets Midi Skirt Neutral Check I…" at bounding box center [276, 126] width 432 height 37
drag, startPoint x: 327, startPoint y: 121, endPoint x: 341, endPoint y: 122, distance: 14.2
click at [341, 122] on td "AUD16.40" at bounding box center [327, 126] width 34 height 37
click at [418, 69] on input "Keeping Secrets Midi Skirt Neutral Check" at bounding box center [390, 66] width 84 height 12
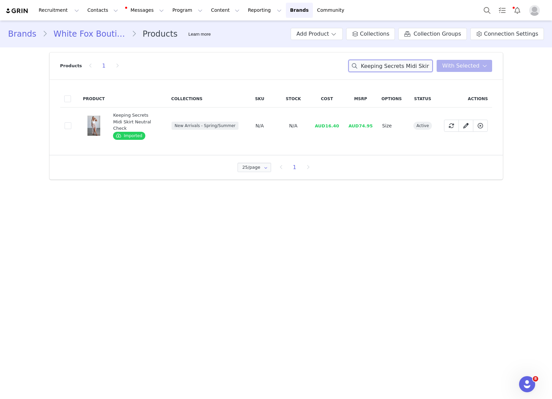
click at [418, 69] on input "Keeping Secrets Midi Skirt Neutral Check" at bounding box center [390, 66] width 84 height 12
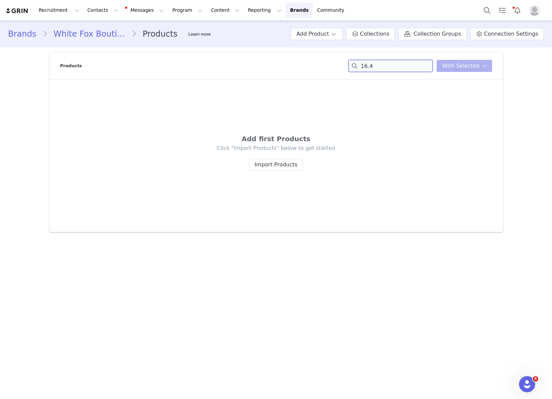
click at [418, 62] on input "16.4" at bounding box center [390, 66] width 84 height 12
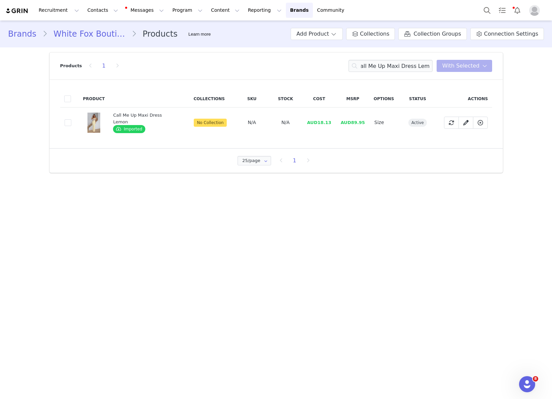
click at [320, 125] on td "AUD18.13" at bounding box center [319, 123] width 34 height 30
drag, startPoint x: 316, startPoint y: 121, endPoint x: 393, endPoint y: 129, distance: 77.7
click at [329, 121] on td "AUD18.13" at bounding box center [319, 123] width 34 height 30
click at [402, 63] on input "Call Me Up Maxi Dress Lemon" at bounding box center [390, 66] width 84 height 12
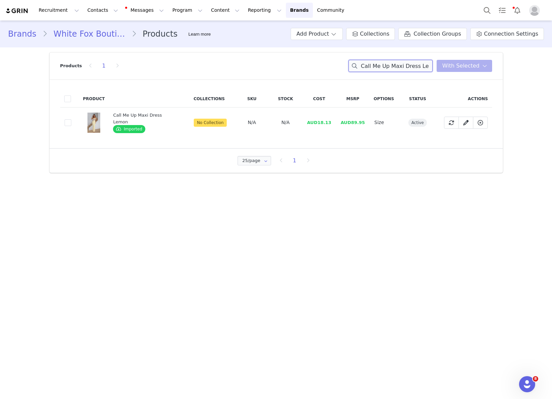
click at [402, 63] on input "Call Me Up Maxi Dress Lemon" at bounding box center [390, 66] width 84 height 12
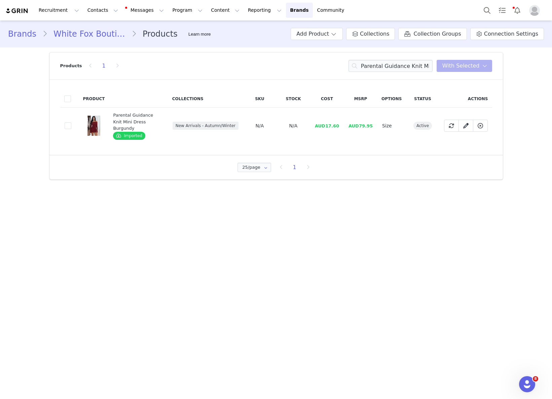
drag, startPoint x: 347, startPoint y: 124, endPoint x: 344, endPoint y: 124, distance: 3.7
click at [346, 124] on td "AUD79.95" at bounding box center [361, 126] width 34 height 37
drag, startPoint x: 328, startPoint y: 122, endPoint x: 333, endPoint y: 122, distance: 5.0
click at [334, 123] on span "AUD17.60" at bounding box center [327, 125] width 24 height 5
drag, startPoint x: 326, startPoint y: 123, endPoint x: 341, endPoint y: 122, distance: 14.1
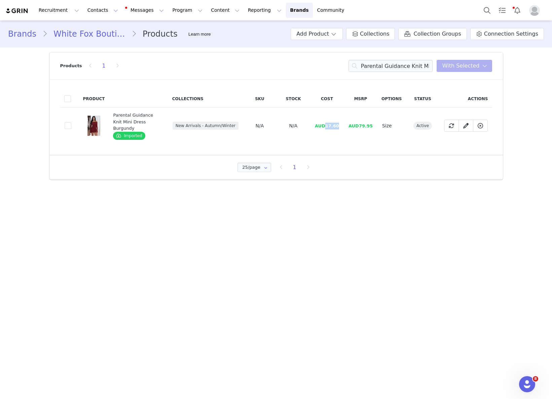
click at [341, 122] on td "AUD17.60" at bounding box center [327, 126] width 34 height 37
click at [388, 64] on input "Parental Guidance Knit Mini Dress Burgundy" at bounding box center [390, 66] width 84 height 12
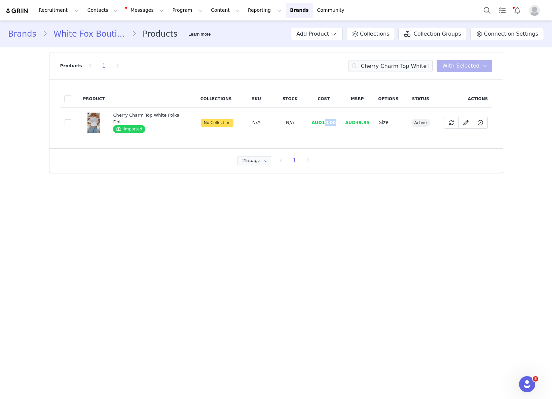
click at [324, 125] on td "AUD10.00" at bounding box center [324, 123] width 34 height 30
drag, startPoint x: 319, startPoint y: 124, endPoint x: 335, endPoint y: 123, distance: 15.8
click at [335, 123] on td "AUD10.00" at bounding box center [324, 123] width 34 height 30
click at [416, 64] on input "Cherry Charm Top White Polka Dot" at bounding box center [390, 66] width 84 height 12
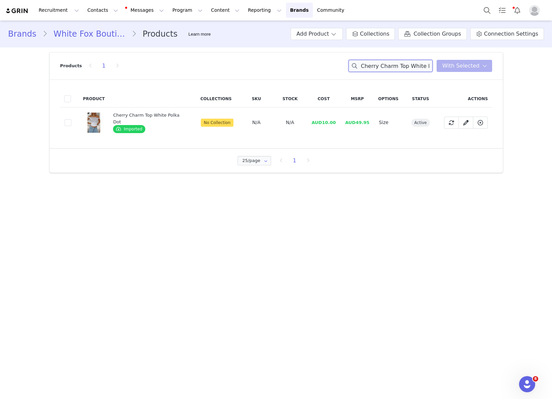
click at [416, 64] on input "Cherry Charm Top White Polka Dot" at bounding box center [390, 66] width 84 height 12
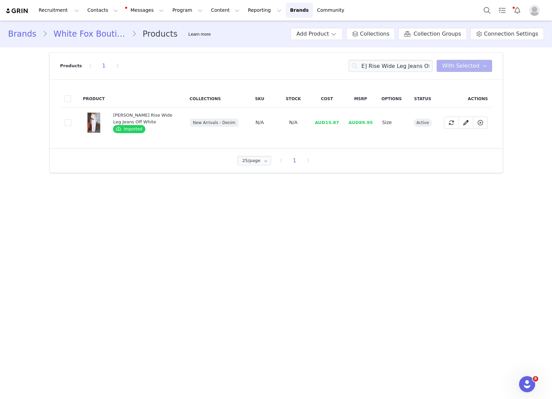
click at [332, 121] on span "AUD15.87" at bounding box center [327, 122] width 24 height 5
click at [328, 122] on span "AUD15.87" at bounding box center [327, 122] width 24 height 5
drag, startPoint x: 335, startPoint y: 123, endPoint x: 344, endPoint y: 123, distance: 8.7
click at [344, 123] on td "AUD15.87" at bounding box center [327, 123] width 34 height 30
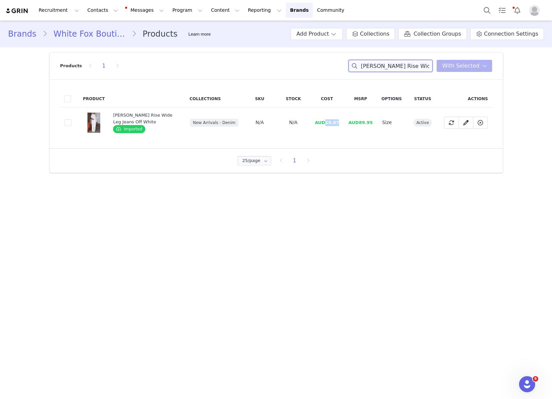
click at [403, 66] on input "Clarissa Low Rise Wide Leg Jeans Off White" at bounding box center [390, 66] width 84 height 12
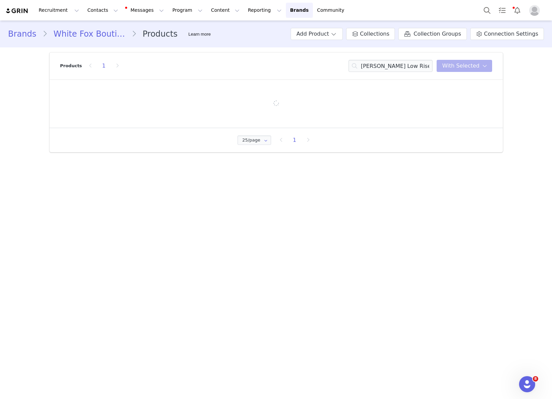
drag, startPoint x: 365, startPoint y: 127, endPoint x: 337, endPoint y: 128, distance: 27.6
click at [364, 127] on div at bounding box center [275, 103] width 453 height 48
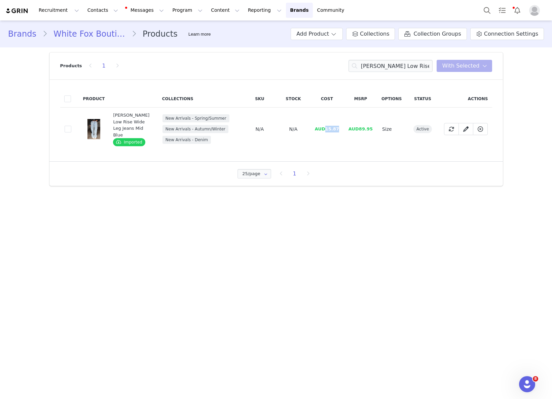
drag, startPoint x: 326, startPoint y: 127, endPoint x: 346, endPoint y: 128, distance: 19.2
click at [346, 127] on tr "7d33c6b9-4dc6-4e69-9242-80aee3d85af9 Clarissa Low Rise Wide Leg Jeans Mid Blue …" at bounding box center [276, 129] width 432 height 43
click at [387, 65] on input "Clarissa Low Rise Wide Leg Jeans Mid Blue" at bounding box center [390, 66] width 84 height 12
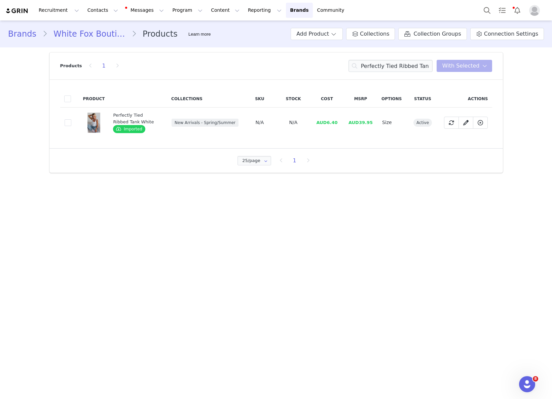
click at [341, 123] on td "AUD6.40" at bounding box center [327, 123] width 34 height 30
drag, startPoint x: 327, startPoint y: 123, endPoint x: 344, endPoint y: 122, distance: 16.8
click at [344, 122] on td "AUD6.40" at bounding box center [327, 123] width 34 height 30
click at [419, 60] on input "Perfectly Tied Ribbed Tank White" at bounding box center [390, 66] width 84 height 12
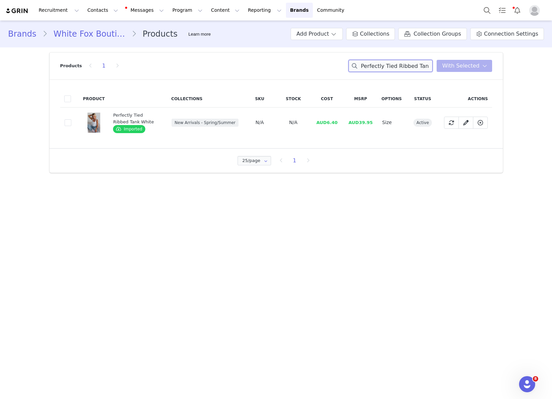
click at [419, 61] on input "Perfectly Tied Ribbed Tank White" at bounding box center [390, 66] width 84 height 12
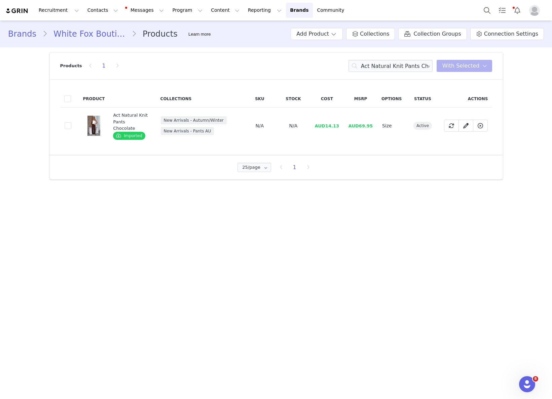
drag, startPoint x: 325, startPoint y: 126, endPoint x: 326, endPoint y: 122, distance: 3.8
click at [325, 126] on td "AUD14.13" at bounding box center [327, 126] width 34 height 37
drag, startPoint x: 326, startPoint y: 122, endPoint x: 340, endPoint y: 121, distance: 13.1
click at [340, 121] on td "AUD14.13" at bounding box center [327, 126] width 34 height 37
click at [367, 64] on input "Act Natural Knit Pants Chocolate" at bounding box center [390, 66] width 84 height 12
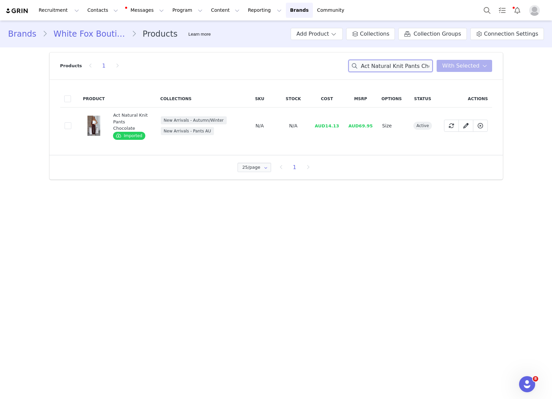
click at [367, 64] on input "Act Natural Knit Pants Chocolate" at bounding box center [390, 66] width 84 height 12
drag, startPoint x: 328, startPoint y: 126, endPoint x: 349, endPoint y: 126, distance: 20.8
click at [349, 126] on tr "778b8f15-f91a-4e38-a1ca-3c2766ac57db Core Classic Oversized Tee Moon Imported N…" at bounding box center [276, 126] width 432 height 37
click at [401, 69] on input "Core Classic Oversized Tee Moon" at bounding box center [390, 66] width 84 height 12
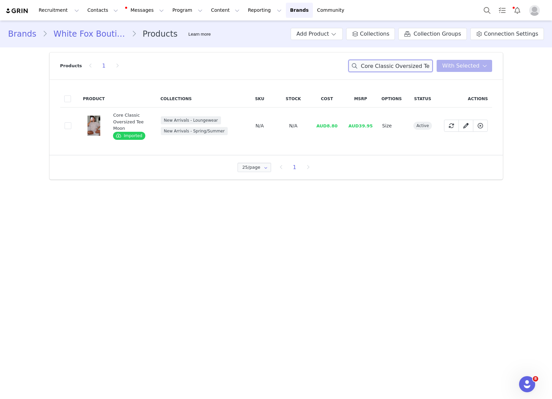
click at [401, 69] on input "Core Classic Oversized Tee Moon" at bounding box center [390, 66] width 84 height 12
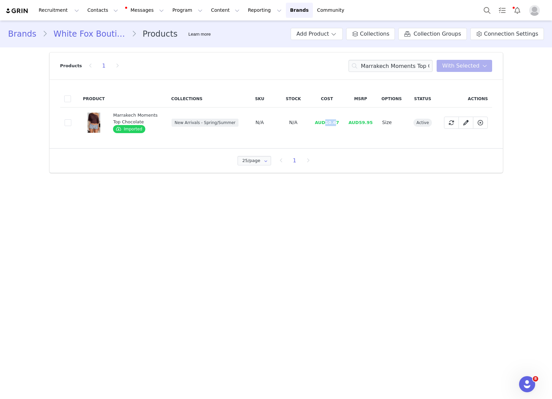
drag, startPoint x: 327, startPoint y: 122, endPoint x: 337, endPoint y: 122, distance: 9.7
click at [337, 122] on span "AUD10.67" at bounding box center [327, 122] width 24 height 5
drag, startPoint x: 342, startPoint y: 122, endPoint x: 326, endPoint y: 123, distance: 15.9
click at [326, 123] on td "AUD10.67" at bounding box center [327, 123] width 34 height 30
click at [403, 65] on input "Marrakech Moments Top Chocolate" at bounding box center [390, 66] width 84 height 12
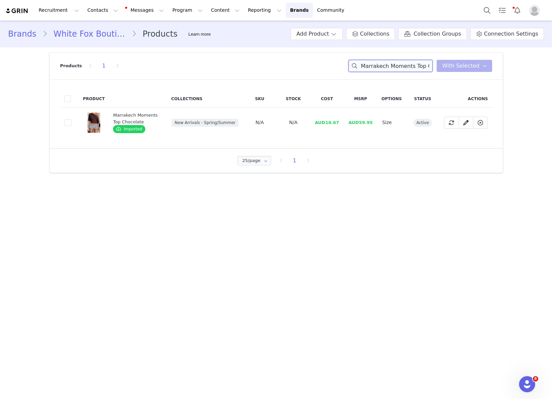
click at [403, 65] on input "Marrakech Moments Top Chocolate" at bounding box center [390, 66] width 84 height 12
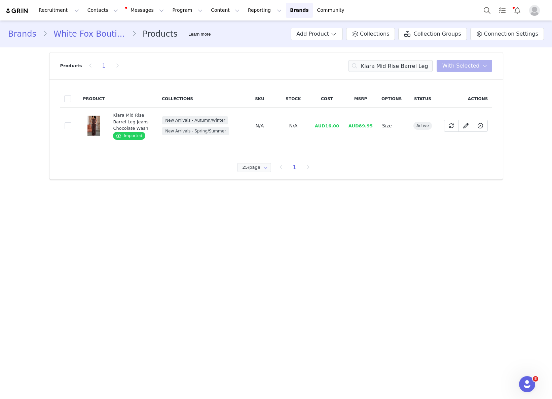
click at [327, 131] on td "AUD16.00" at bounding box center [327, 126] width 34 height 37
drag, startPoint x: 327, startPoint y: 128, endPoint x: 340, endPoint y: 126, distance: 13.5
click at [340, 126] on td "AUD16.00" at bounding box center [327, 126] width 34 height 37
click at [401, 70] on input "Kiara Mid Rise Barrel Leg Jeans Chocolate Wash" at bounding box center [390, 66] width 84 height 12
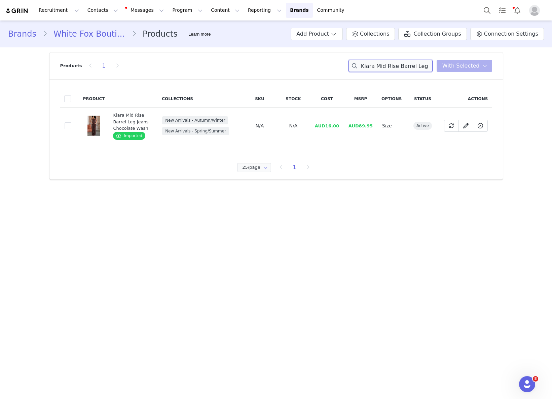
click at [401, 70] on input "Kiara Mid Rise Barrel Leg Jeans Chocolate Wash" at bounding box center [390, 66] width 84 height 12
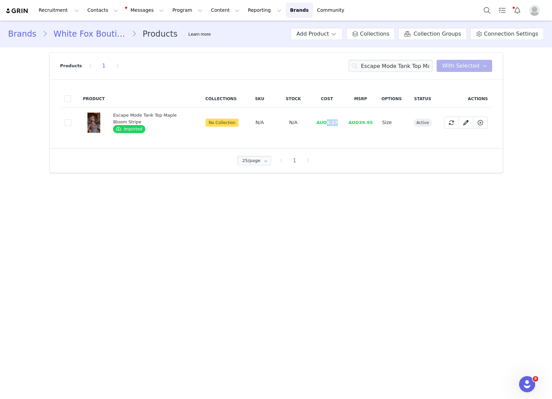
drag, startPoint x: 328, startPoint y: 121, endPoint x: 437, endPoint y: 130, distance: 109.6
click at [344, 121] on td "AUD6.27" at bounding box center [327, 123] width 34 height 30
click at [376, 62] on input "Escape Mode Tank Top Maple Bloom Stripe" at bounding box center [390, 66] width 84 height 12
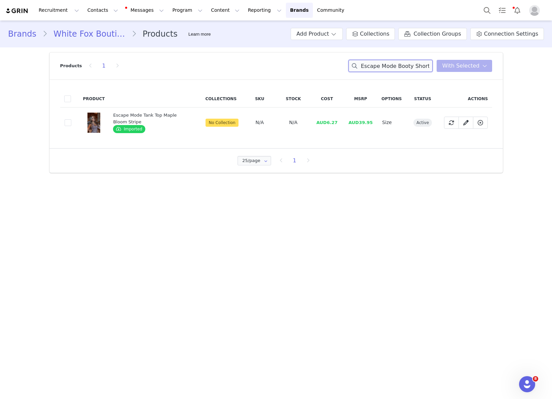
scroll to position [0, 47]
click at [310, 130] on td "N/A" at bounding box center [293, 123] width 34 height 30
drag, startPoint x: 328, startPoint y: 122, endPoint x: 341, endPoint y: 122, distance: 12.1
click at [341, 122] on td "AUD7.33" at bounding box center [327, 123] width 34 height 30
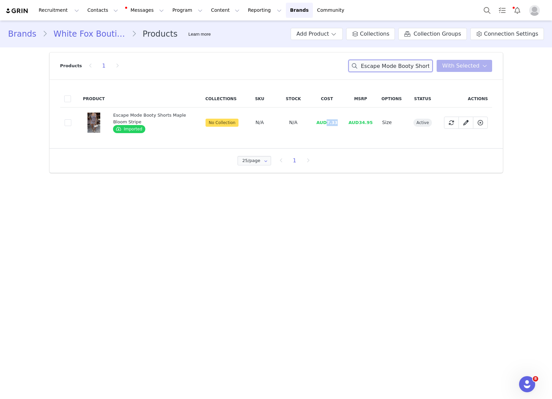
click at [394, 65] on input "Escape Mode Booty Shorts Maple Bloom Stripe" at bounding box center [390, 66] width 84 height 12
drag, startPoint x: 322, startPoint y: 121, endPoint x: 334, endPoint y: 120, distance: 12.8
click at [334, 120] on td "AUD11.47" at bounding box center [325, 123] width 34 height 30
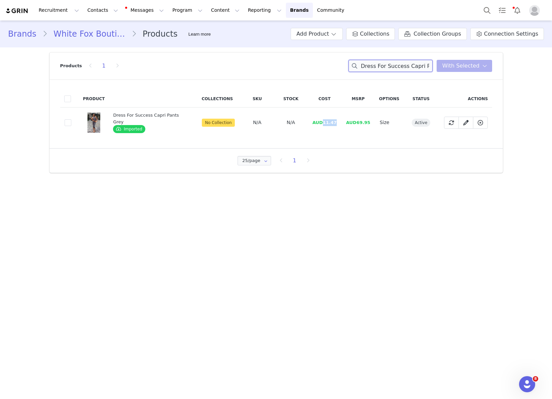
click at [400, 67] on input "Dress For Success Capri Pants Grey" at bounding box center [390, 66] width 84 height 12
click at [327, 125] on td "AUD26.00" at bounding box center [324, 123] width 34 height 30
drag, startPoint x: 322, startPoint y: 123, endPoint x: 356, endPoint y: 122, distance: 34.0
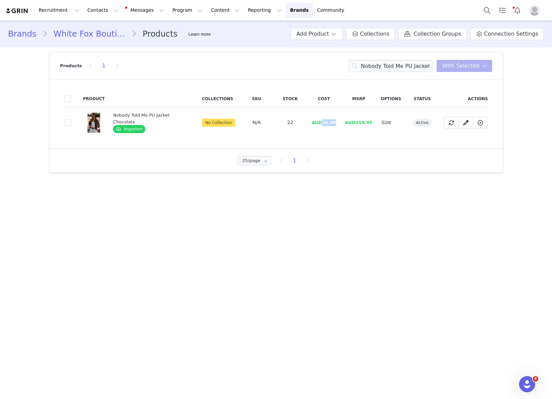
click at [338, 121] on td "AUD26.00" at bounding box center [324, 123] width 34 height 30
click at [412, 70] on input "Nobody Told Me PU Jacket Chocolate" at bounding box center [390, 66] width 84 height 12
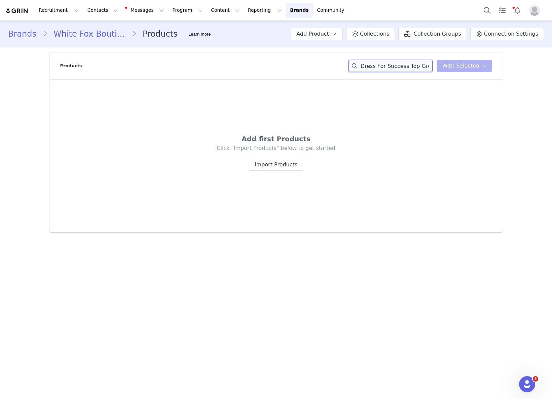
click at [446, 65] on div "Dress For Success Top Grey You have 0 product s selected Add to Collections Rem…" at bounding box center [420, 66] width 144 height 12
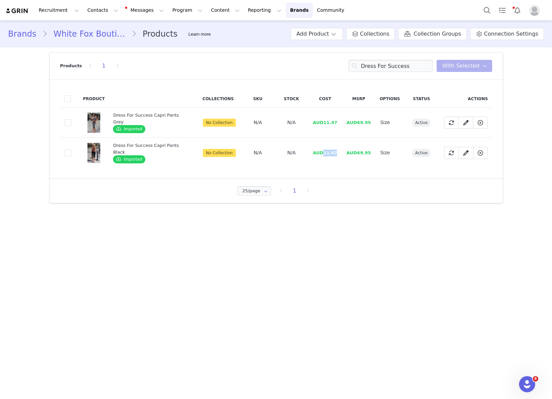
drag, startPoint x: 321, startPoint y: 152, endPoint x: 476, endPoint y: 167, distance: 155.3
click at [339, 151] on td "AUD11.47" at bounding box center [325, 153] width 34 height 30
click at [400, 65] on input "Dress For Success" at bounding box center [390, 66] width 84 height 12
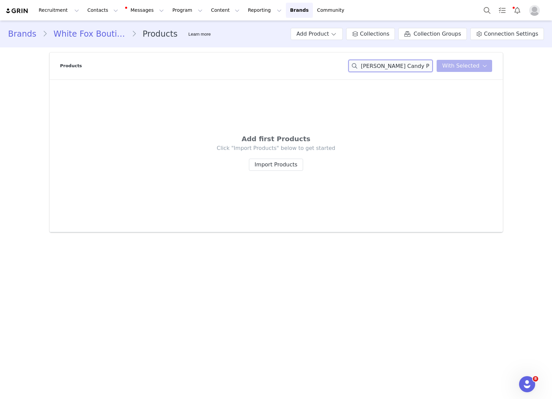
click at [451, 68] on div "Jackie Mules Candy Pink You have 0 product s selected Add to Collections Remove…" at bounding box center [420, 66] width 144 height 12
click at [378, 65] on input "Jackie Mules" at bounding box center [390, 66] width 84 height 12
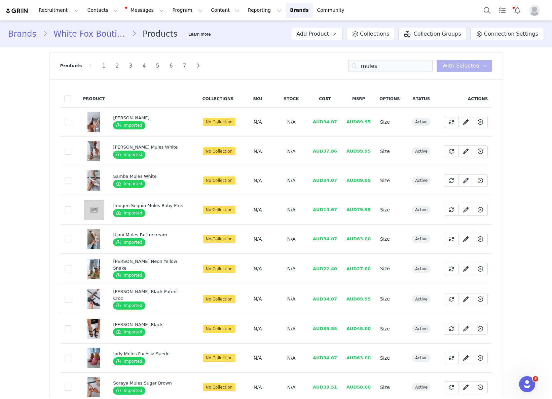
drag, startPoint x: 322, startPoint y: 209, endPoint x: 319, endPoint y: 206, distance: 4.5
click at [322, 209] on td "AUD14.67" at bounding box center [325, 209] width 34 height 29
drag, startPoint x: 325, startPoint y: 203, endPoint x: 333, endPoint y: 203, distance: 8.1
click at [333, 203] on td "AUD14.67" at bounding box center [325, 209] width 34 height 29
click at [313, 173] on td "AUD34.07" at bounding box center [325, 180] width 34 height 29
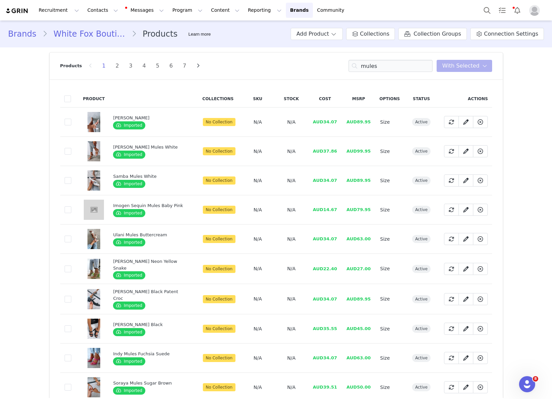
click at [319, 150] on span "AUD37.86" at bounding box center [325, 151] width 24 height 5
drag, startPoint x: 319, startPoint y: 151, endPoint x: 336, endPoint y: 152, distance: 16.8
click at [335, 151] on td "AUD37.86" at bounding box center [325, 151] width 34 height 29
click at [390, 65] on input "mules" at bounding box center [390, 66] width 84 height 12
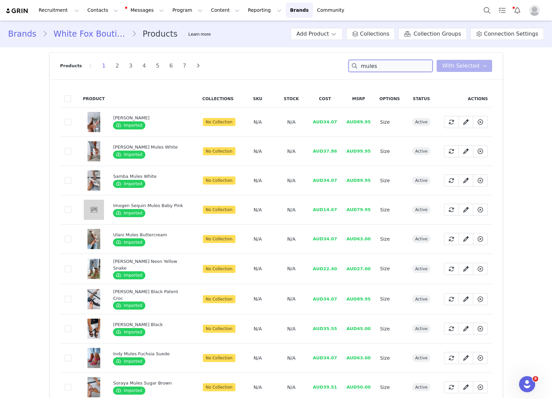
click at [390, 65] on input "mules" at bounding box center [390, 66] width 84 height 12
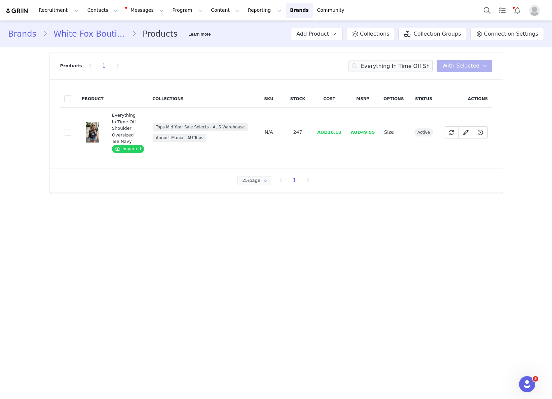
drag, startPoint x: 309, startPoint y: 138, endPoint x: 316, endPoint y: 134, distance: 7.7
click at [309, 138] on td "247" at bounding box center [298, 133] width 30 height 50
drag, startPoint x: 329, startPoint y: 132, endPoint x: 341, endPoint y: 132, distance: 11.8
click at [341, 132] on span "AUD10.13" at bounding box center [329, 132] width 24 height 5
click at [420, 63] on input "Everything In Time Off Shoulder Oversized Tee Navy" at bounding box center [390, 66] width 84 height 12
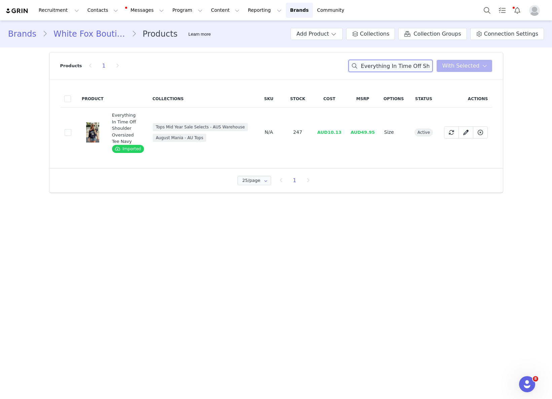
click at [420, 63] on input "Everything In Time Off Shoulder Oversized Tee Navy" at bounding box center [390, 66] width 84 height 12
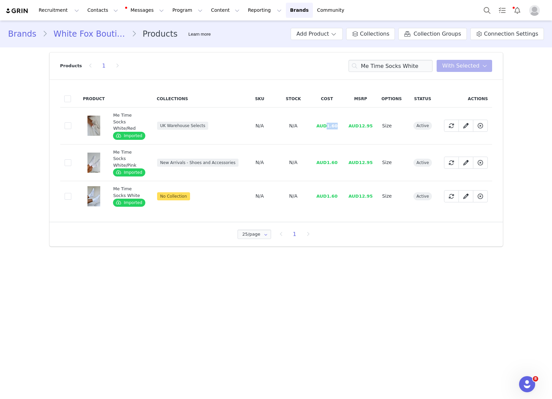
drag, startPoint x: 329, startPoint y: 121, endPoint x: 344, endPoint y: 121, distance: 15.1
click at [344, 121] on td "AUD1.60" at bounding box center [327, 126] width 34 height 37
click at [400, 69] on input "Me Time Socks White" at bounding box center [390, 66] width 84 height 12
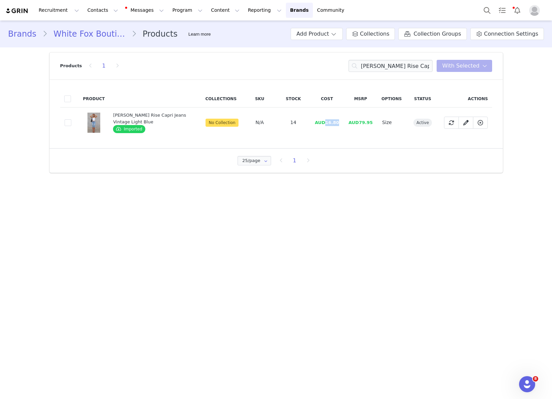
drag, startPoint x: 326, startPoint y: 123, endPoint x: 343, endPoint y: 121, distance: 16.9
click at [343, 121] on td "AUD16.80" at bounding box center [327, 123] width 34 height 30
click at [432, 65] on input "Annie Low Rise Capri Jeans Vintage Light Blue" at bounding box center [390, 66] width 84 height 12
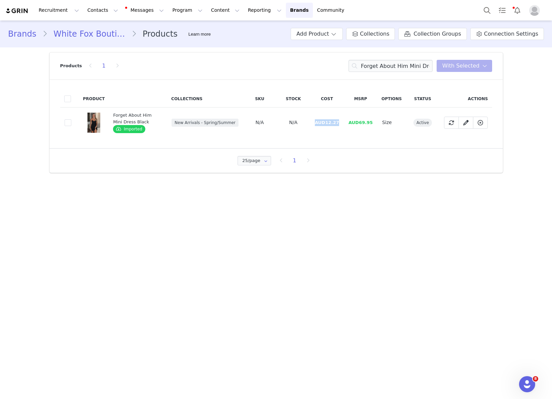
drag, startPoint x: 345, startPoint y: 118, endPoint x: 331, endPoint y: 120, distance: 14.0
click at [340, 118] on tr "913b2dc4-df92-4620-9704-575499e98aa5 Forget About Him Mini Dress Black Imported…" at bounding box center [276, 123] width 432 height 30
click at [329, 122] on span "AUD12.27" at bounding box center [327, 122] width 24 height 5
drag, startPoint x: 332, startPoint y: 122, endPoint x: 344, endPoint y: 122, distance: 11.4
click at [344, 122] on td "AUD12.27" at bounding box center [327, 123] width 34 height 30
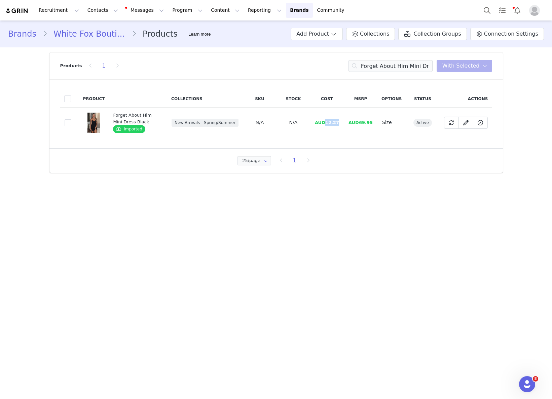
drag, startPoint x: 344, startPoint y: 122, endPoint x: 326, endPoint y: 123, distance: 17.5
click at [326, 123] on td "AUD12.27" at bounding box center [327, 123] width 34 height 30
click at [388, 69] on input "Forget About Him Mini Dress Black" at bounding box center [390, 66] width 84 height 12
click at [387, 69] on input "Forget About Him Mini Dress Black" at bounding box center [390, 66] width 84 height 12
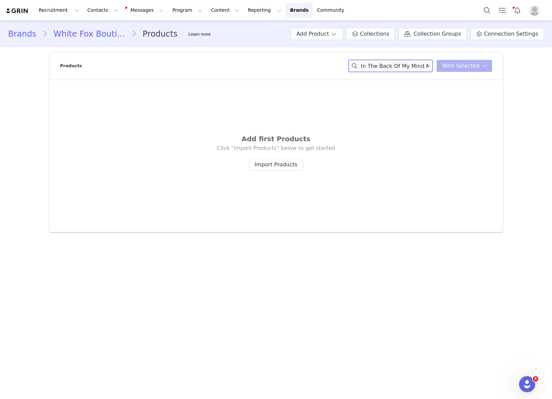
scroll to position [0, 73]
click at [474, 67] on div "In The Back Of My Mind Mini Dress Cream/Choc Polka Dot You have 0 product s sel…" at bounding box center [420, 66] width 144 height 12
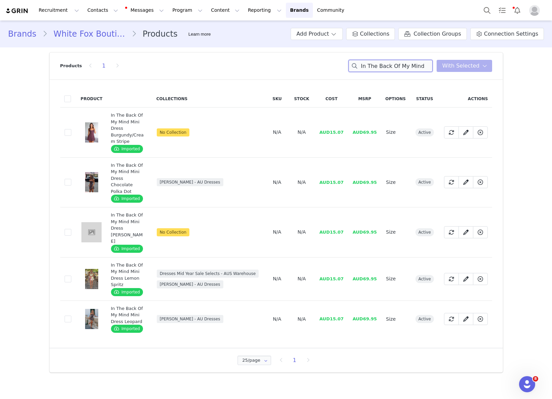
click at [396, 67] on input "In The Back Of My Mind" at bounding box center [390, 66] width 84 height 12
drag, startPoint x: 357, startPoint y: 307, endPoint x: 336, endPoint y: 308, distance: 21.9
click at [356, 316] on span "AUD69.95" at bounding box center [364, 318] width 24 height 5
drag, startPoint x: 337, startPoint y: 306, endPoint x: 346, endPoint y: 305, distance: 8.8
click at [346, 305] on td "AUD15.07" at bounding box center [331, 319] width 33 height 37
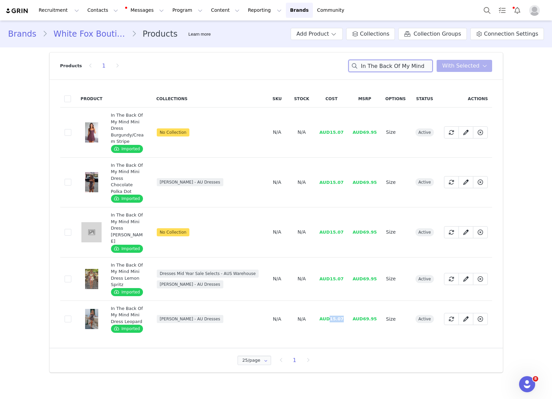
click at [405, 66] on input "In The Back Of My Mind" at bounding box center [390, 66] width 84 height 12
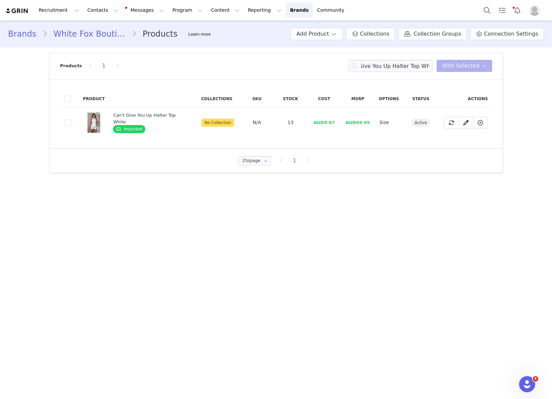
drag, startPoint x: 323, startPoint y: 130, endPoint x: 324, endPoint y: 126, distance: 3.8
click at [323, 128] on td "AUD9.87" at bounding box center [324, 123] width 34 height 30
drag, startPoint x: 322, startPoint y: 123, endPoint x: 333, endPoint y: 122, distance: 11.1
click at [333, 122] on td "AUD9.87" at bounding box center [324, 123] width 34 height 30
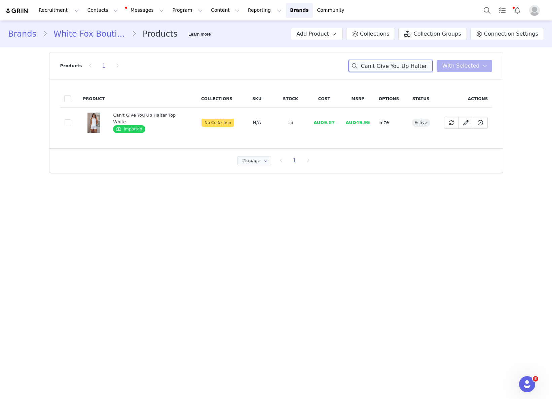
click at [405, 63] on input "Can't Give You Up Halter Top White" at bounding box center [390, 66] width 84 height 12
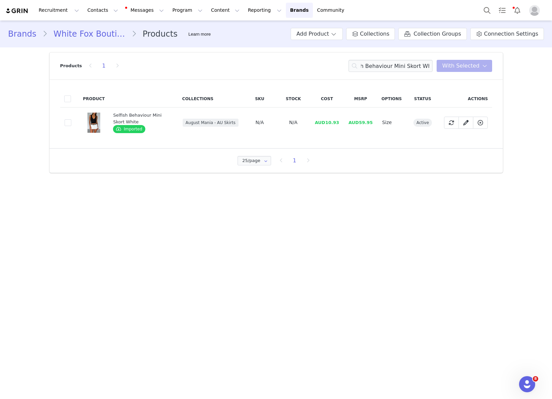
drag, startPoint x: 325, startPoint y: 134, endPoint x: 327, endPoint y: 128, distance: 6.4
click at [325, 134] on td "AUD10.93" at bounding box center [327, 123] width 34 height 30
drag, startPoint x: 333, startPoint y: 123, endPoint x: 344, endPoint y: 123, distance: 11.1
click at [344, 123] on td "AUD10.93" at bounding box center [327, 123] width 34 height 30
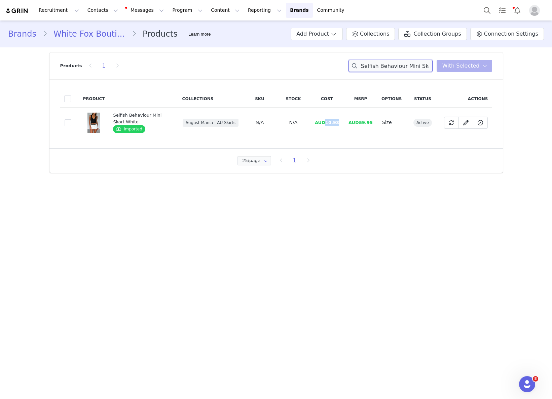
click at [415, 65] on input "Selfish Behaviour Mini Skort White" at bounding box center [390, 66] width 84 height 12
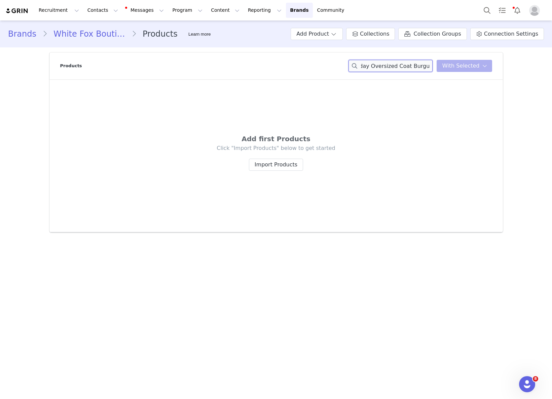
click at [441, 65] on div "Winter Holiday Oversized Coat Burgundy You have 0 product s selected Add to Col…" at bounding box center [420, 66] width 144 height 12
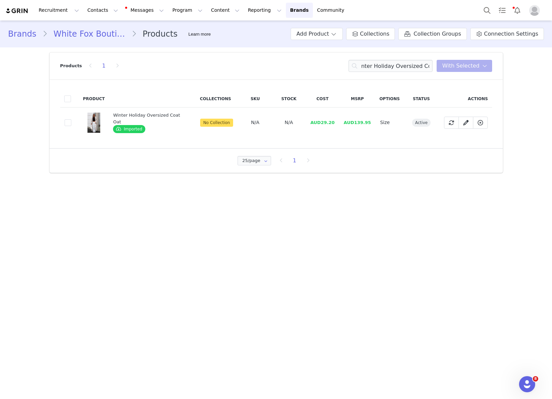
scroll to position [0, 0]
drag, startPoint x: 319, startPoint y: 125, endPoint x: 335, endPoint y: 121, distance: 15.9
click at [335, 121] on td "AUD29.20" at bounding box center [323, 123] width 34 height 30
click at [372, 61] on input "Winter Holiday Oversized Coat" at bounding box center [390, 66] width 84 height 12
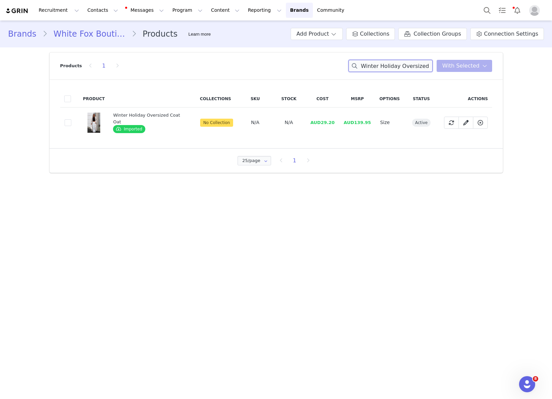
click at [372, 61] on input "Winter Holiday Oversized Coat" at bounding box center [390, 66] width 84 height 12
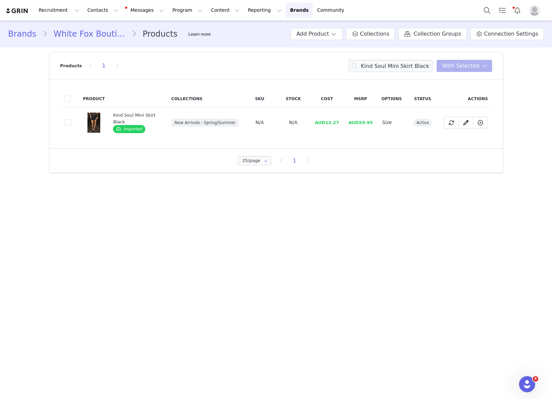
drag, startPoint x: 338, startPoint y: 119, endPoint x: 323, endPoint y: 123, distance: 15.8
click at [337, 118] on td "AUD12.27" at bounding box center [327, 123] width 34 height 30
drag, startPoint x: 324, startPoint y: 122, endPoint x: 347, endPoint y: 122, distance: 23.2
click at [347, 122] on tr "2355865b-c2cc-43f3-a3e9-4b0840958dba Kind Soul Mini Skirt Black Imported New Ar…" at bounding box center [276, 123] width 432 height 30
click at [389, 63] on input "Kind Soul Mini Skirt Black" at bounding box center [390, 66] width 84 height 12
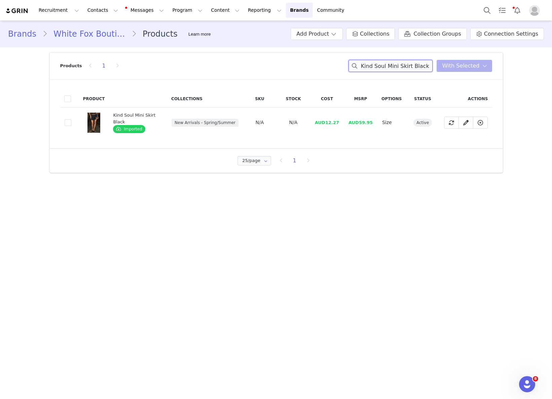
click at [389, 63] on input "Kind Soul Mini Skirt Black" at bounding box center [390, 66] width 84 height 12
drag, startPoint x: 389, startPoint y: 63, endPoint x: 383, endPoint y: 63, distance: 5.7
click at [387, 63] on input "Kind Soul Mini Skirt Black" at bounding box center [390, 66] width 84 height 12
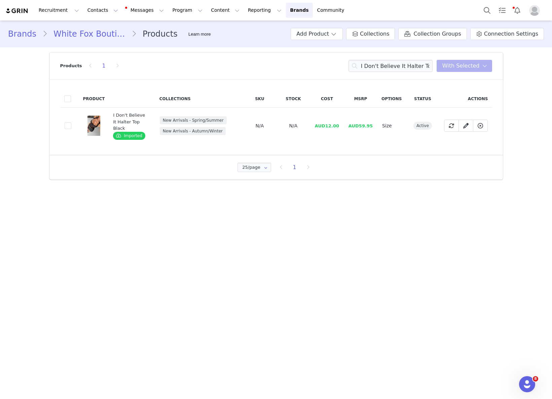
click at [341, 123] on td "AUD12.00" at bounding box center [327, 126] width 34 height 37
drag, startPoint x: 325, startPoint y: 123, endPoint x: 338, endPoint y: 123, distance: 12.4
click at [338, 123] on span "AUD12.00" at bounding box center [327, 125] width 24 height 5
drag, startPoint x: 339, startPoint y: 123, endPoint x: 328, endPoint y: 123, distance: 10.8
click at [328, 123] on span "AUD12.00" at bounding box center [327, 125] width 24 height 5
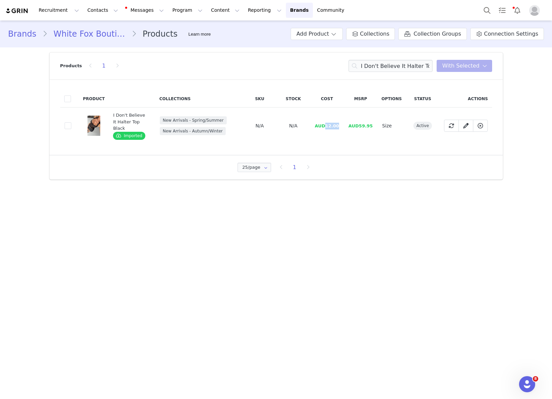
drag, startPoint x: 327, startPoint y: 123, endPoint x: 346, endPoint y: 124, distance: 19.2
click at [344, 123] on td "AUD12.00" at bounding box center [327, 126] width 34 height 37
click at [412, 68] on input "I Don't Believe It Halter Top Black" at bounding box center [390, 66] width 84 height 12
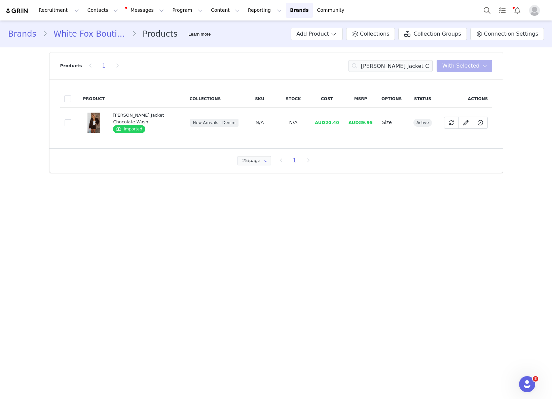
click at [322, 123] on span "AUD20.40" at bounding box center [327, 122] width 24 height 5
drag, startPoint x: 327, startPoint y: 121, endPoint x: 337, endPoint y: 121, distance: 10.4
click at [337, 121] on span "AUD20.40" at bounding box center [327, 122] width 24 height 5
drag, startPoint x: 341, startPoint y: 122, endPoint x: 326, endPoint y: 124, distance: 14.3
click at [326, 124] on td "AUD20.40" at bounding box center [327, 123] width 34 height 30
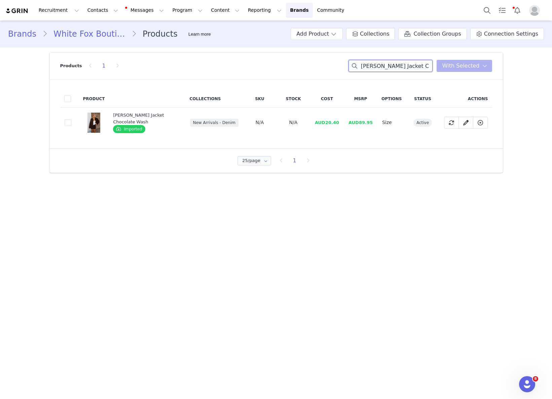
click at [379, 70] on input "Charlotte Denim Jacket Chocolate Wash" at bounding box center [390, 66] width 84 height 12
drag, startPoint x: 326, startPoint y: 123, endPoint x: 343, endPoint y: 123, distance: 16.1
click at [343, 122] on td "AUD13.33" at bounding box center [327, 123] width 34 height 30
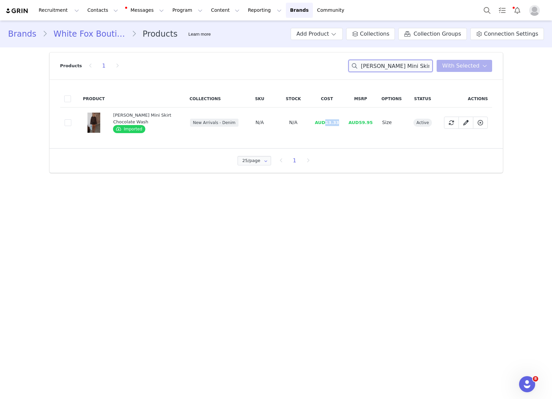
click at [386, 68] on input "Charlotte Denim Mini Skirt Chocolate Wash" at bounding box center [390, 66] width 84 height 12
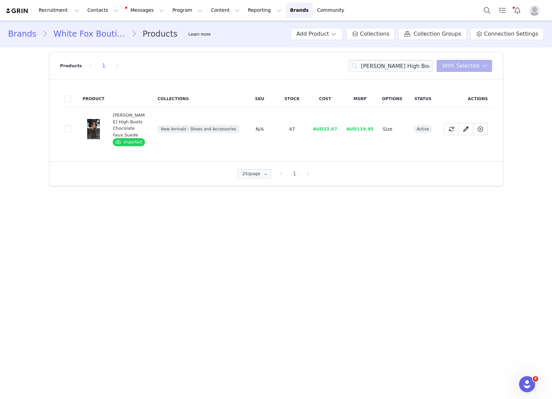
click at [324, 131] on span "AUD22.67" at bounding box center [325, 128] width 24 height 5
drag, startPoint x: 325, startPoint y: 128, endPoint x: 336, endPoint y: 127, distance: 10.8
click at [336, 127] on span "AUD22.67" at bounding box center [325, 128] width 24 height 5
drag, startPoint x: 338, startPoint y: 128, endPoint x: 325, endPoint y: 128, distance: 13.5
click at [325, 128] on span "AUD22.67" at bounding box center [325, 128] width 24 height 5
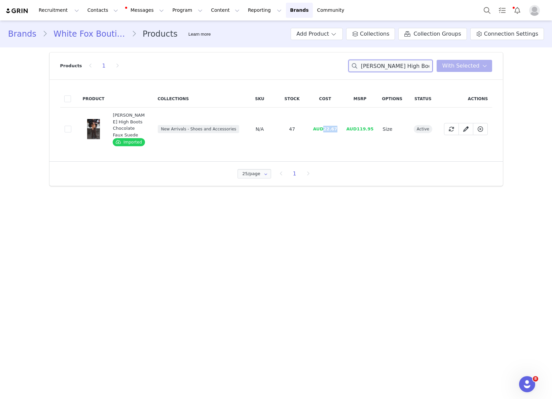
click at [411, 62] on input "[PERSON_NAME] High Boots Chocolate Faux Suede" at bounding box center [390, 66] width 84 height 12
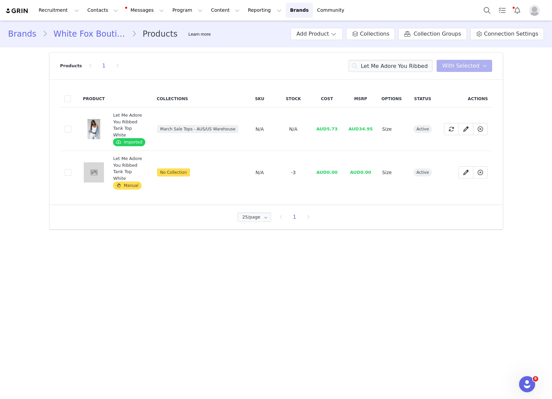
click at [334, 126] on span "AUD5.73" at bounding box center [326, 128] width 21 height 5
drag, startPoint x: 328, startPoint y: 128, endPoint x: 348, endPoint y: 125, distance: 20.3
click at [348, 125] on tr "58910047-df71-47e6-a3fb-0c962fa97f11 Let Me Adore You Ribbed Tank Top White Imp…" at bounding box center [276, 129] width 432 height 43
click at [410, 65] on input "Let Me Adore You Ribbed Tank Top White" at bounding box center [390, 66] width 84 height 12
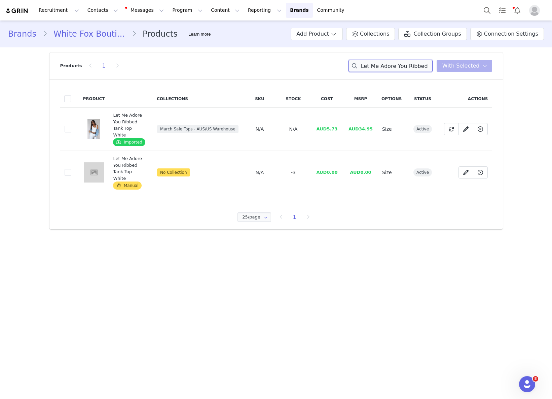
click at [410, 65] on input "Let Me Adore You Ribbed Tank Top White" at bounding box center [390, 66] width 84 height 12
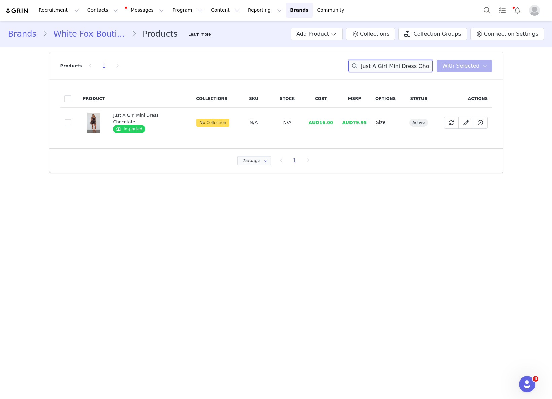
click at [381, 63] on input "Just A Girl Mini Dress Chocolate" at bounding box center [390, 66] width 84 height 12
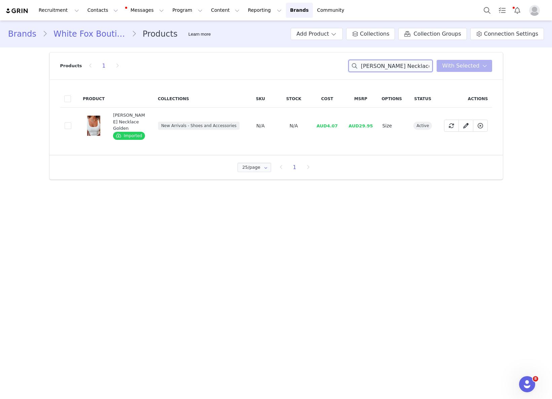
click at [390, 62] on input "Marlena Necklace Golden" at bounding box center [390, 66] width 84 height 12
drag, startPoint x: 327, startPoint y: 120, endPoint x: 338, endPoint y: 121, distance: 10.8
click at [338, 123] on span "AUD4.07" at bounding box center [326, 125] width 21 height 5
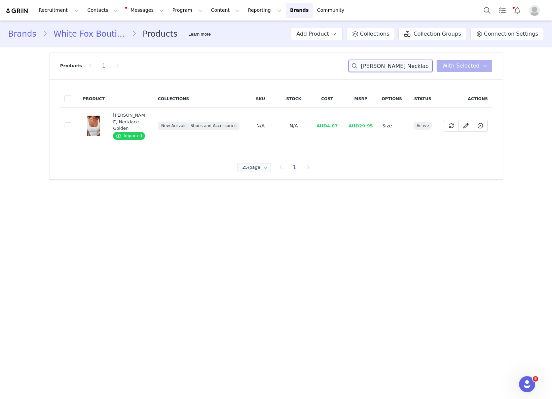
click at [397, 66] on input "Marlena Necklace Golden" at bounding box center [390, 66] width 84 height 12
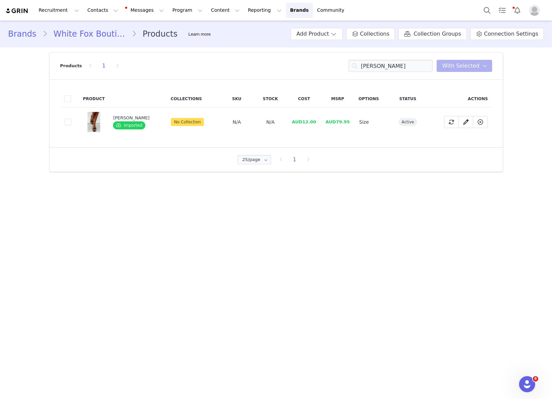
drag, startPoint x: 319, startPoint y: 117, endPoint x: 315, endPoint y: 118, distance: 3.5
click at [317, 117] on td "AUD12.00" at bounding box center [304, 122] width 34 height 29
drag, startPoint x: 303, startPoint y: 122, endPoint x: 312, endPoint y: 123, distance: 9.8
click at [314, 122] on span "AUD12.00" at bounding box center [304, 121] width 24 height 5
click at [399, 69] on input "Mary Mules Black" at bounding box center [390, 66] width 84 height 12
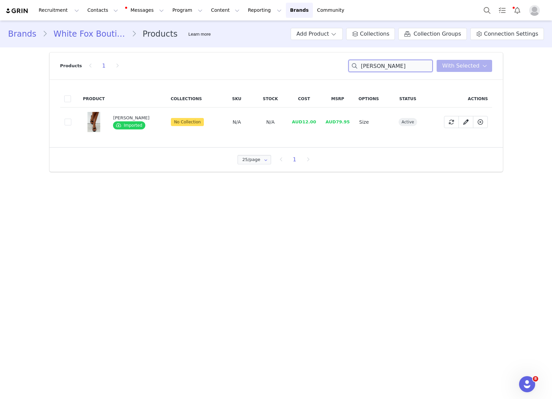
click at [399, 69] on input "Mary Mules Black" at bounding box center [390, 66] width 84 height 12
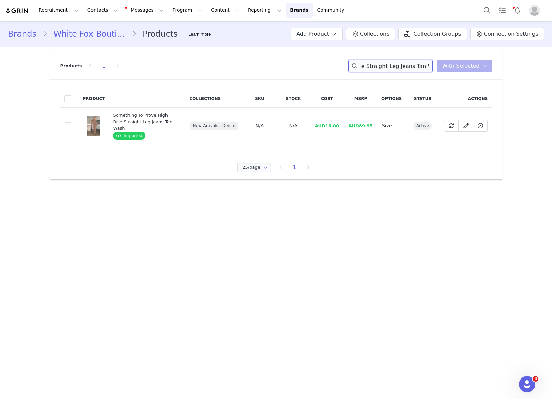
type input "Something To Prove High Rise Straight Leg Jeans Tan Wash"
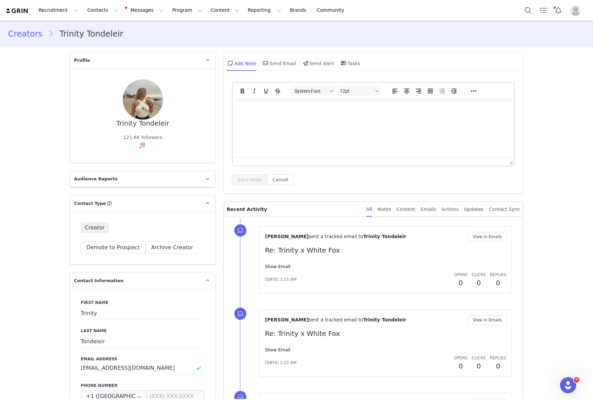
scroll to position [1194, 0]
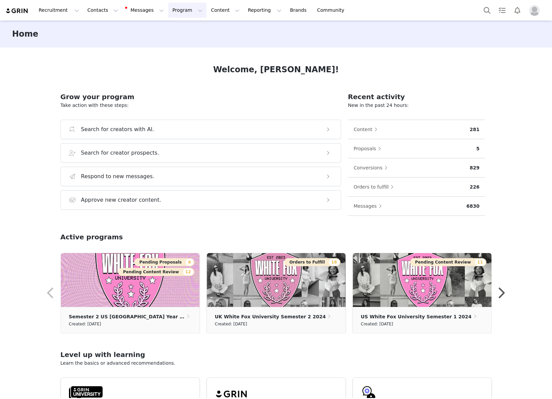
click at [169, 12] on button "Program Program" at bounding box center [187, 10] width 38 height 15
click at [181, 29] on p "Activations" at bounding box center [176, 29] width 26 height 7
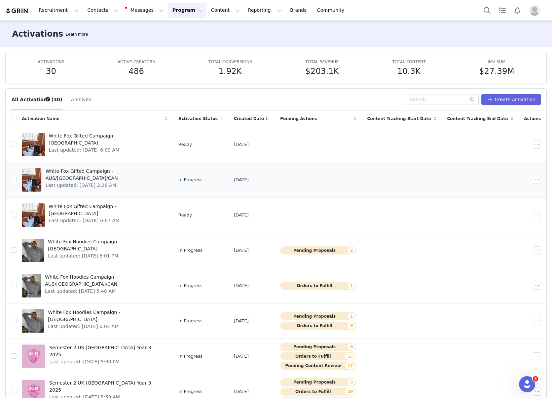
scroll to position [71, 0]
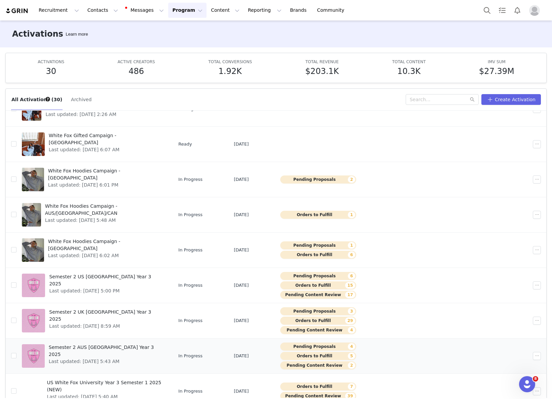
click at [132, 346] on span "Semester 2 AUS [GEOGRAPHIC_DATA] Year 3 2025" at bounding box center [106, 351] width 115 height 14
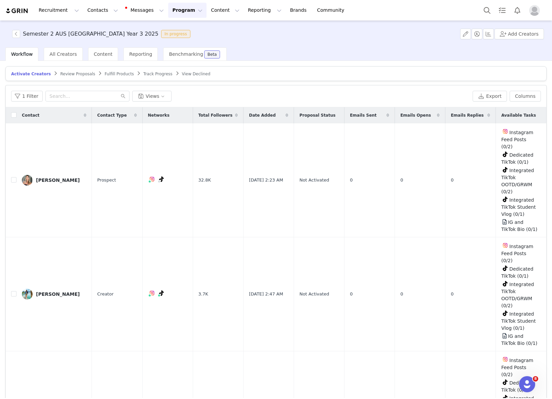
click at [116, 79] on article "Activate Creators Review Proposals Fulfill Products Track Progress View Declined" at bounding box center [275, 73] width 541 height 15
click at [116, 75] on span "Fulfill Products" at bounding box center [119, 74] width 29 height 5
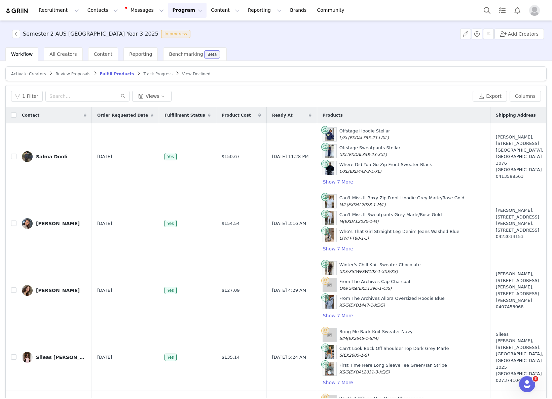
click at [69, 102] on div "1 Filter Views Export Columns" at bounding box center [276, 96] width 540 height 22
click at [69, 99] on input "text" at bounding box center [87, 96] width 84 height 11
click at [29, 99] on button "1 Filter" at bounding box center [27, 96] width 32 height 11
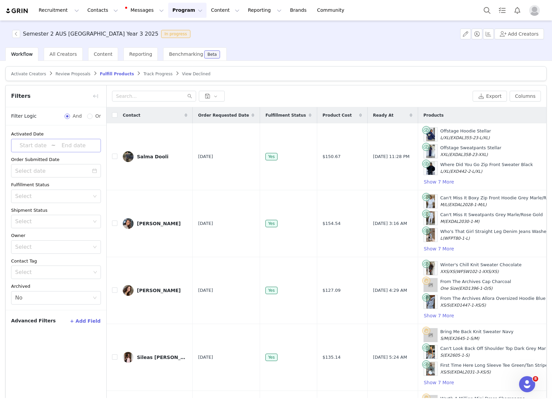
scroll to position [32, 0]
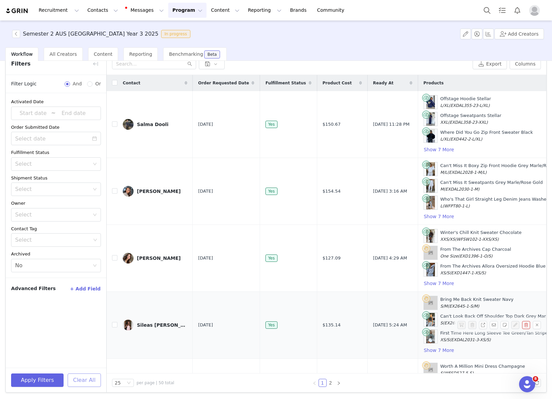
click at [92, 382] on button "Clear All" at bounding box center [84, 379] width 33 height 13
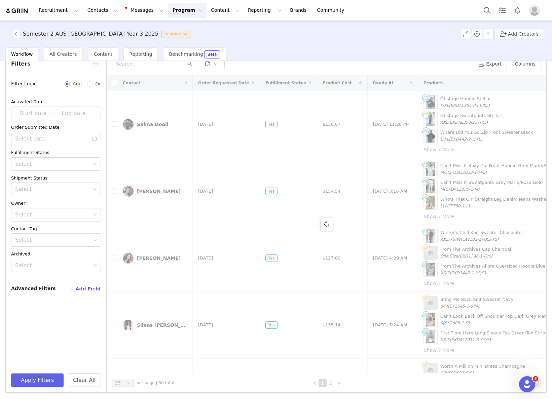
click at [96, 66] on button "button" at bounding box center [95, 63] width 11 height 11
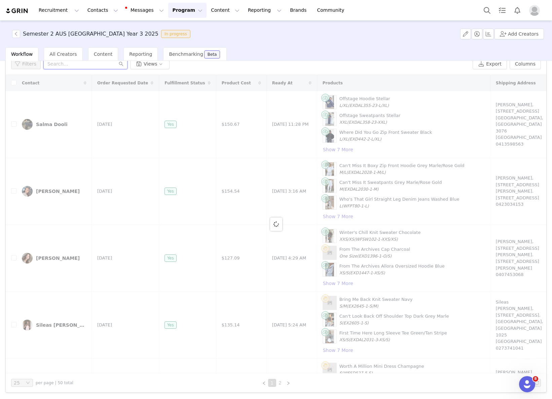
click at [101, 63] on input "text" at bounding box center [85, 63] width 84 height 11
paste input "[PERSON_NAME]"
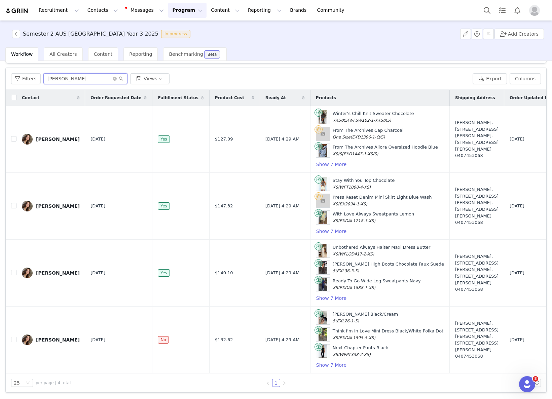
scroll to position [17, 0]
type input "[PERSON_NAME]"
click at [316, 227] on div "Stay With You Top Chocolate XS (WFT1000-4-XS) Press Reset Denim Mini Skirt Ligh…" at bounding box center [380, 206] width 128 height 58
click at [482, 205] on button "button" at bounding box center [483, 206] width 8 height 8
click at [316, 365] on button "Show 7 More" at bounding box center [331, 365] width 31 height 8
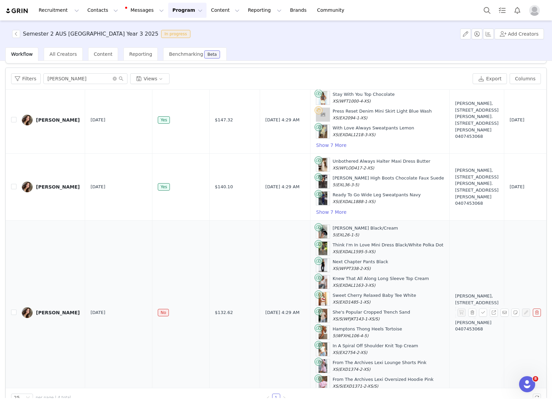
scroll to position [103, 0]
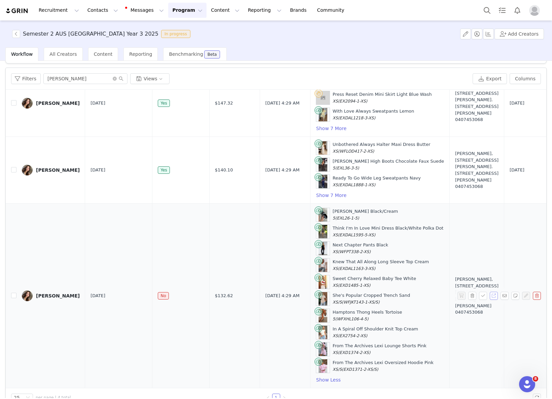
click at [494, 298] on button "button" at bounding box center [493, 296] width 8 height 8
